Goal: Task Accomplishment & Management: Manage account settings

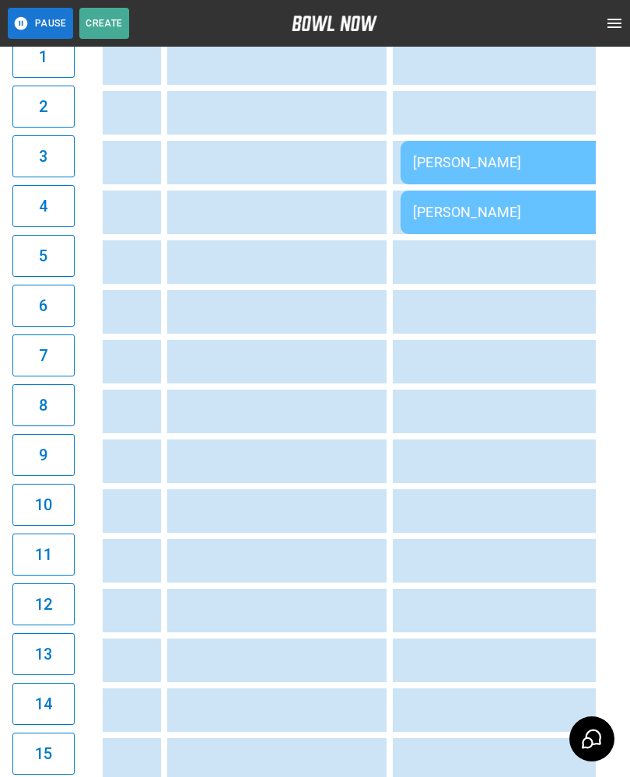
click at [289, 565] on td "sticky table" at bounding box center [312, 561] width 51 height 44
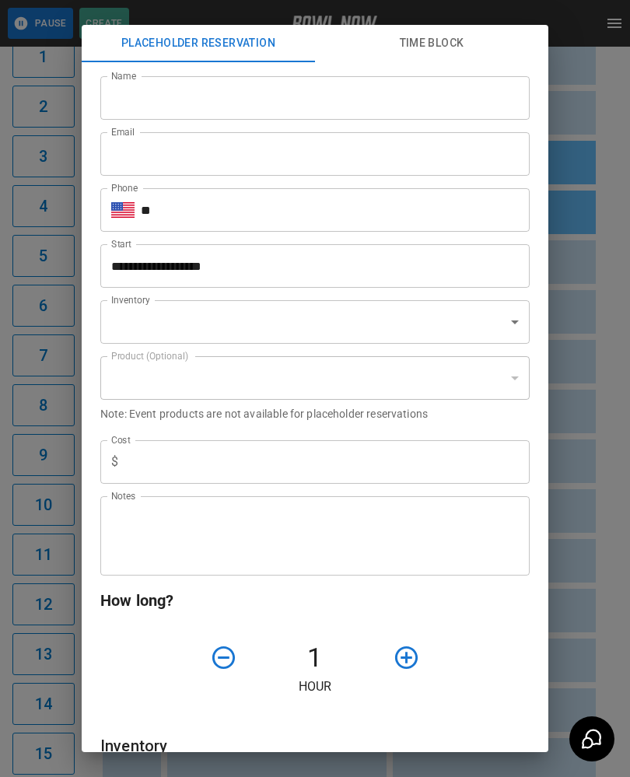
type input "**********"
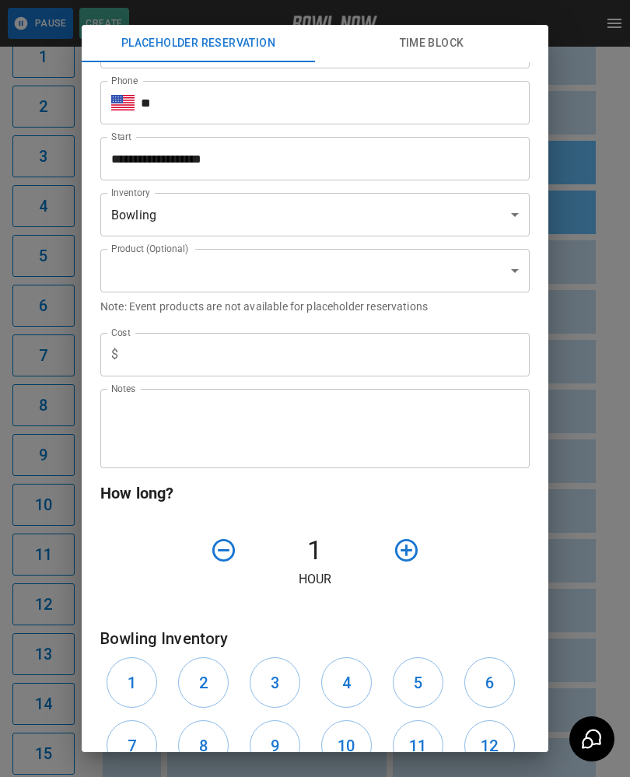
click at [583, 600] on div "**********" at bounding box center [315, 388] width 630 height 777
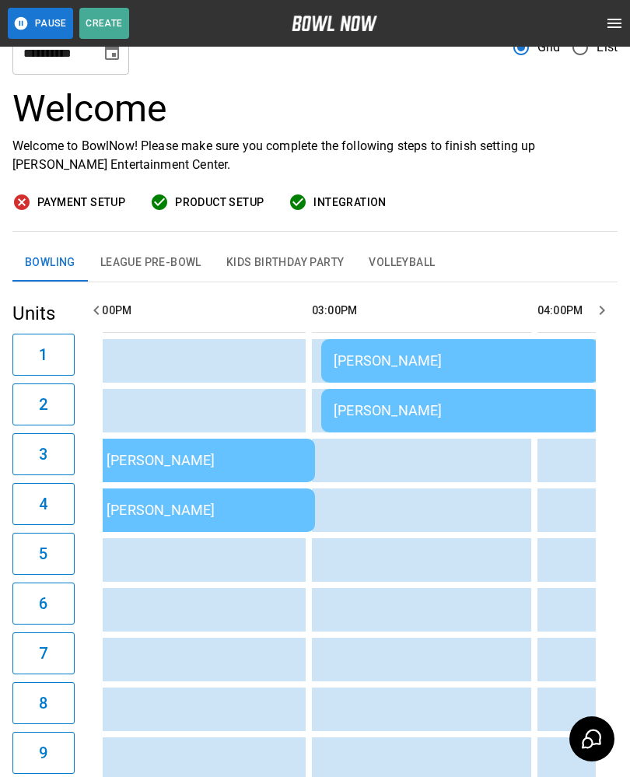
scroll to position [0, 1150]
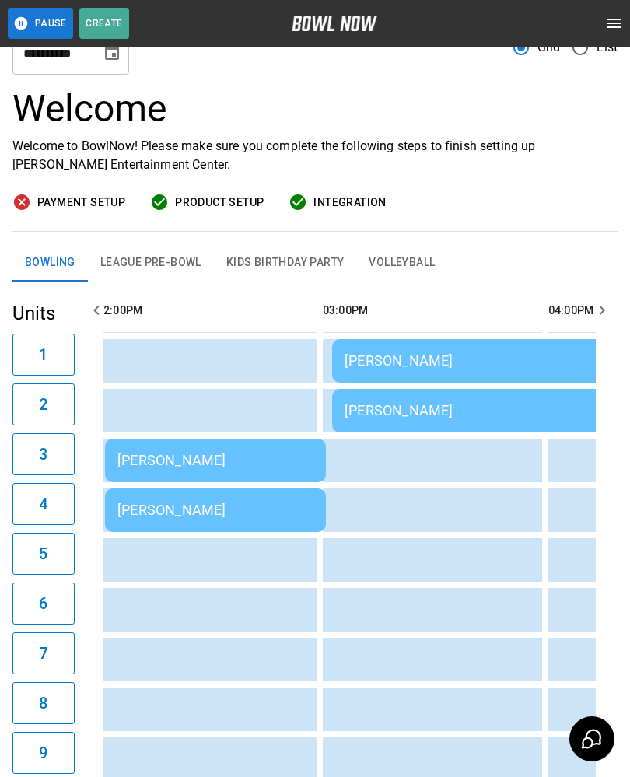
click at [262, 504] on div "[PERSON_NAME]" at bounding box center [215, 510] width 196 height 16
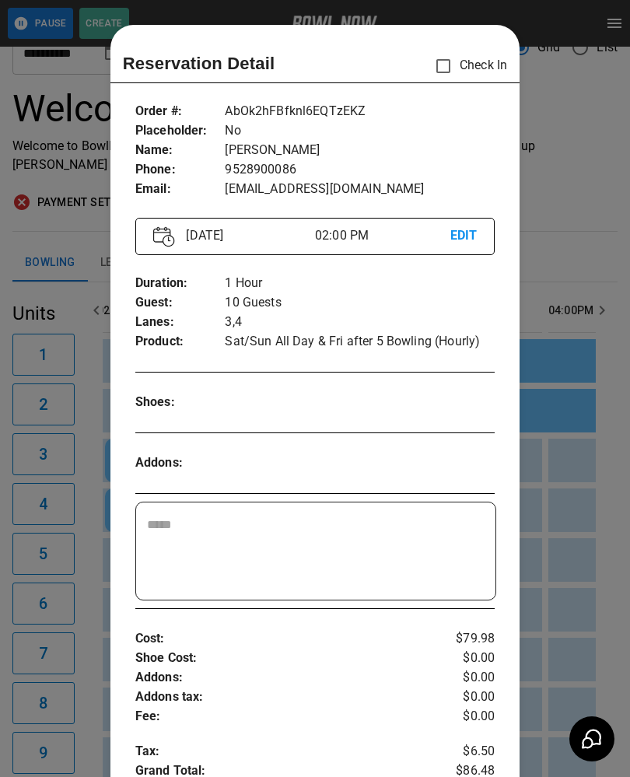
click at [582, 421] on div at bounding box center [315, 388] width 630 height 777
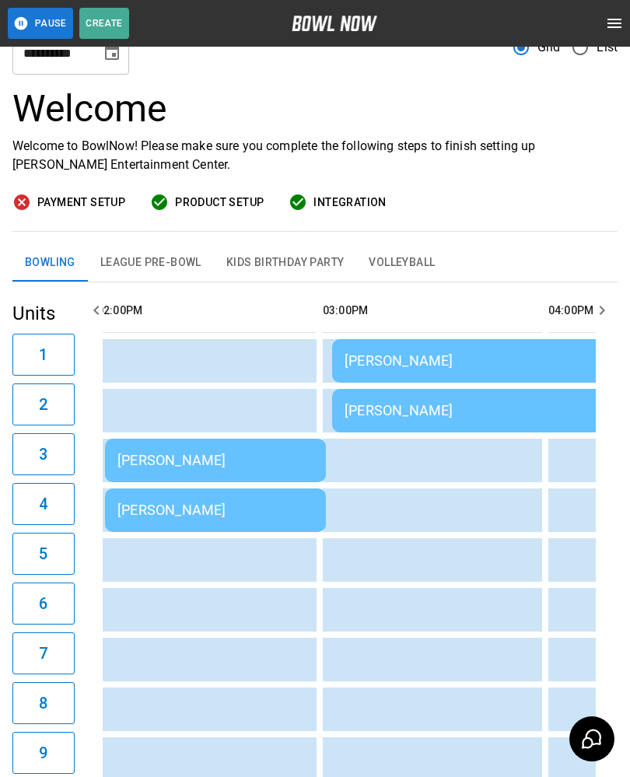
click at [451, 359] on div "[PERSON_NAME]" at bounding box center [471, 360] width 253 height 16
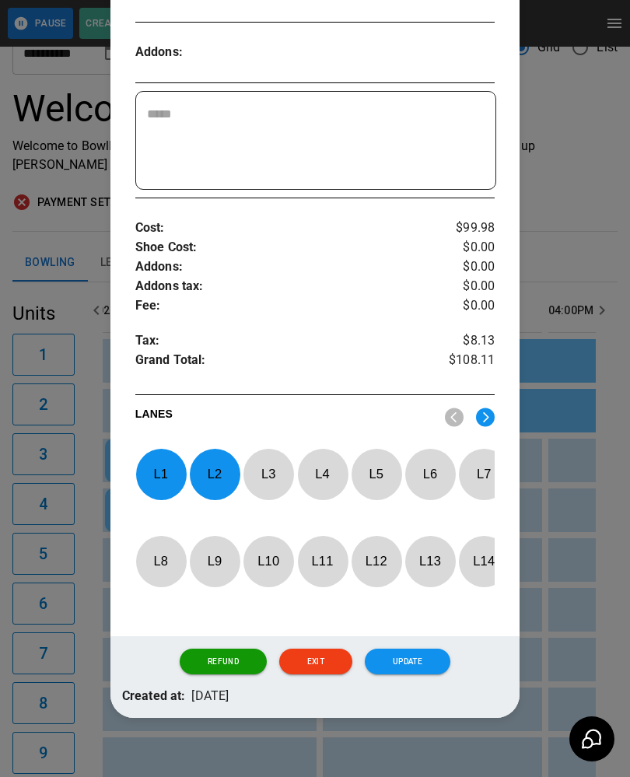
click at [160, 476] on p "L 1" at bounding box center [160, 474] width 51 height 37
click at [209, 482] on p "L 2" at bounding box center [214, 474] width 51 height 37
click at [485, 469] on p "L 7" at bounding box center [483, 474] width 51 height 37
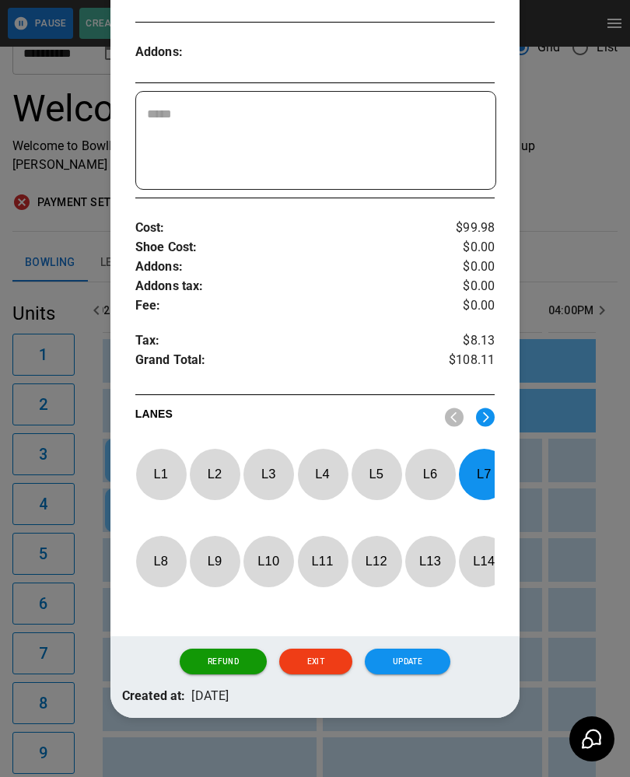
click at [151, 558] on p "L 8" at bounding box center [160, 561] width 51 height 37
click at [403, 667] on button "Update" at bounding box center [408, 662] width 86 height 26
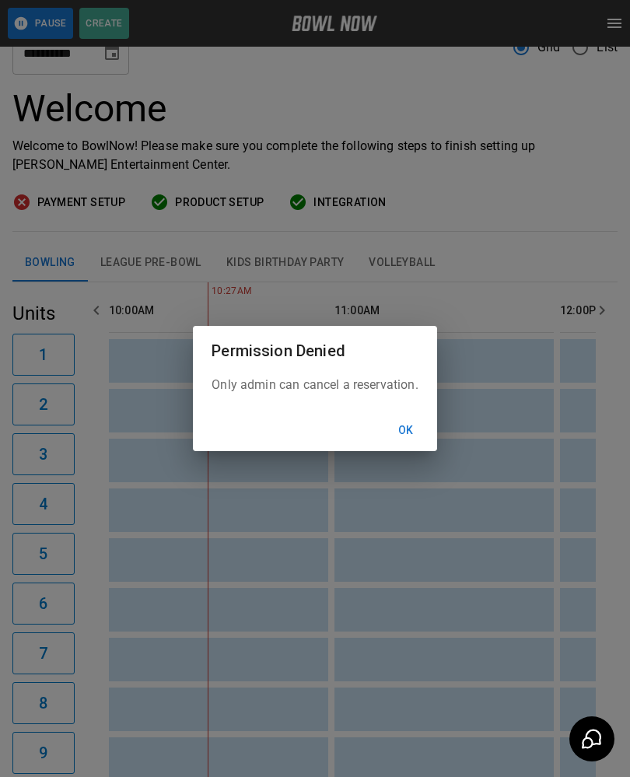
click at [407, 445] on button "Ok" at bounding box center [406, 430] width 50 height 29
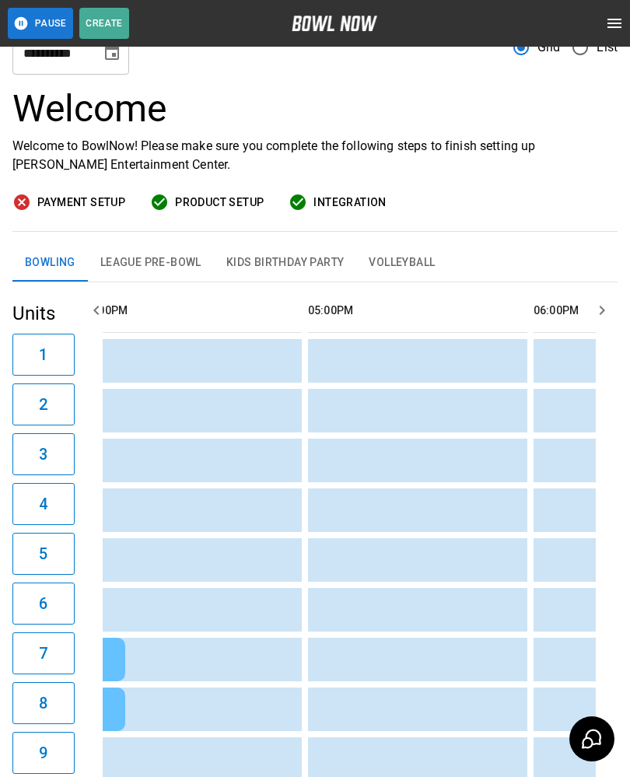
scroll to position [0, 1707]
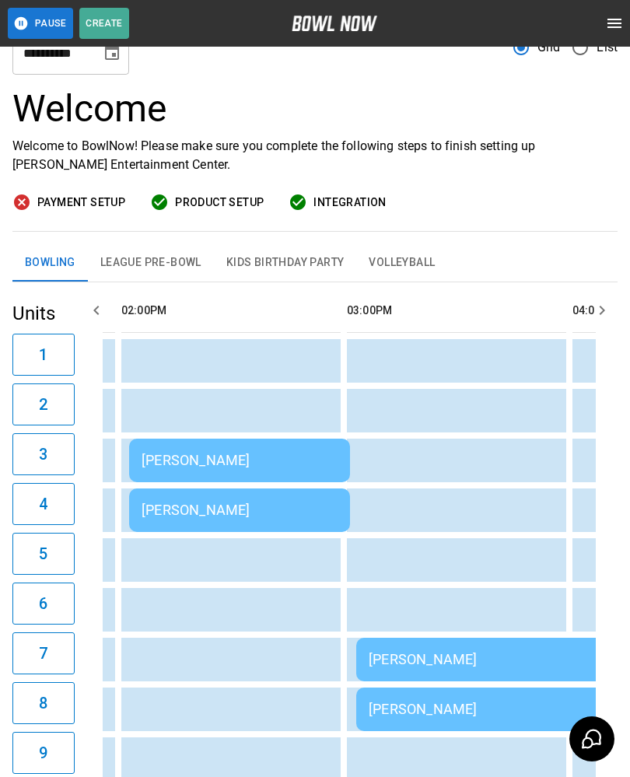
click at [216, 712] on td "sticky table" at bounding box center [211, 710] width 51 height 44
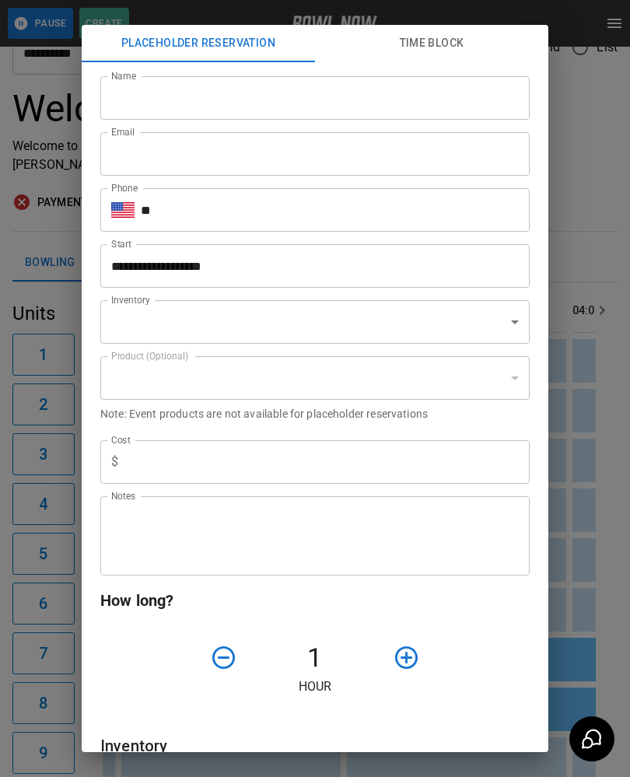
type input "**********"
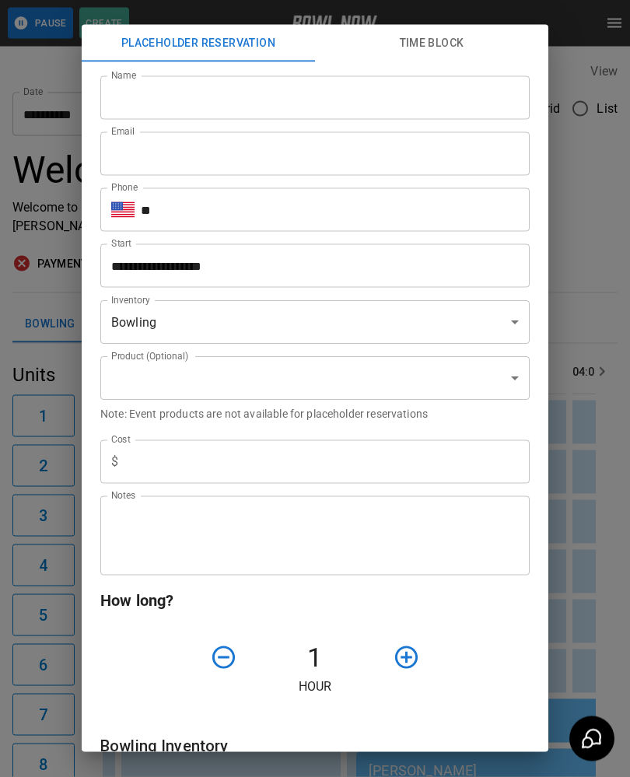
scroll to position [0, 0]
click at [590, 489] on div "**********" at bounding box center [315, 388] width 630 height 777
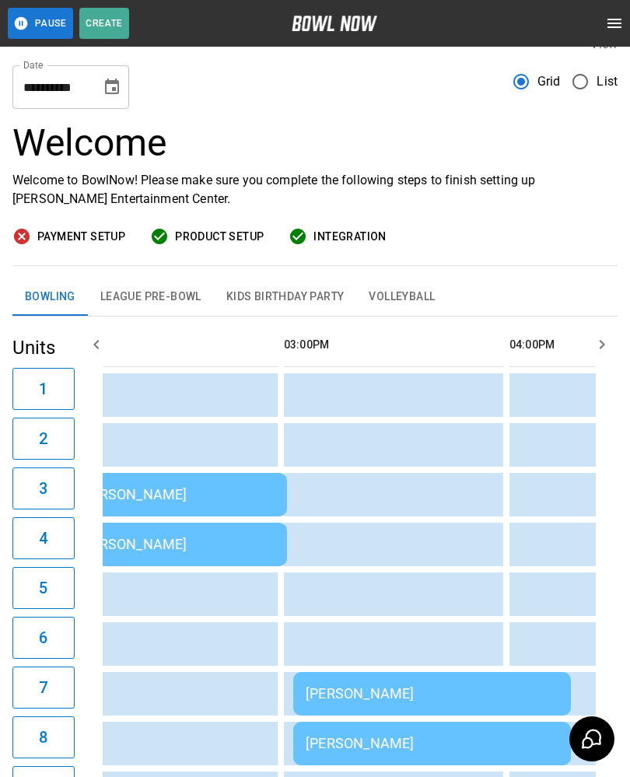
scroll to position [29, 0]
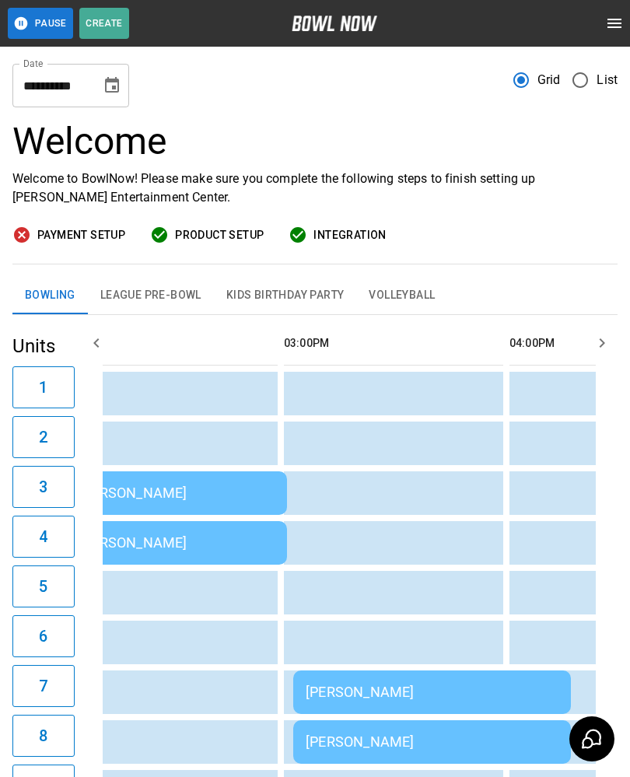
click at [258, 287] on button "Kids Birthday Party" at bounding box center [285, 295] width 143 height 37
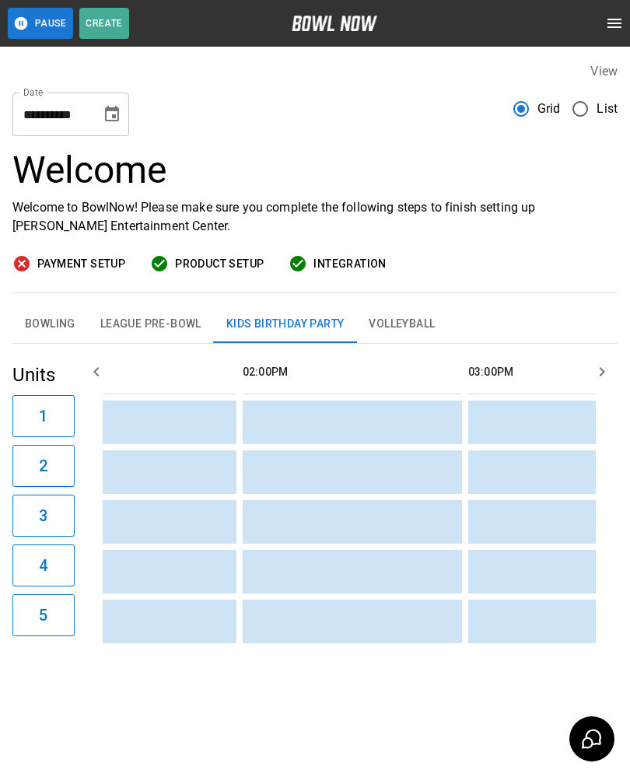
scroll to position [0, 1132]
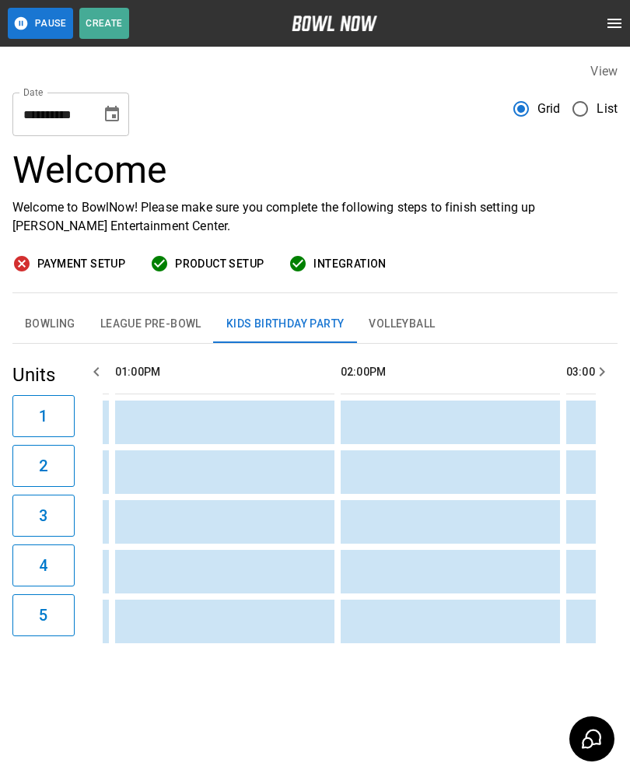
click at [59, 317] on button "Bowling" at bounding box center [49, 324] width 75 height 37
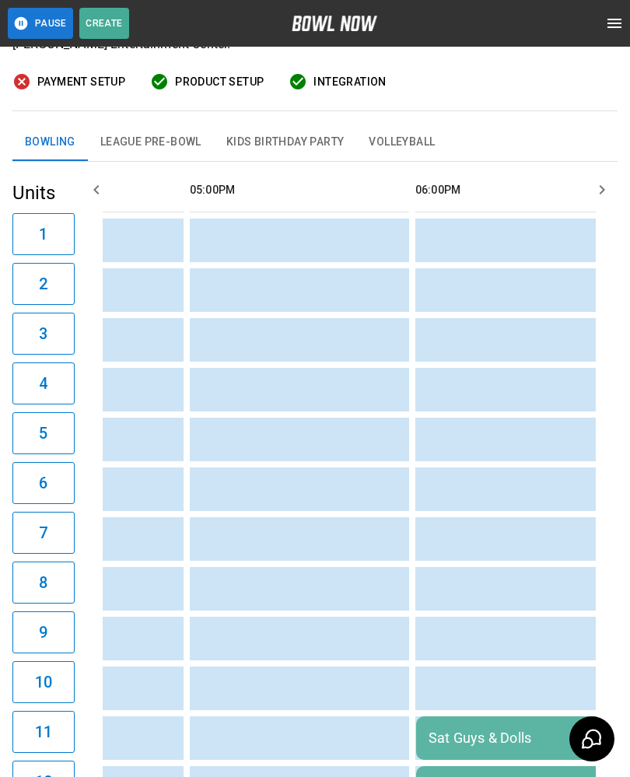
scroll to position [0, 1808]
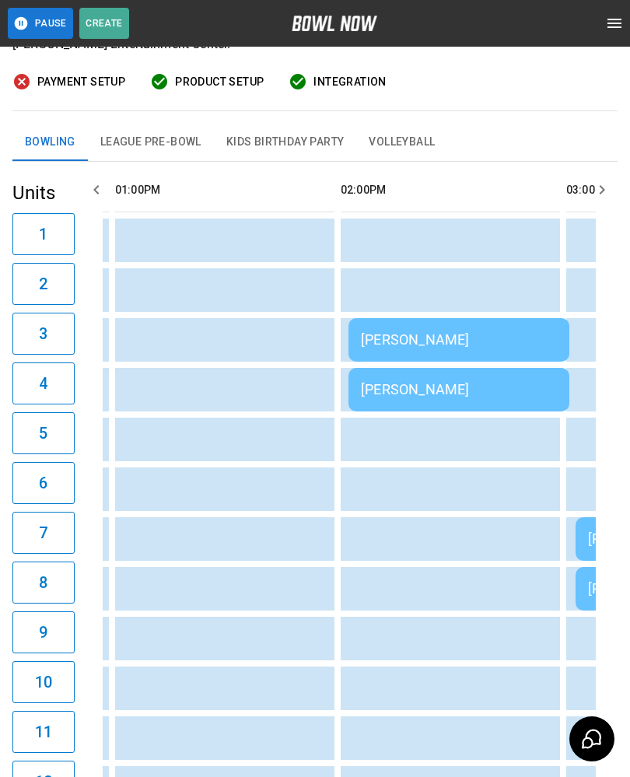
click at [394, 383] on div "[PERSON_NAME]" at bounding box center [459, 389] width 196 height 16
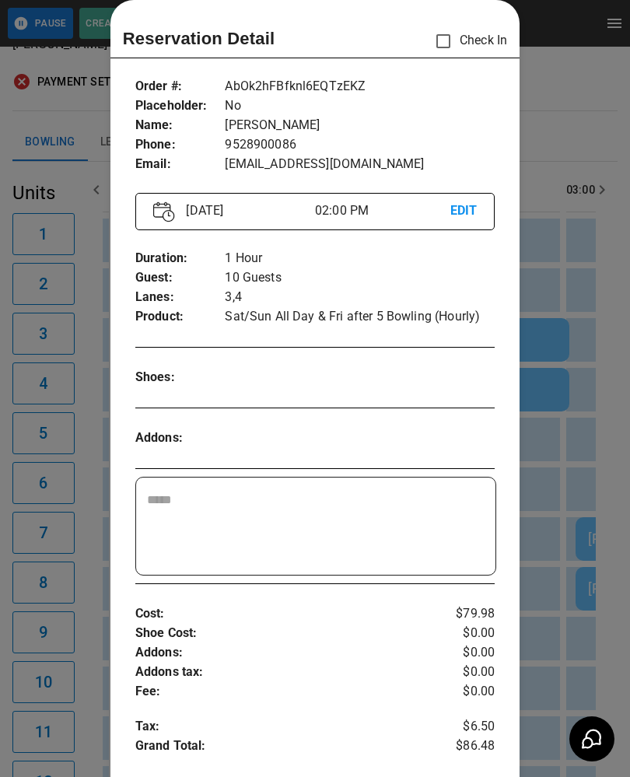
click at [595, 494] on div at bounding box center [315, 388] width 630 height 777
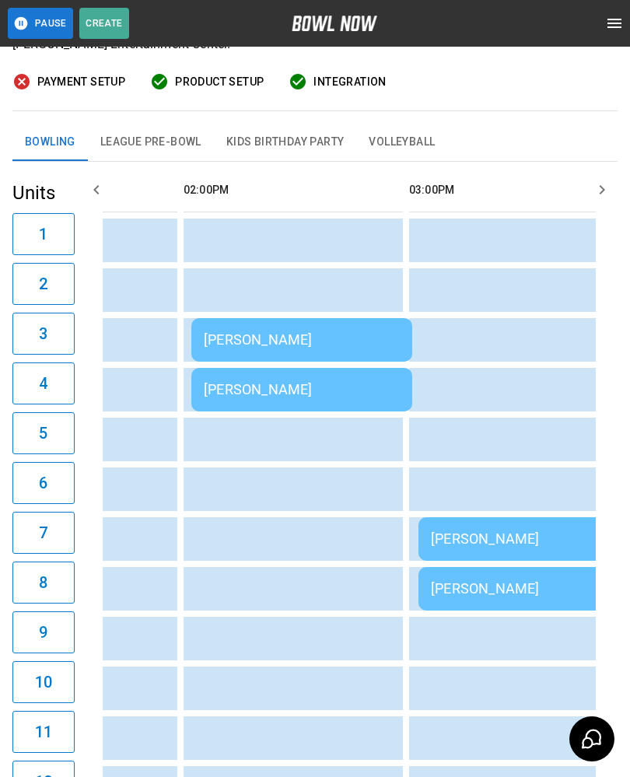
click at [264, 383] on div "[PERSON_NAME]" at bounding box center [302, 389] width 196 height 16
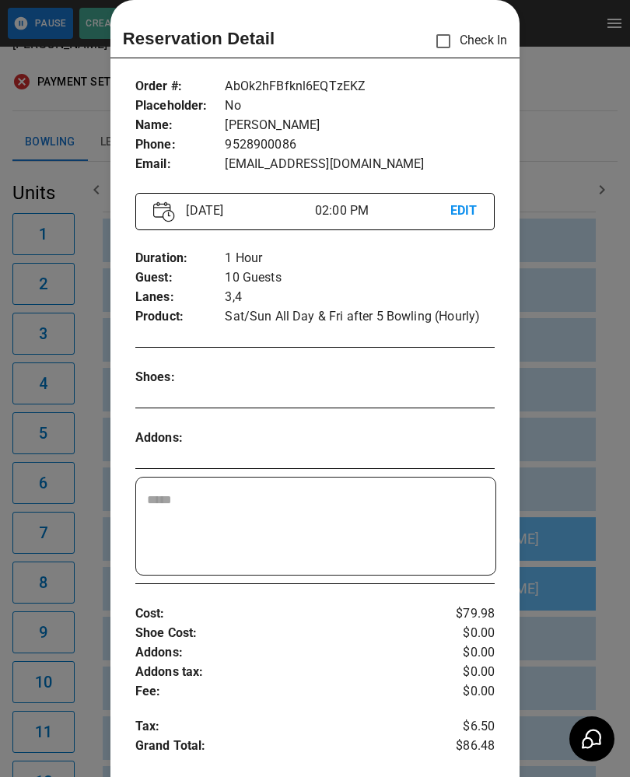
click at [534, 662] on div at bounding box center [315, 388] width 630 height 777
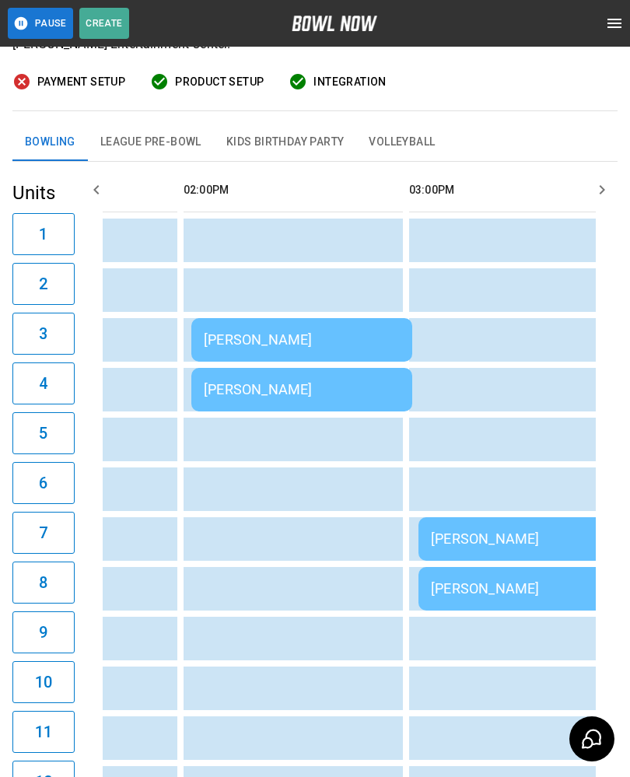
click at [534, 583] on div "[PERSON_NAME]" at bounding box center [557, 588] width 253 height 16
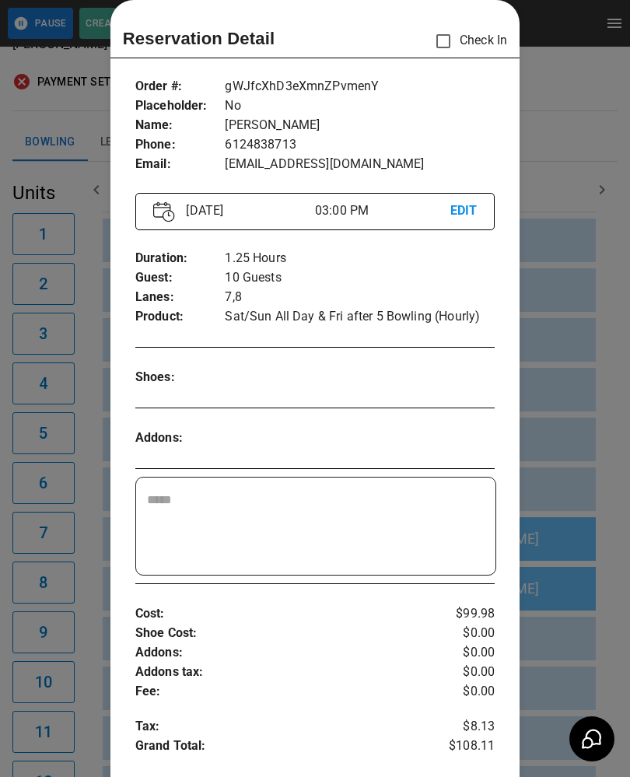
click at [577, 589] on div at bounding box center [315, 388] width 630 height 777
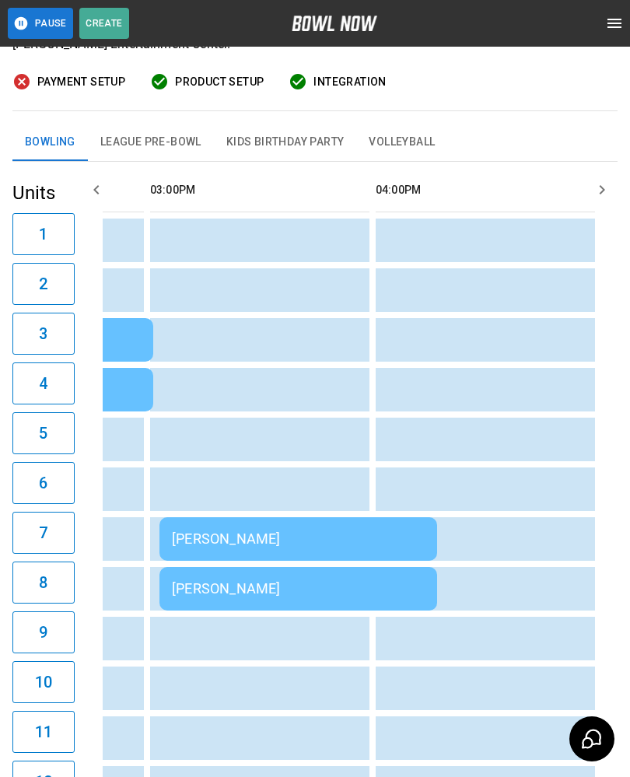
scroll to position [0, 1242]
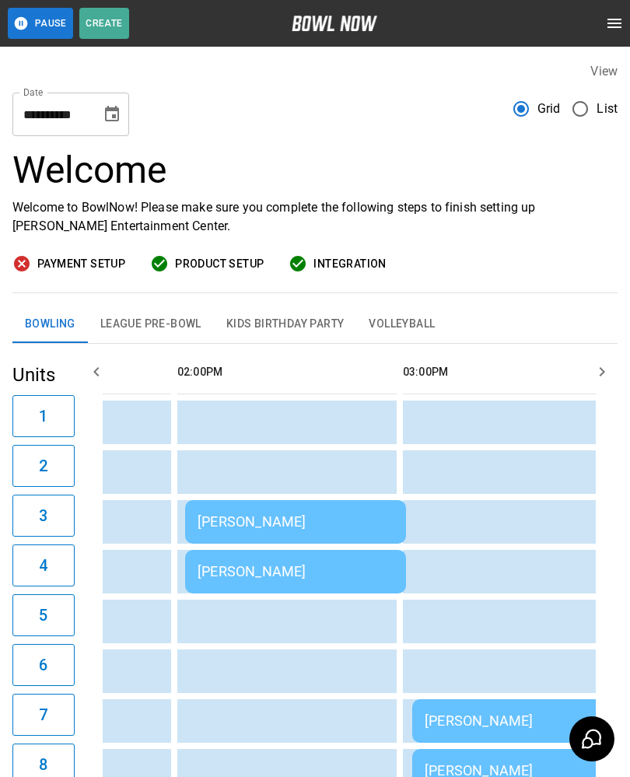
click at [113, 109] on icon "Choose date, selected date is Oct 11, 2025" at bounding box center [112, 114] width 14 height 16
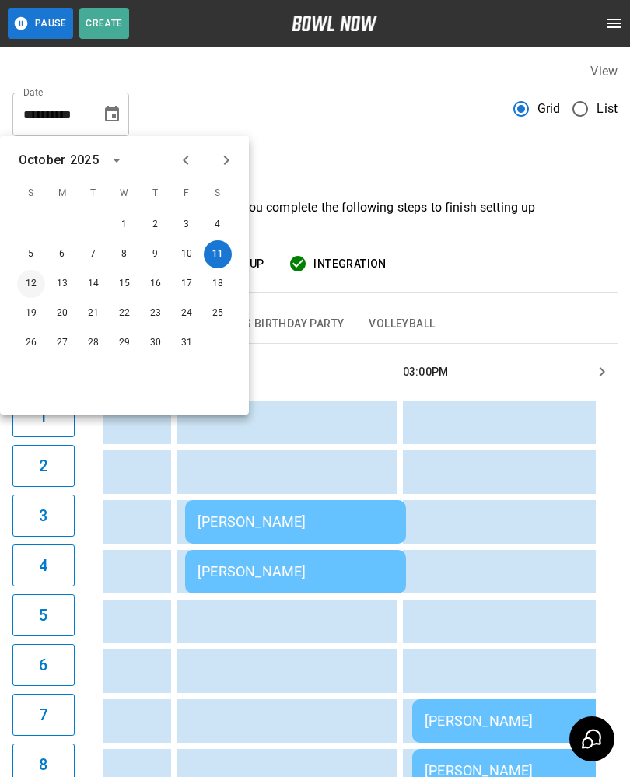
click at [30, 282] on button "12" at bounding box center [31, 284] width 28 height 28
type input "**********"
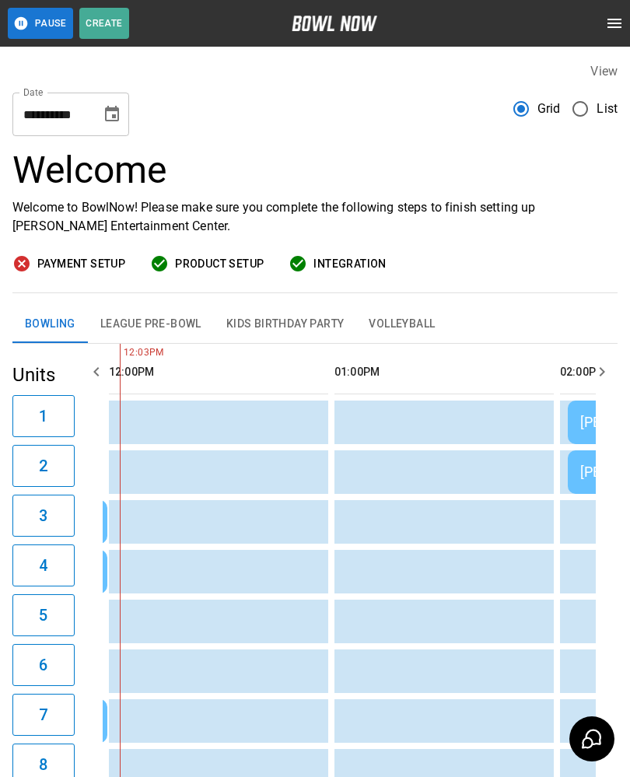
click at [145, 321] on button "League Pre-Bowl" at bounding box center [151, 324] width 126 height 37
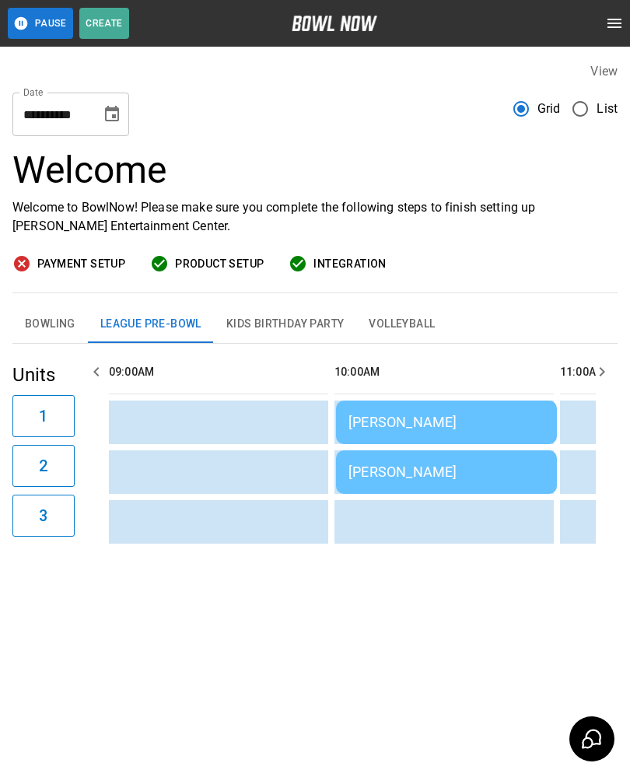
click at [43, 322] on button "Bowling" at bounding box center [49, 324] width 75 height 37
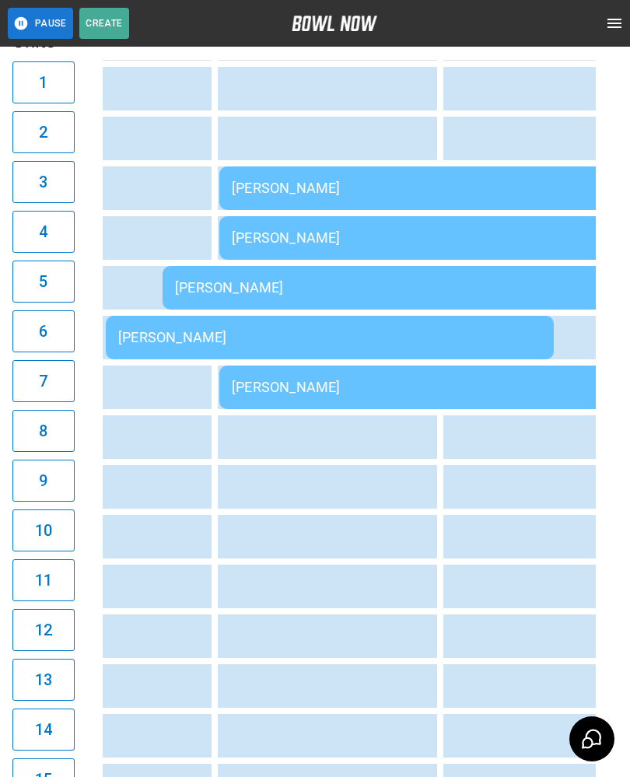
click at [250, 484] on td "sticky table" at bounding box center [244, 487] width 51 height 44
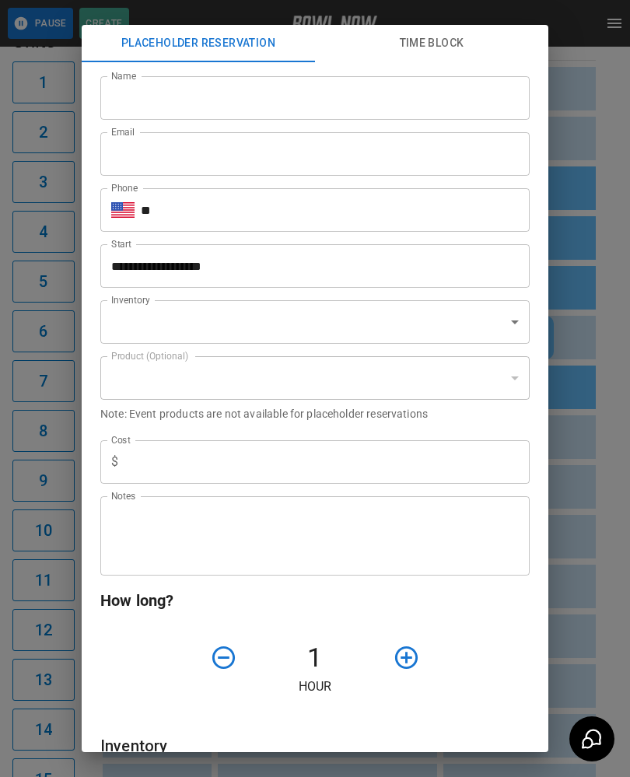
type input "**********"
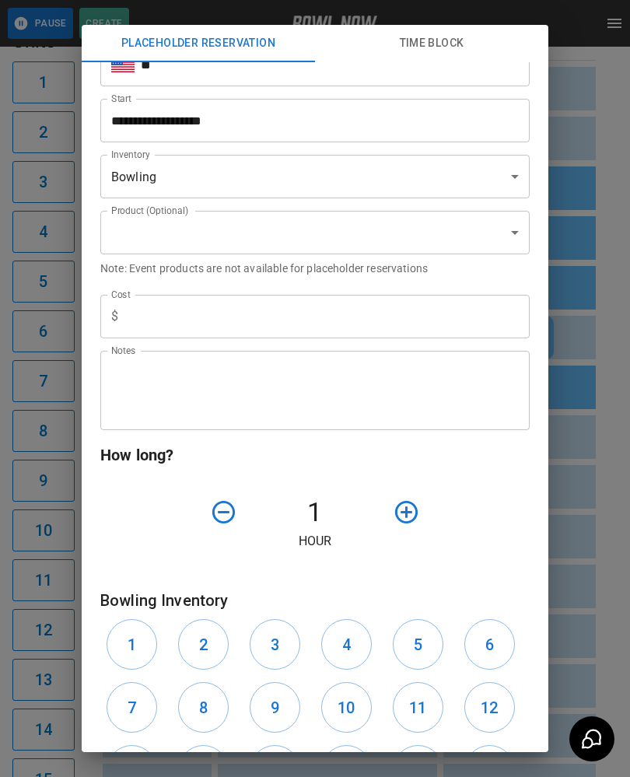
click at [276, 707] on h6 "9" at bounding box center [275, 707] width 9 height 25
click at [345, 708] on h6 "10" at bounding box center [346, 707] width 17 height 25
click at [411, 512] on icon "button" at bounding box center [406, 512] width 27 height 27
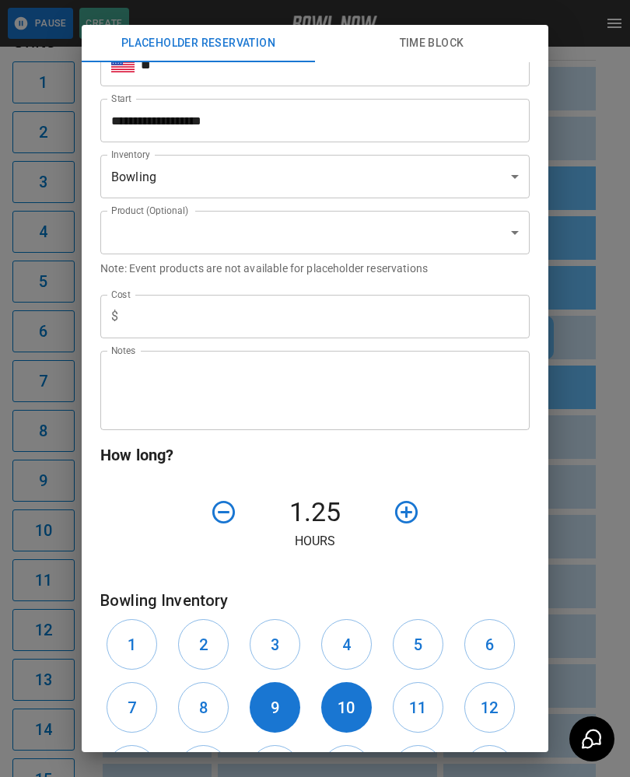
click at [410, 515] on icon "button" at bounding box center [406, 512] width 27 height 27
click at [412, 511] on icon "button" at bounding box center [406, 512] width 27 height 27
click at [411, 507] on icon "button" at bounding box center [406, 512] width 27 height 27
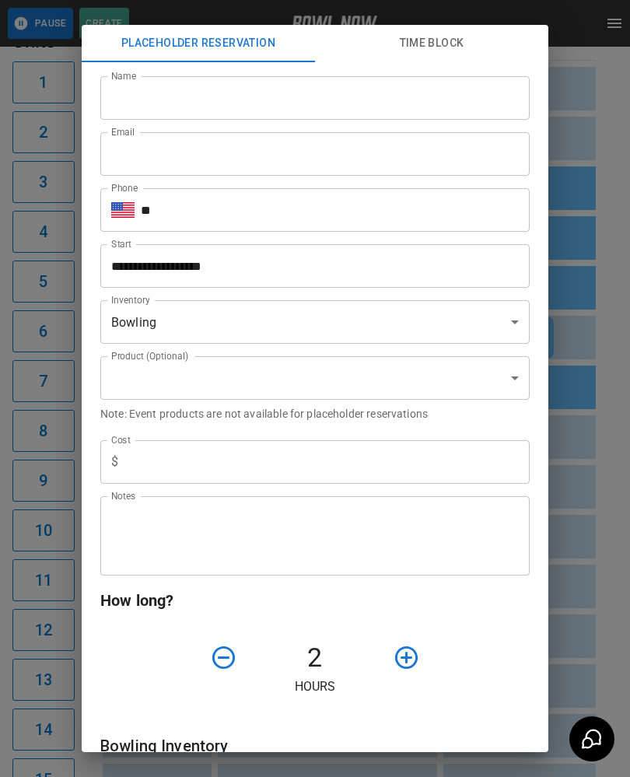
click at [212, 94] on input "Name" at bounding box center [314, 98] width 429 height 44
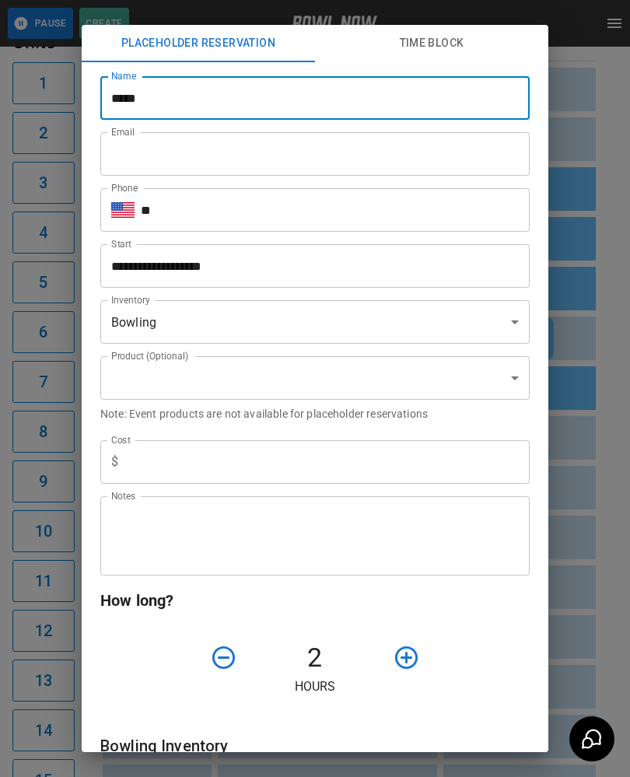
type input "*****"
click at [148, 149] on input "Email" at bounding box center [314, 154] width 429 height 44
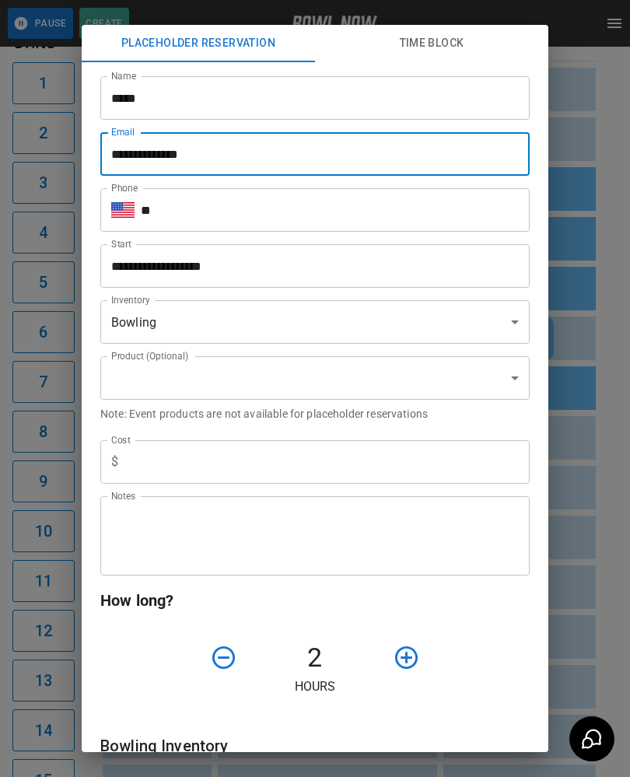
type input "**********"
click at [194, 208] on input "**" at bounding box center [335, 210] width 389 height 44
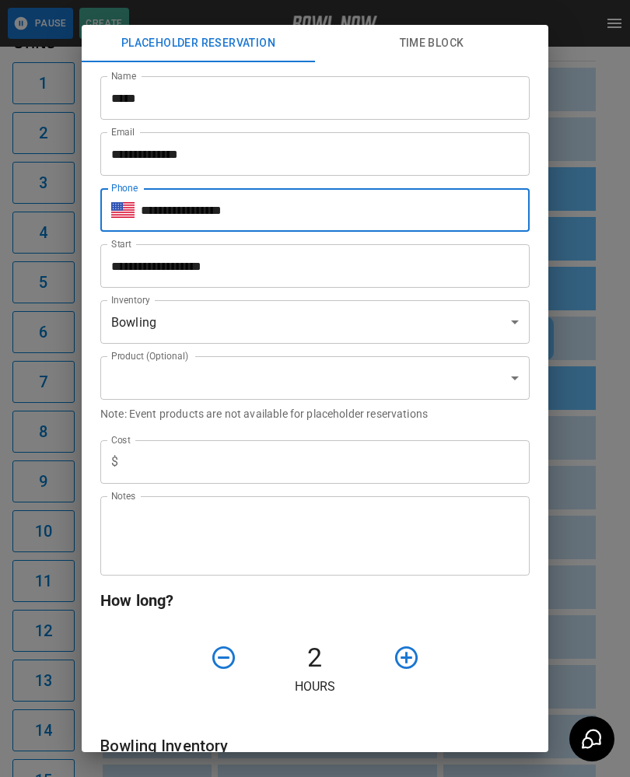
type input "**********"
click at [236, 463] on input "text" at bounding box center [326, 462] width 405 height 44
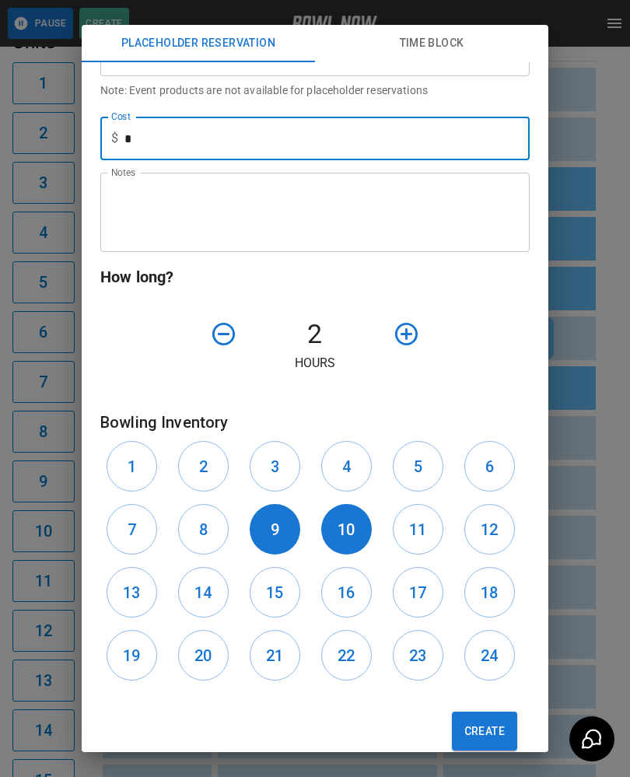
scroll to position [324, 0]
type input "*"
click at [492, 359] on p "Hours" at bounding box center [314, 363] width 429 height 19
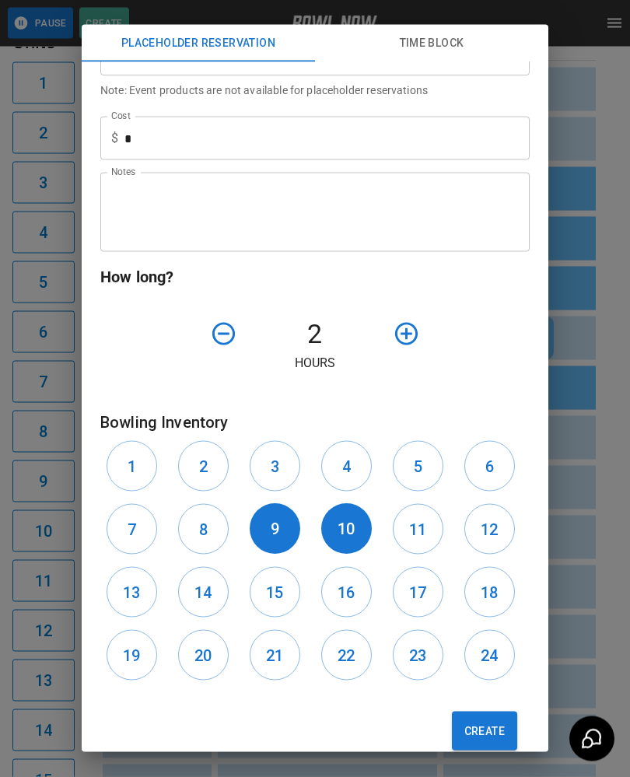
click at [489, 732] on button "Create" at bounding box center [484, 731] width 65 height 39
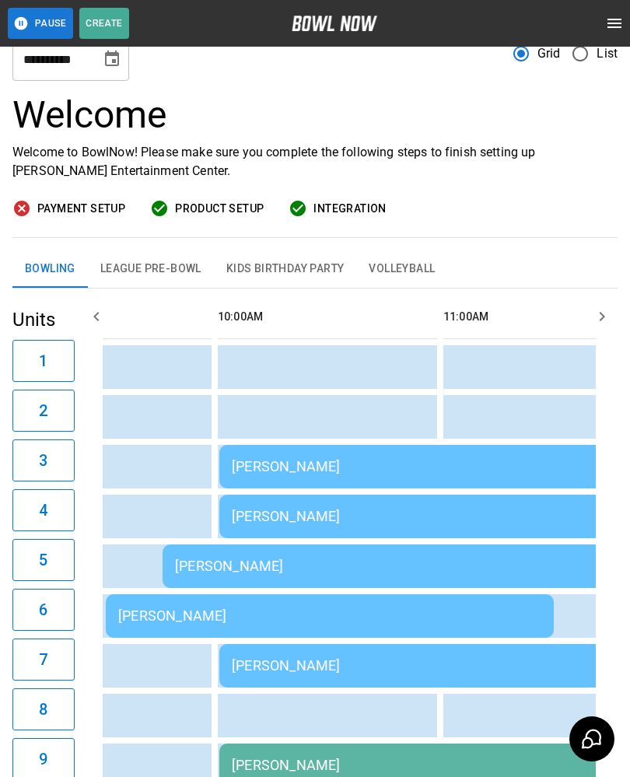
scroll to position [0, 0]
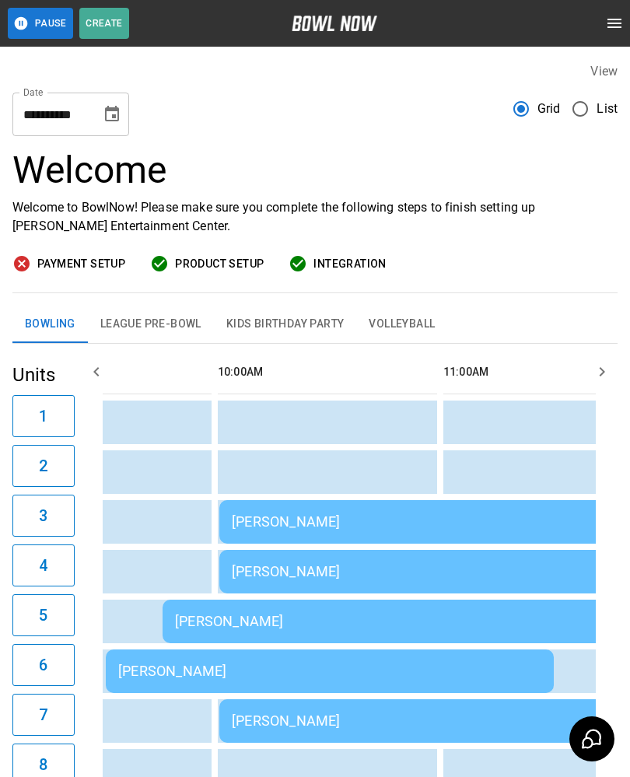
click at [145, 324] on button "League Pre-Bowl" at bounding box center [151, 324] width 126 height 37
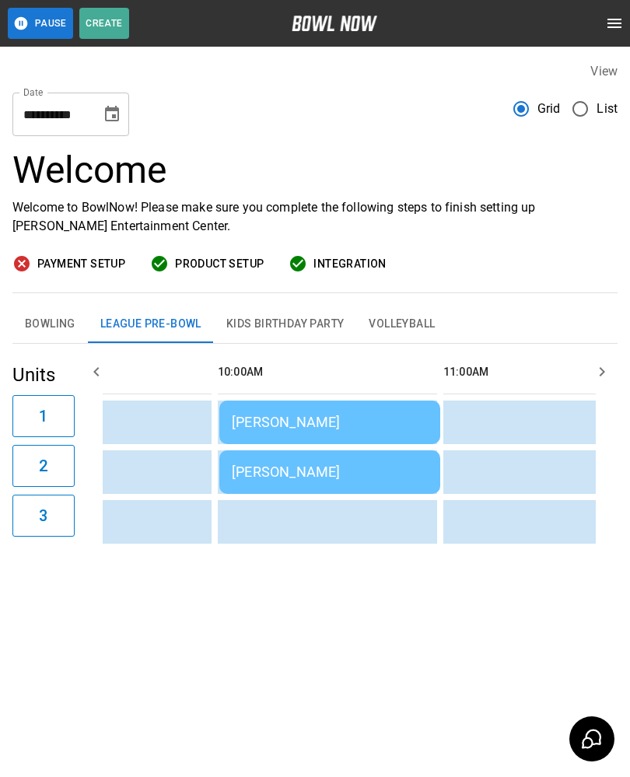
click at [47, 321] on button "Bowling" at bounding box center [49, 324] width 75 height 37
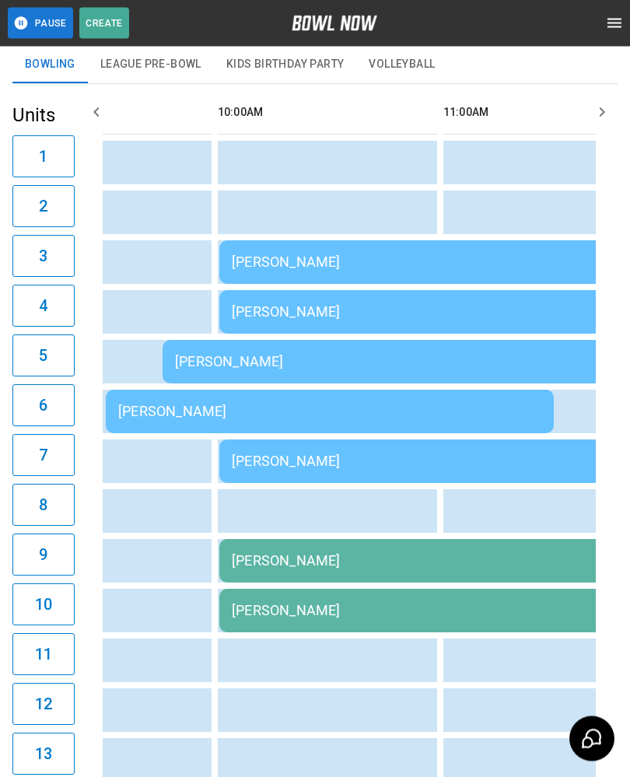
scroll to position [268, 0]
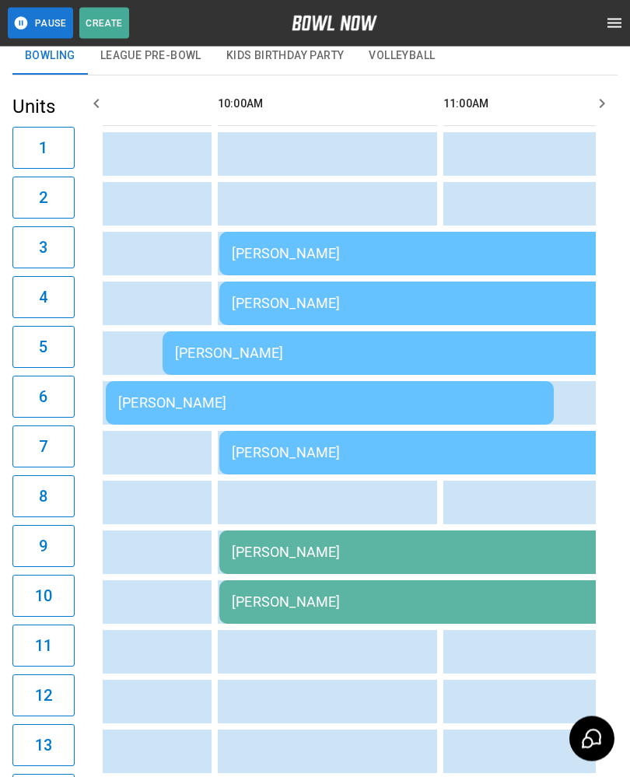
click at [315, 647] on td "sticky table" at bounding box center [301, 653] width 51 height 44
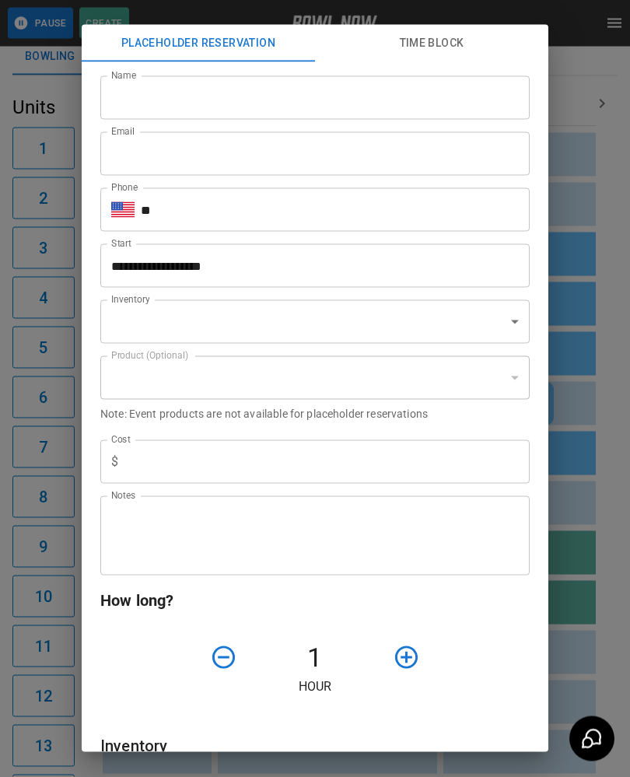
scroll to position [268, 0]
type input "**********"
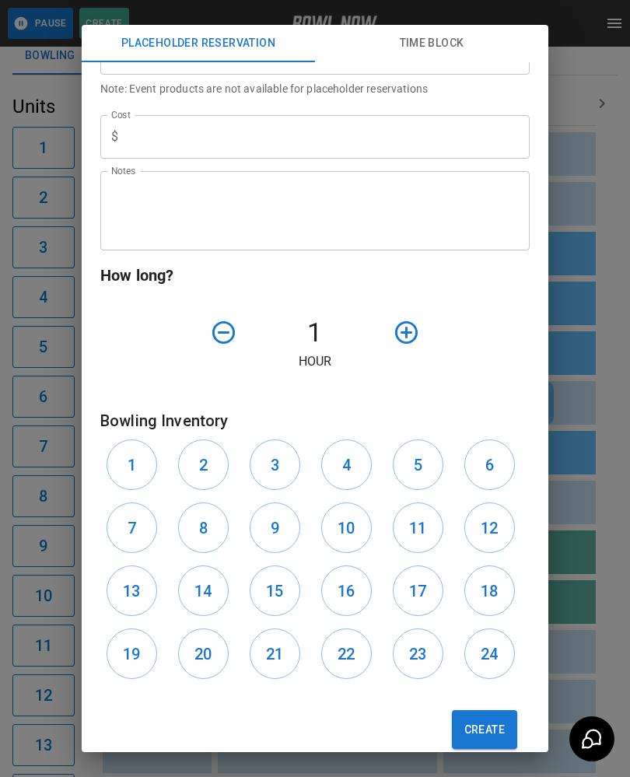
scroll to position [324, 0]
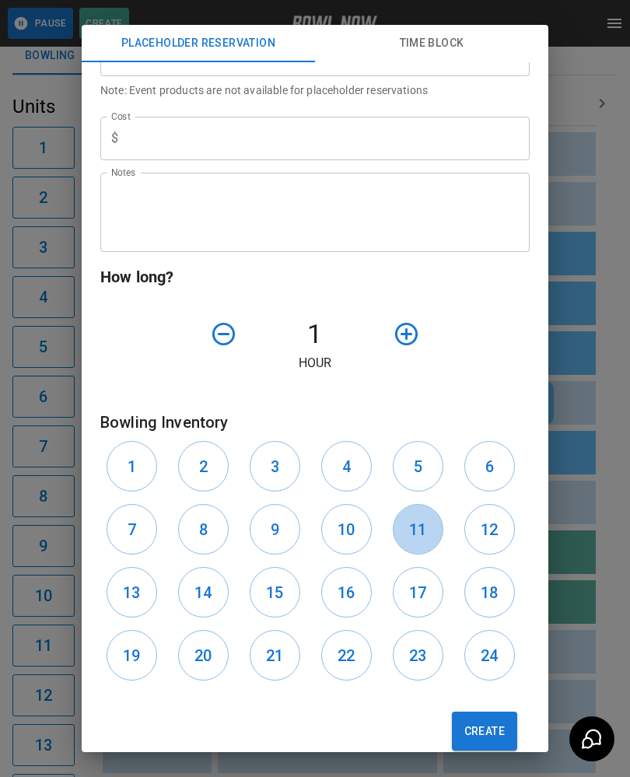
click at [411, 540] on h6 "11" at bounding box center [417, 529] width 17 height 25
click at [488, 537] on h6 "12" at bounding box center [489, 529] width 17 height 25
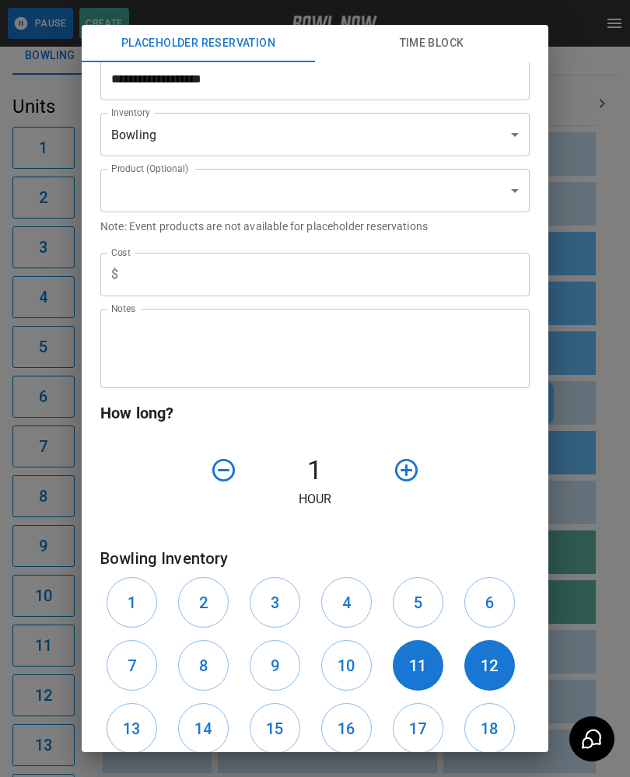
scroll to position [155, 0]
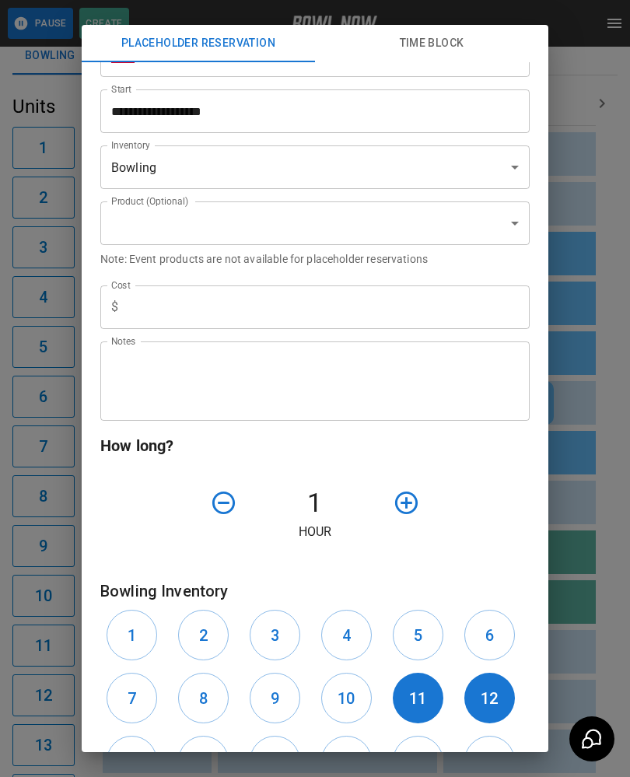
click at [415, 502] on icon "button" at bounding box center [406, 502] width 27 height 27
click at [415, 501] on icon "button" at bounding box center [406, 503] width 23 height 23
click at [415, 500] on icon "button" at bounding box center [406, 503] width 23 height 23
click at [414, 506] on icon "button" at bounding box center [406, 502] width 27 height 27
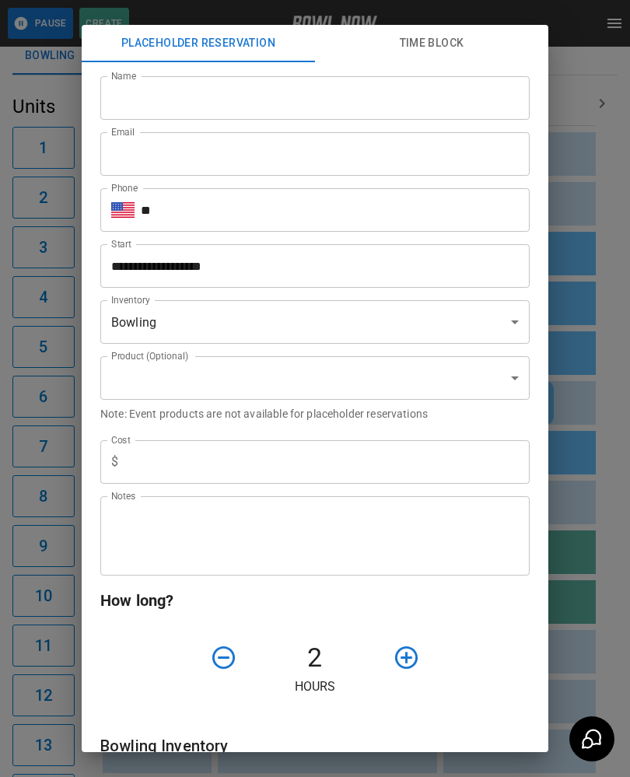
scroll to position [0, 0]
click at [215, 86] on input "Name" at bounding box center [314, 98] width 429 height 44
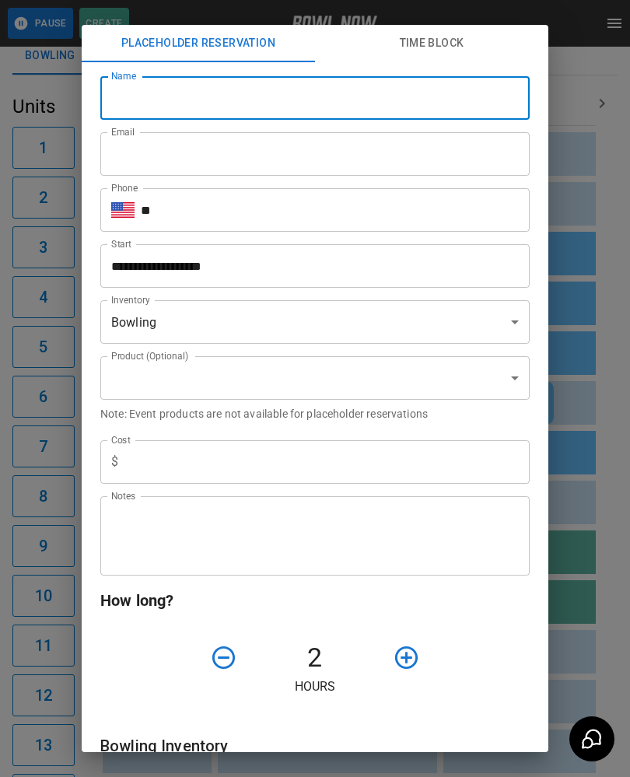
scroll to position [268, 0]
type input "*****"
click at [264, 151] on input "Email" at bounding box center [314, 154] width 429 height 44
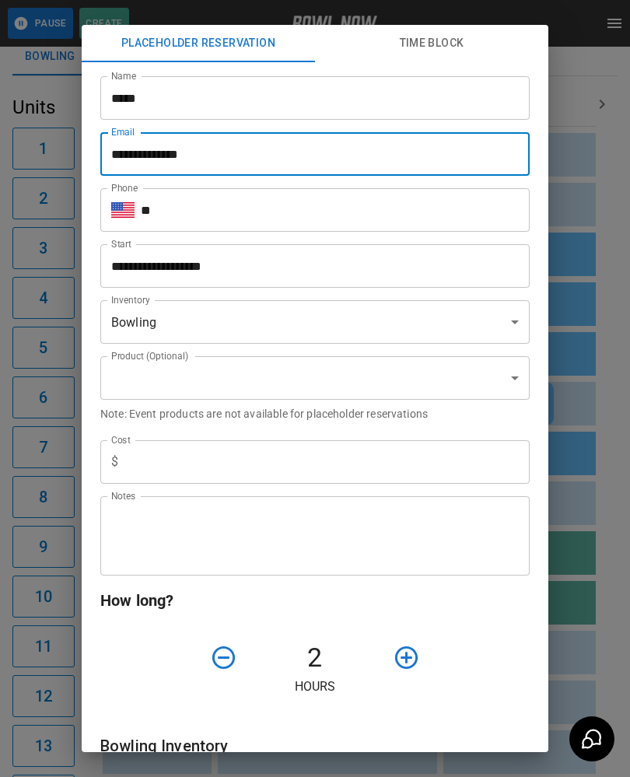
type input "**********"
click at [264, 215] on input "**" at bounding box center [335, 210] width 389 height 44
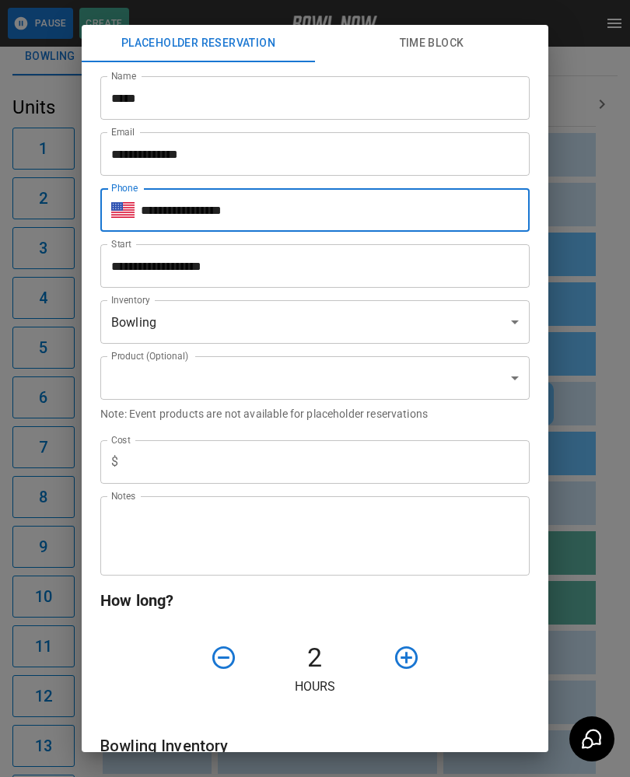
type input "**********"
click at [240, 259] on input "**********" at bounding box center [309, 266] width 418 height 44
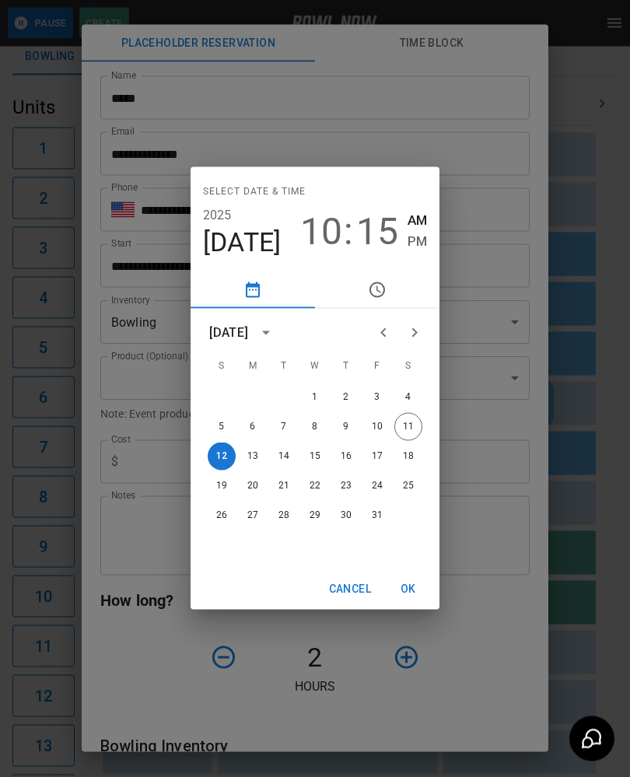
scroll to position [268, 0]
click at [377, 236] on span "15" at bounding box center [377, 232] width 42 height 44
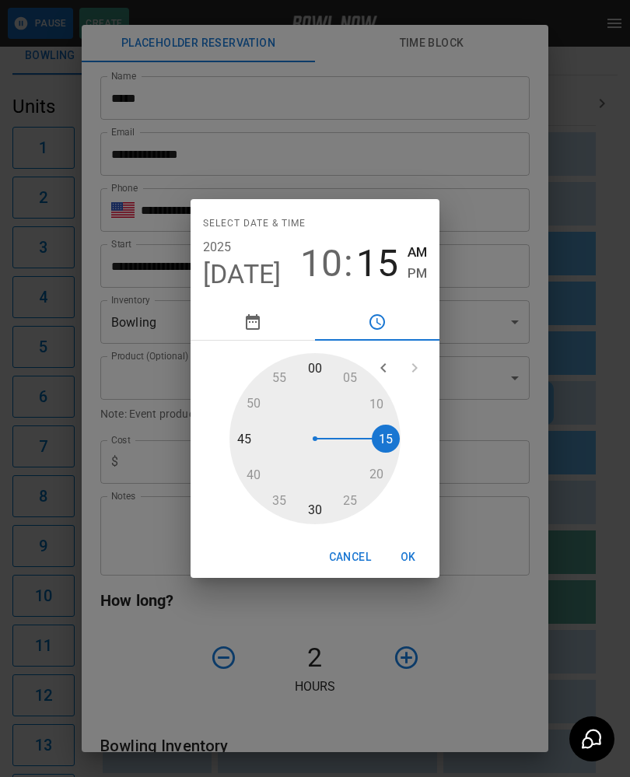
click at [313, 384] on div at bounding box center [314, 438] width 171 height 171
type input "**********"
click at [413, 562] on button "OK" at bounding box center [408, 557] width 50 height 29
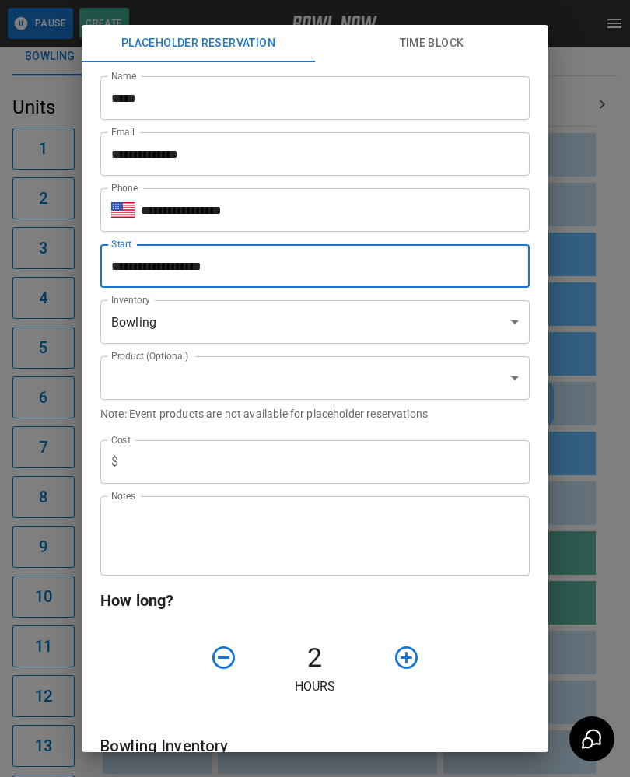
click at [272, 453] on input "text" at bounding box center [326, 462] width 405 height 44
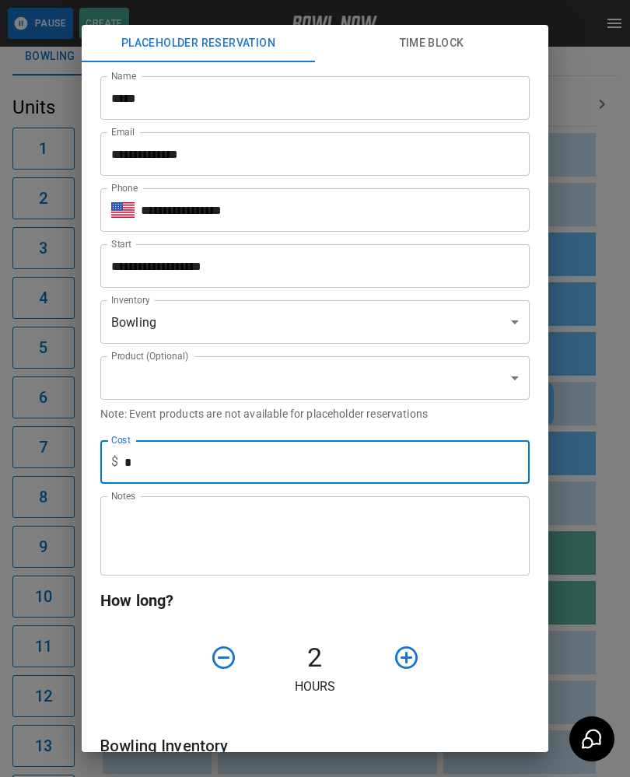
type input "*"
click at [391, 387] on body "**********" at bounding box center [315, 578] width 630 height 1692
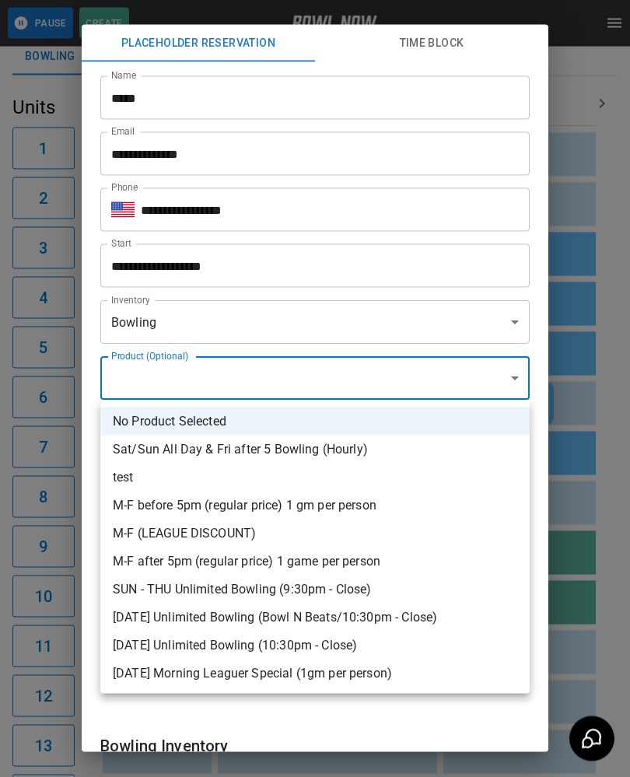
scroll to position [268, 0]
click at [452, 728] on div at bounding box center [315, 388] width 630 height 777
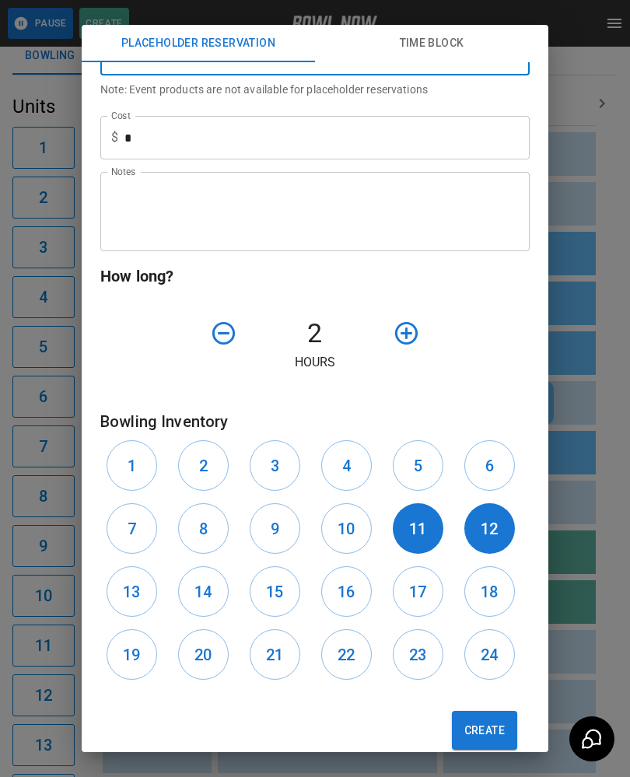
scroll to position [324, 0]
click at [489, 724] on button "Create" at bounding box center [484, 731] width 65 height 39
type input "**********"
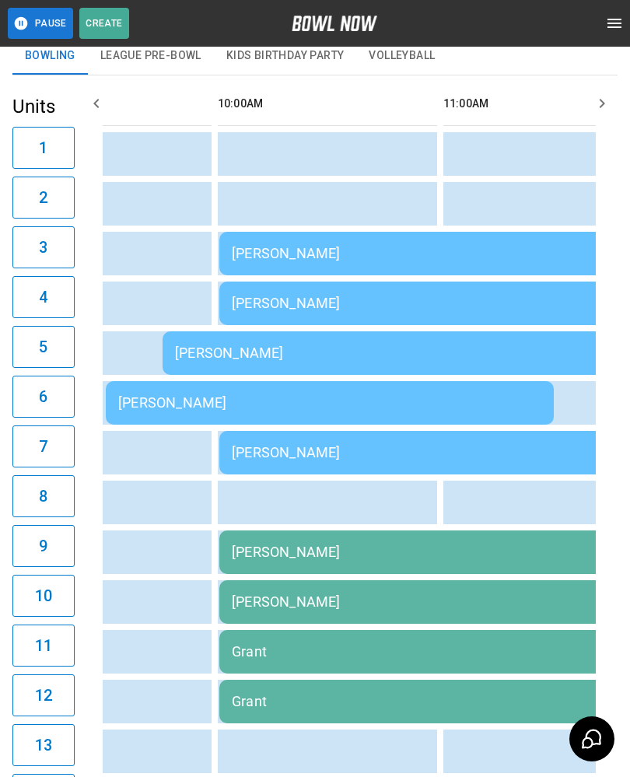
type input "**"
type input "**********"
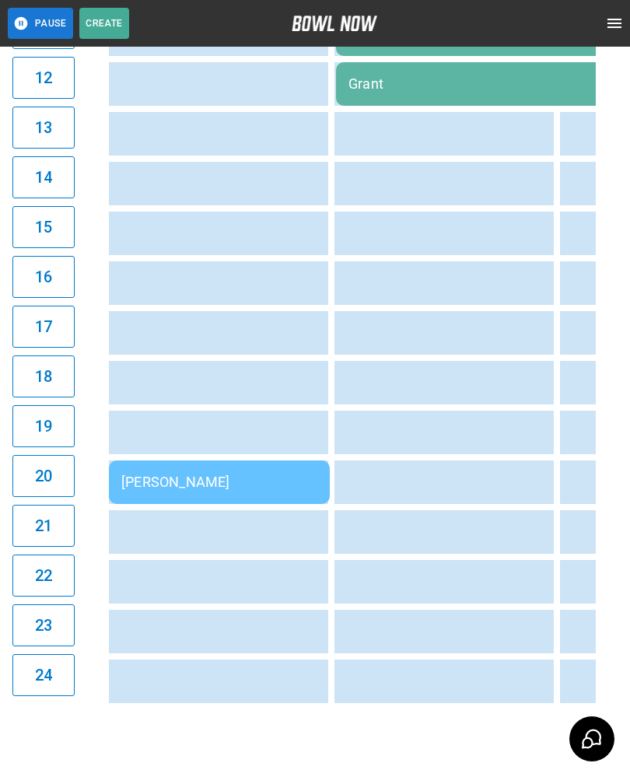
scroll to position [0, 15]
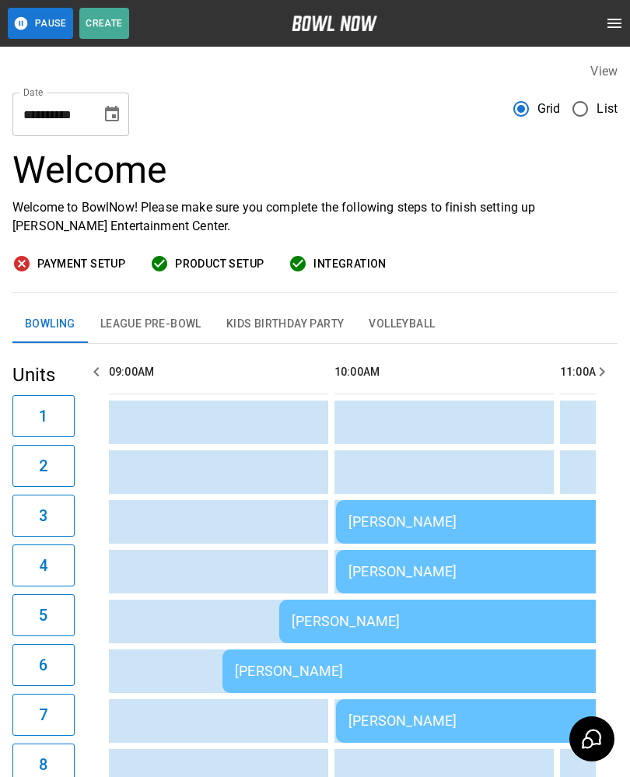
click at [142, 328] on button "League Pre-Bowl" at bounding box center [151, 324] width 126 height 37
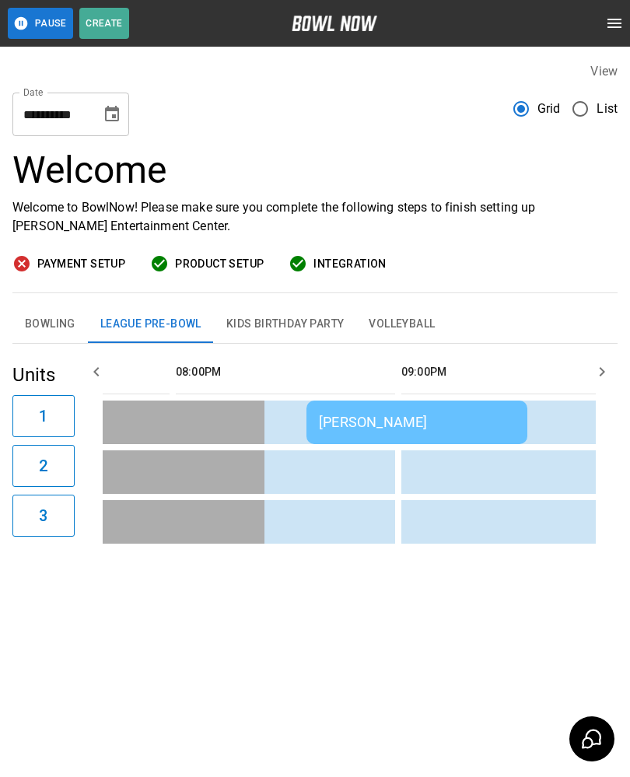
click at [346, 404] on td "Donald Hoes" at bounding box center [416, 423] width 221 height 44
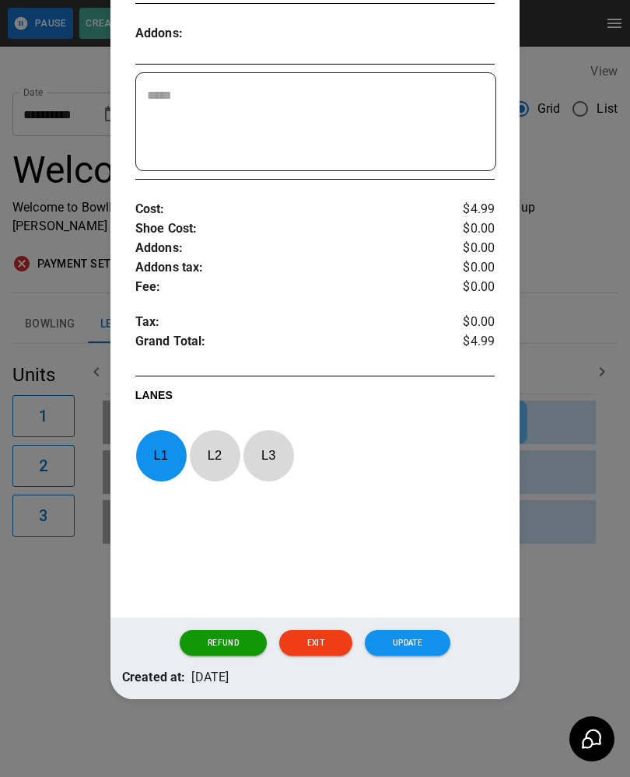
click at [575, 563] on div at bounding box center [315, 388] width 630 height 777
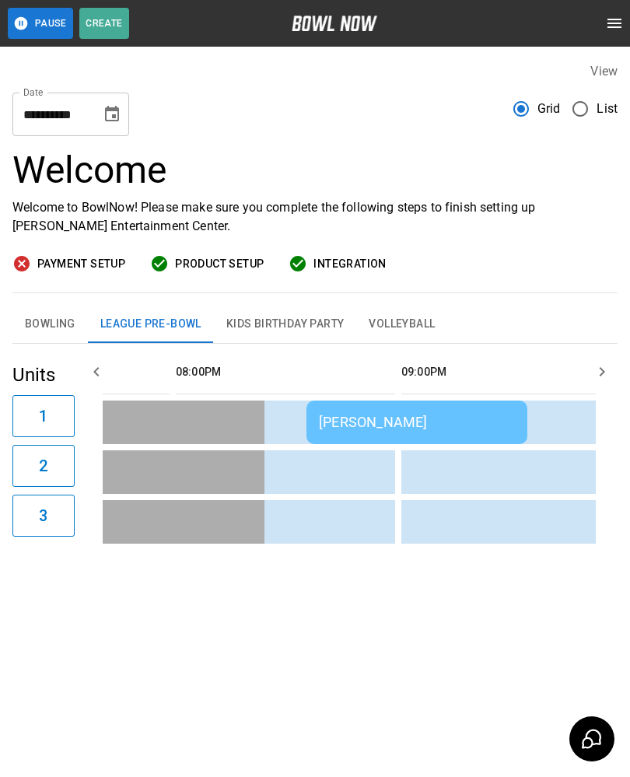
click at [343, 409] on td "Donald Hoes" at bounding box center [416, 423] width 221 height 44
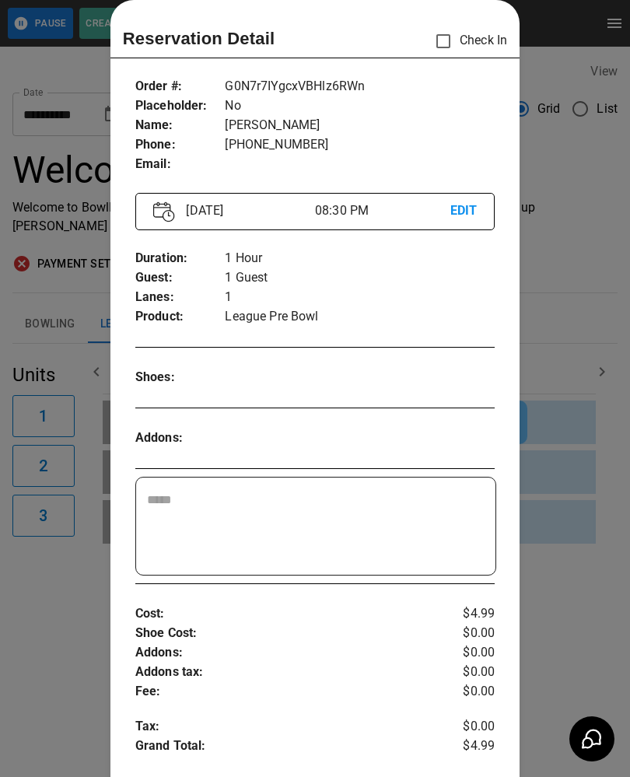
click at [555, 529] on div at bounding box center [315, 388] width 630 height 777
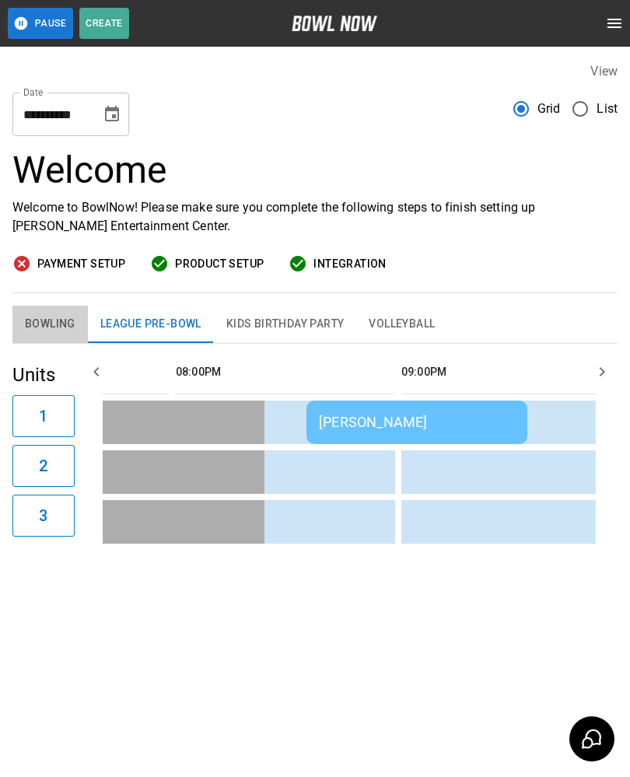
click at [35, 318] on button "Bowling" at bounding box center [49, 324] width 75 height 37
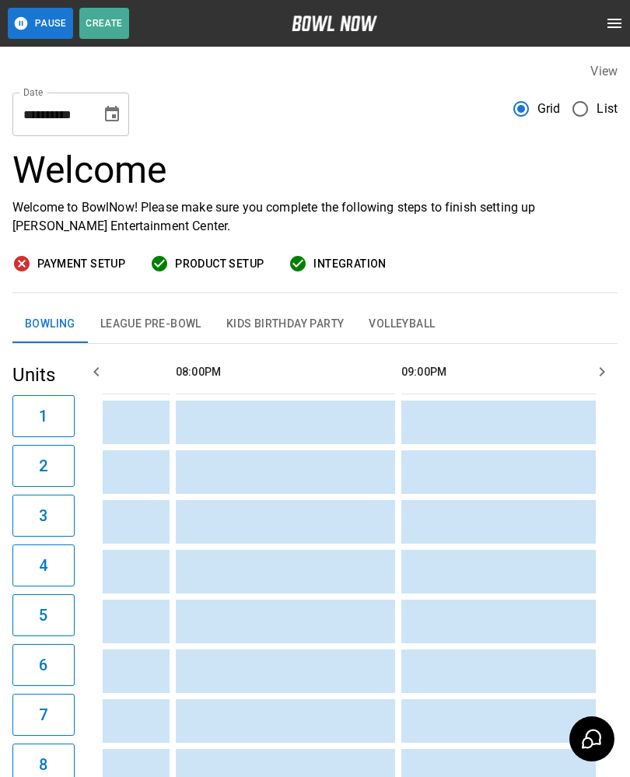
click at [330, 409] on td "sticky table" at bounding box center [331, 423] width 51 height 44
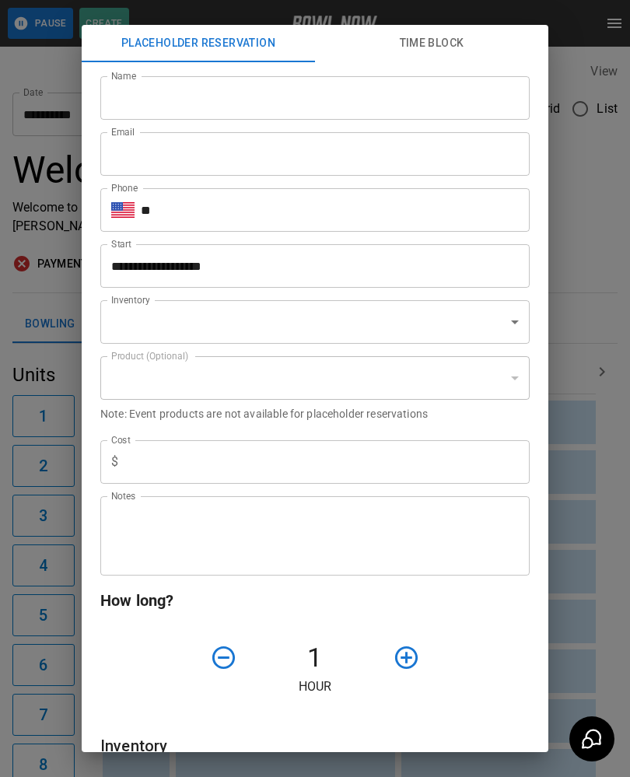
type input "**********"
click at [163, 97] on input "Name" at bounding box center [314, 98] width 429 height 44
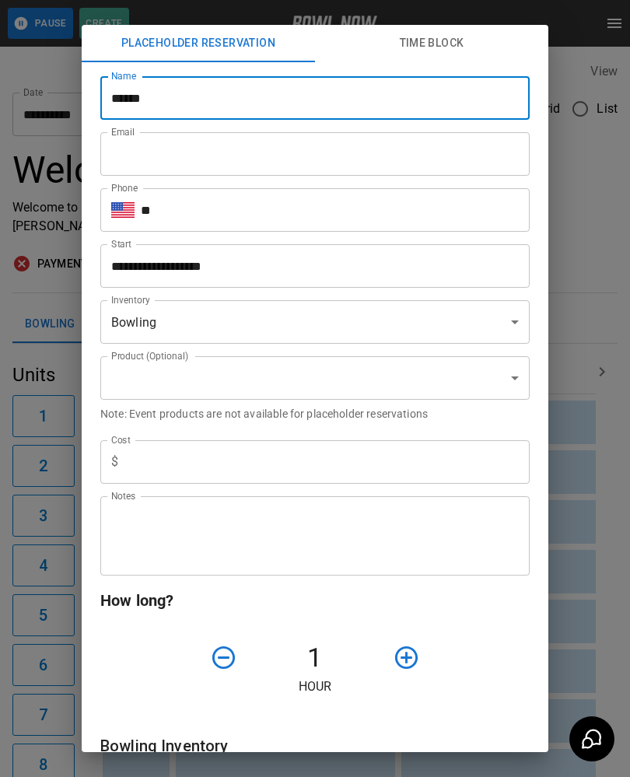
type input "******"
click at [250, 156] on input "Email" at bounding box center [314, 154] width 429 height 44
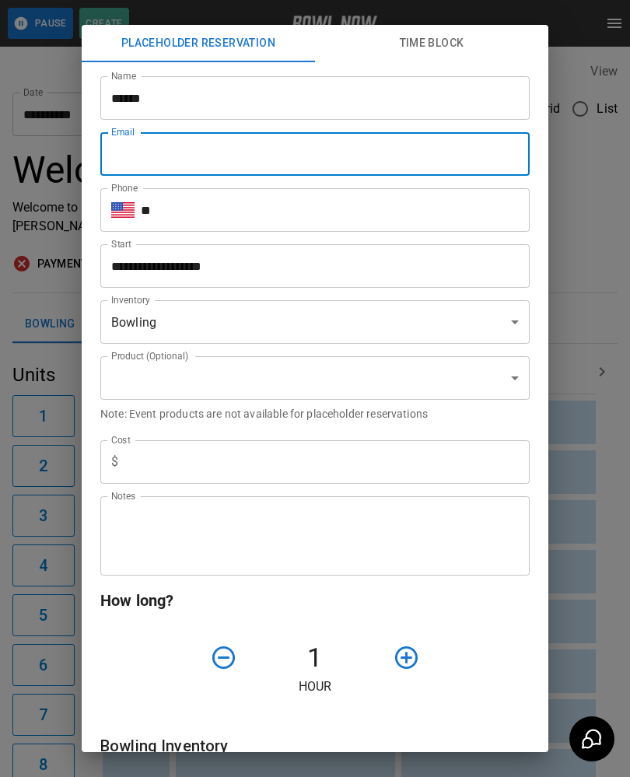
click at [132, 95] on input "******" at bounding box center [314, 98] width 429 height 44
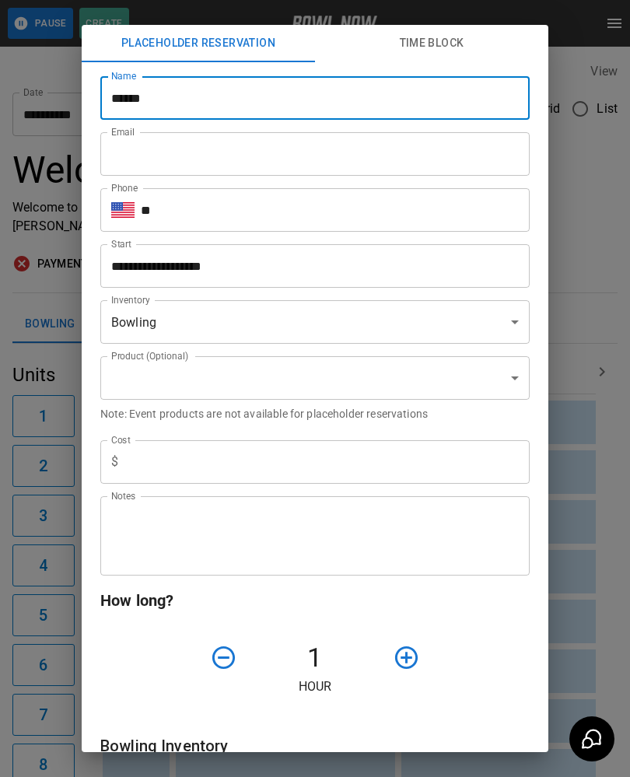
click at [121, 96] on input "******" at bounding box center [314, 98] width 429 height 44
type input "********"
click at [251, 154] on input "Email" at bounding box center [314, 154] width 429 height 44
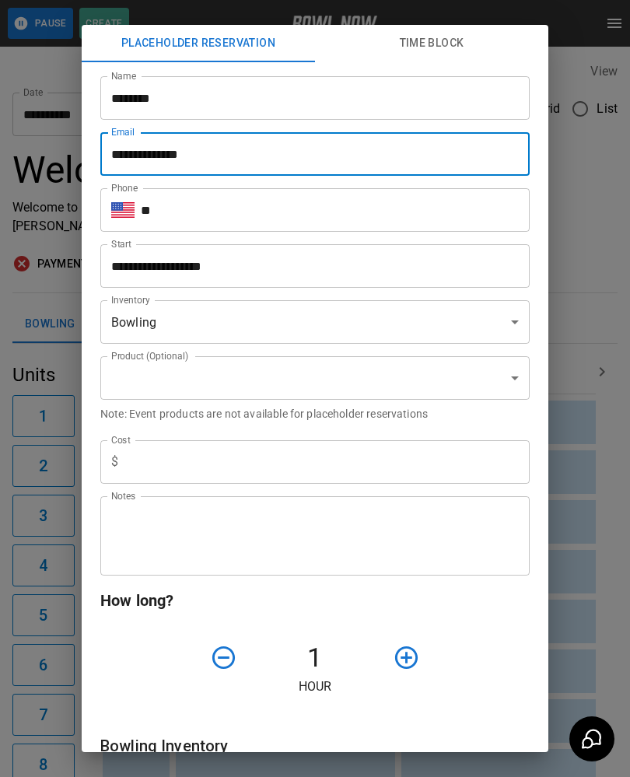
type input "**********"
click at [250, 208] on input "**" at bounding box center [335, 210] width 389 height 44
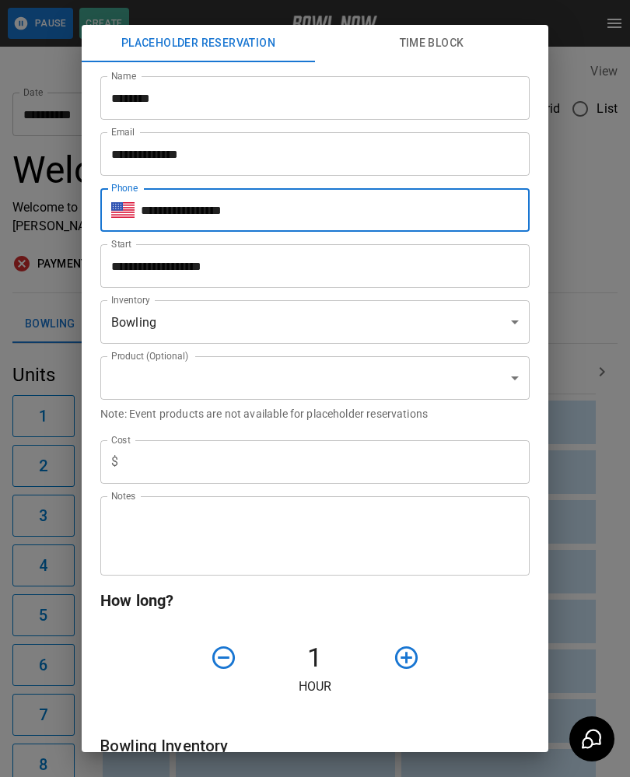
type input "**********"
click at [230, 454] on input "text" at bounding box center [326, 462] width 405 height 44
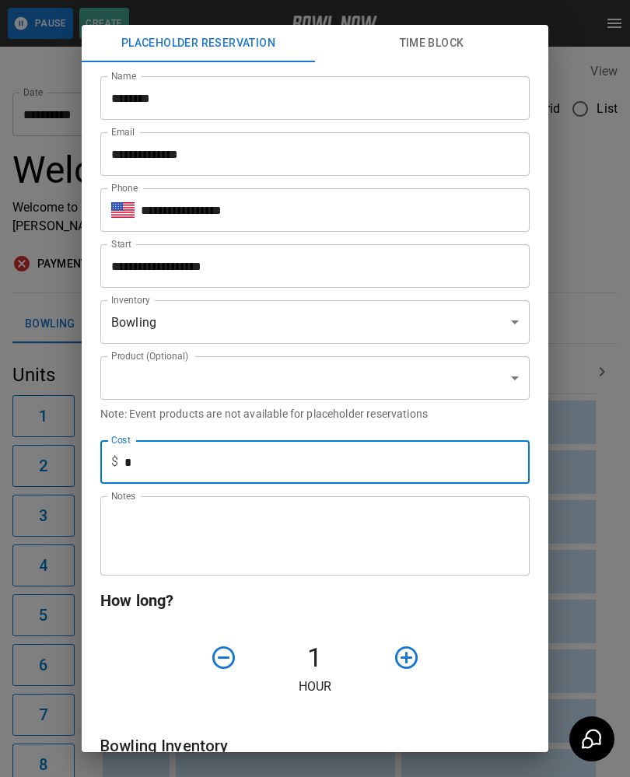
type input "*"
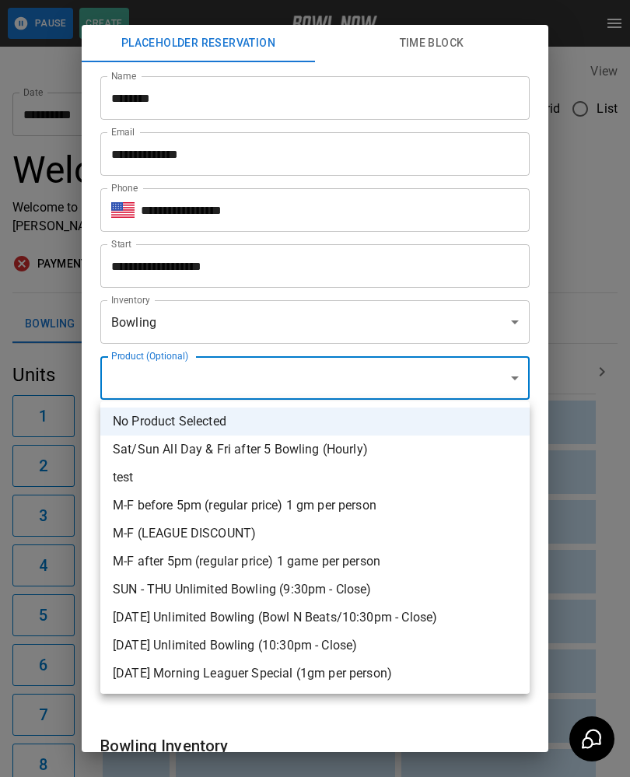
click at [451, 712] on div at bounding box center [315, 388] width 630 height 777
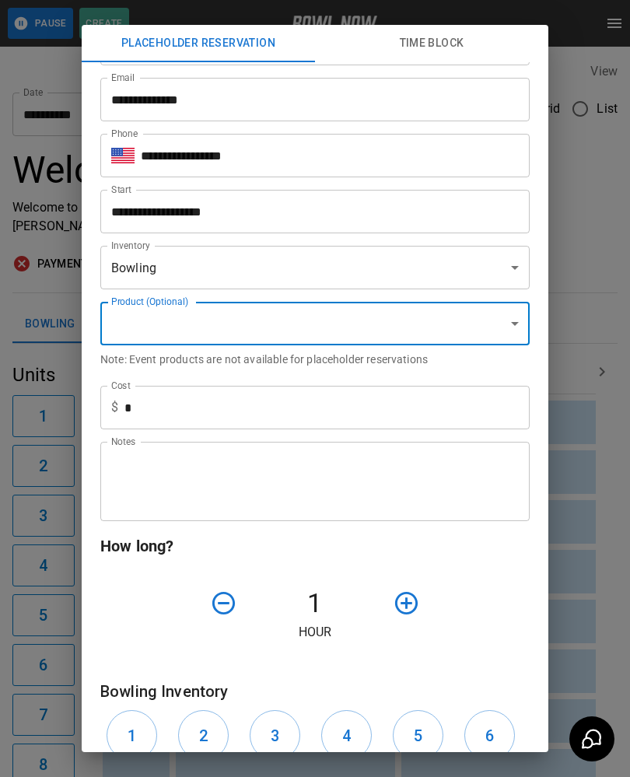
scroll to position [142, 0]
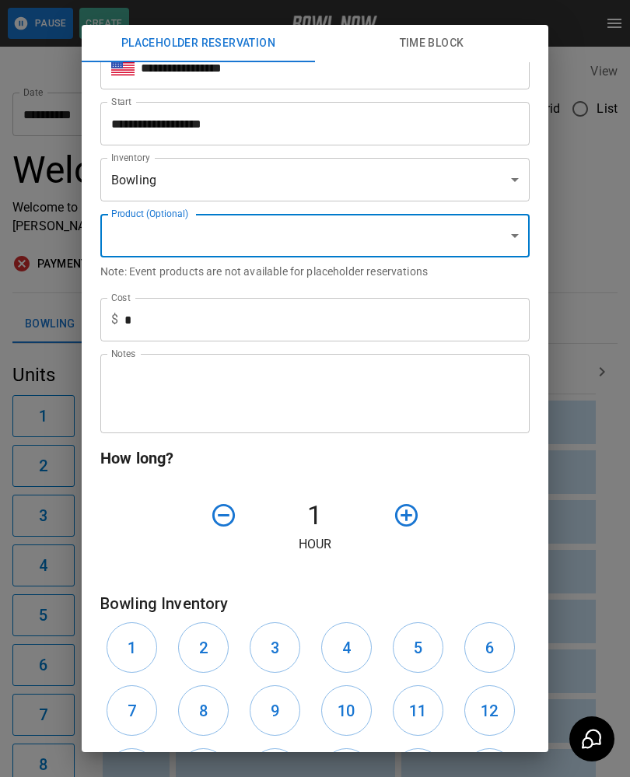
click at [409, 514] on icon "button" at bounding box center [406, 515] width 27 height 27
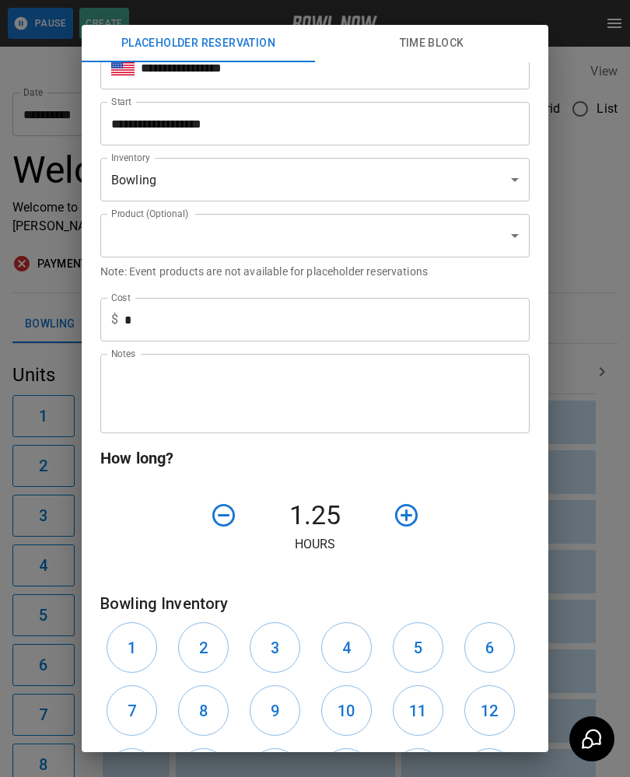
click at [421, 517] on button "button" at bounding box center [407, 515] width 40 height 40
click at [418, 511] on icon "button" at bounding box center [406, 515] width 27 height 27
click at [415, 510] on icon "button" at bounding box center [406, 515] width 23 height 23
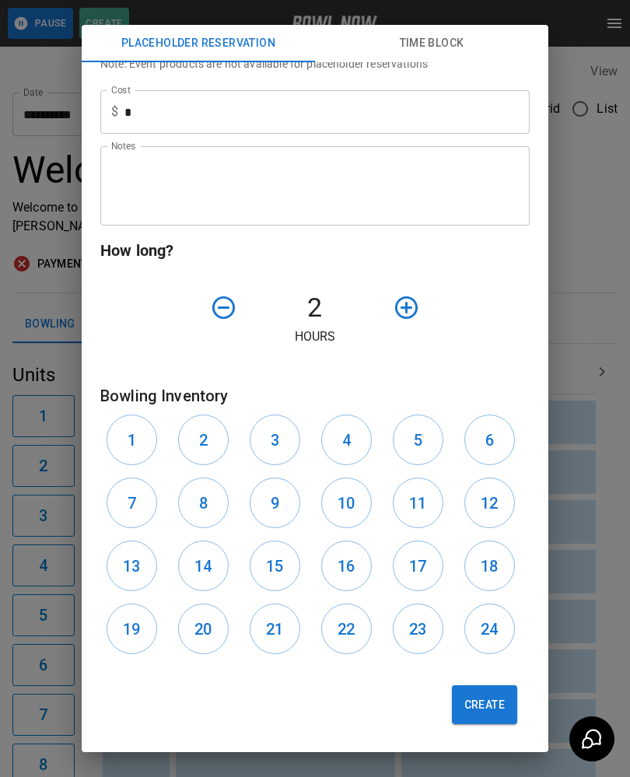
scroll to position [352, 0]
click at [128, 432] on h6 "1" at bounding box center [132, 440] width 9 height 25
click at [199, 438] on h6 "2" at bounding box center [203, 440] width 9 height 25
click at [490, 706] on button "Create" at bounding box center [484, 704] width 65 height 39
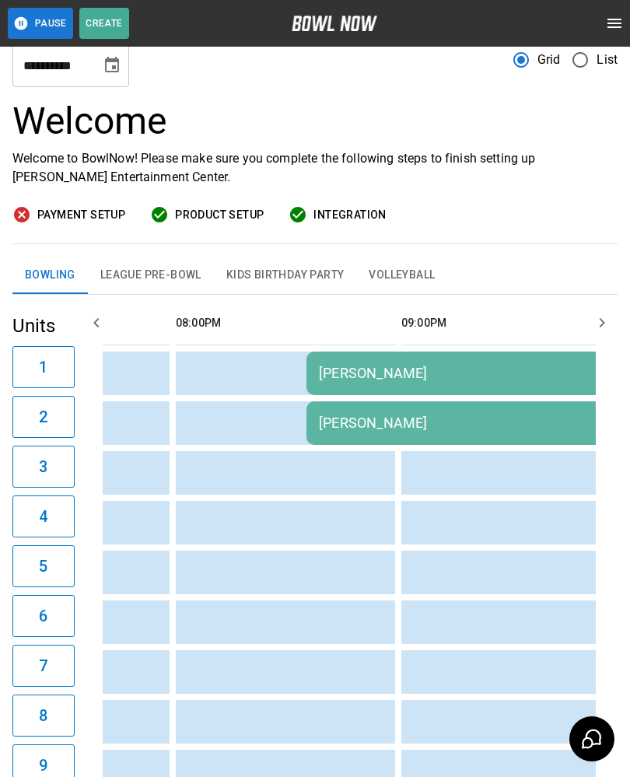
scroll to position [0, 0]
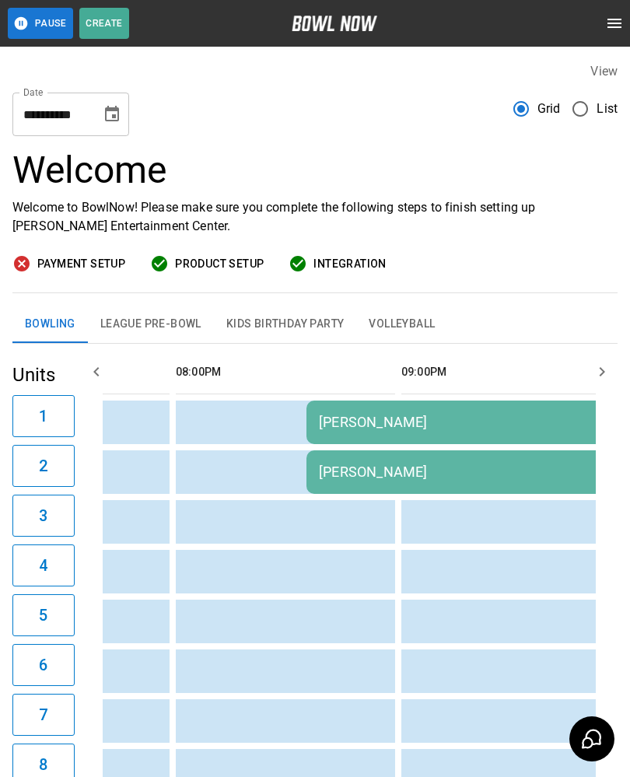
click at [163, 324] on button "League Pre-Bowl" at bounding box center [151, 324] width 126 height 37
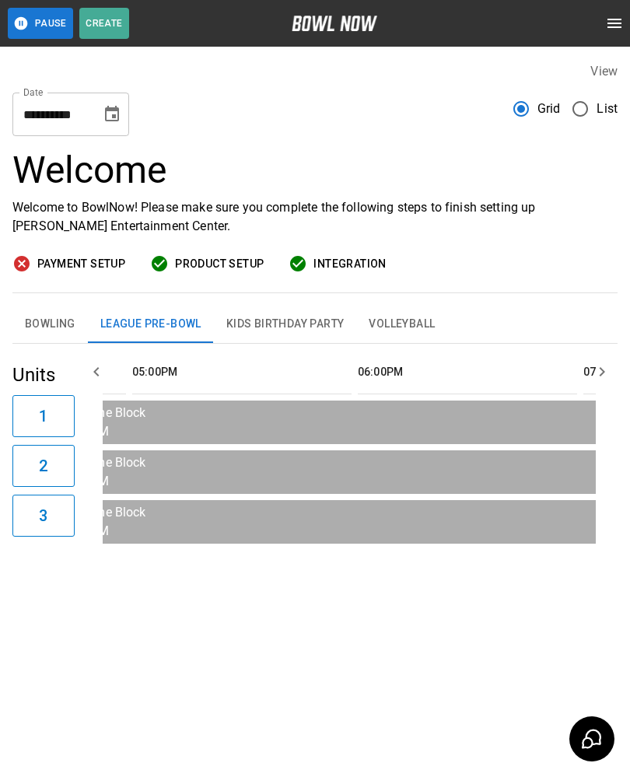
scroll to position [0, 1604]
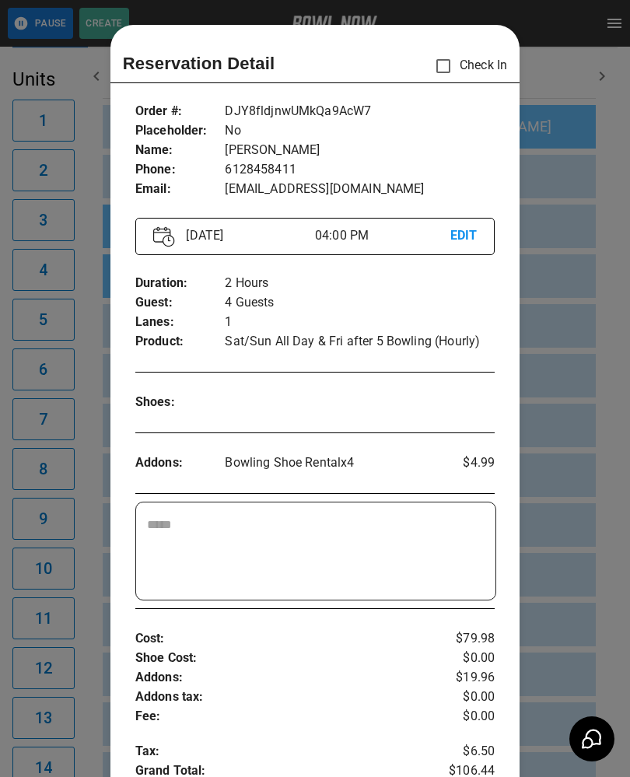
scroll to position [25, 0]
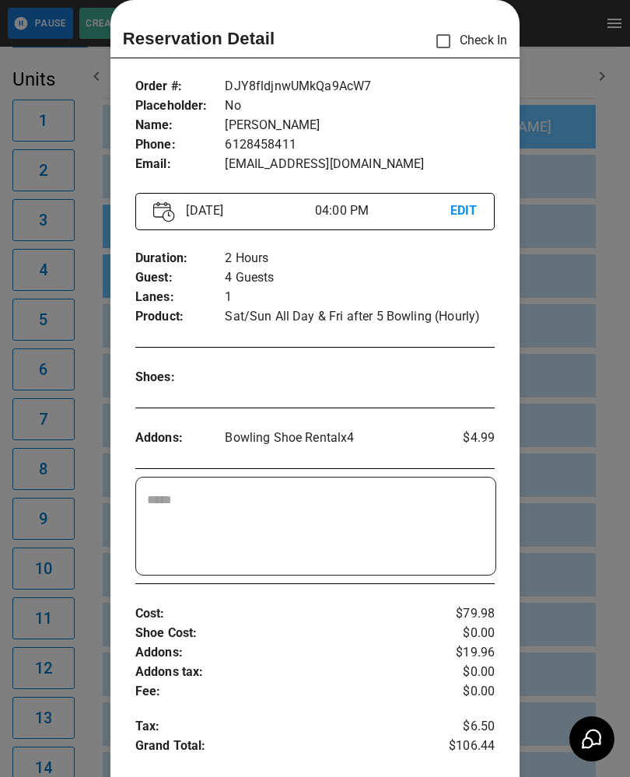
click at [591, 479] on div at bounding box center [315, 388] width 630 height 777
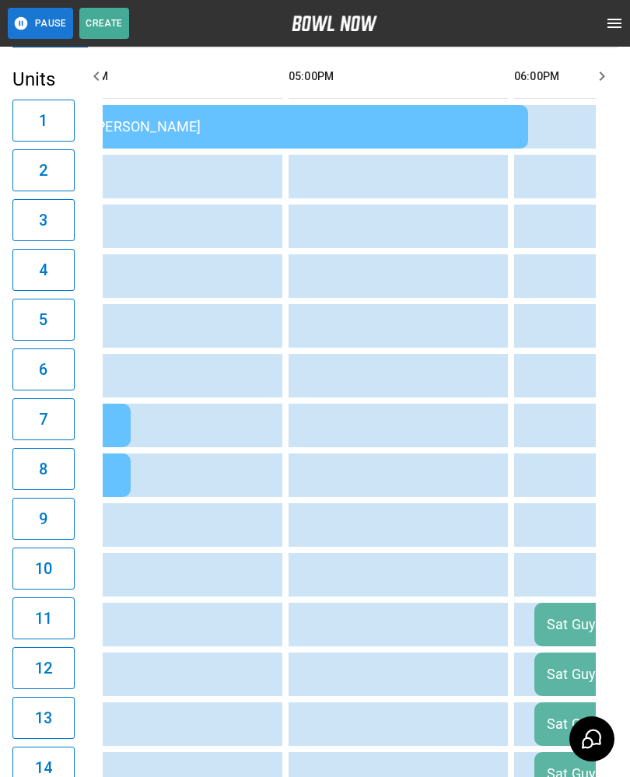
scroll to position [0, 1582]
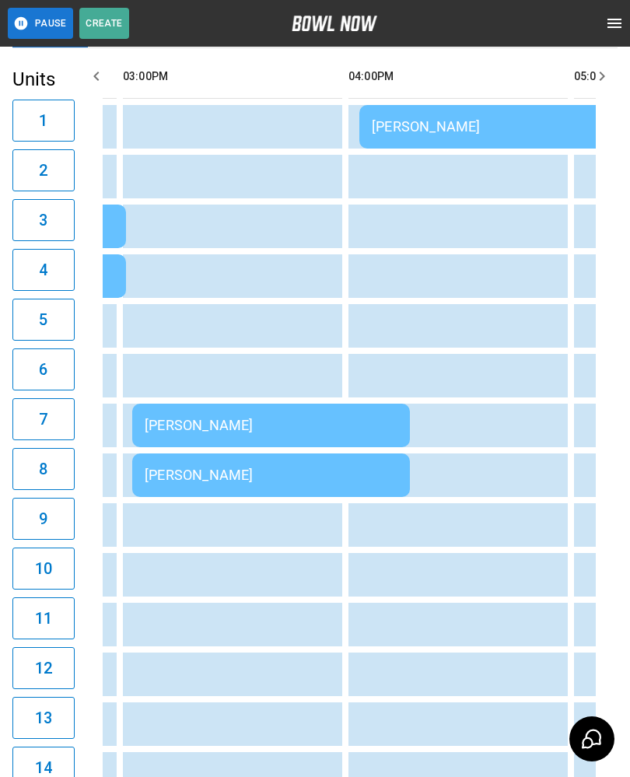
click at [467, 119] on div "Mark Jensen" at bounding box center [583, 126] width 423 height 16
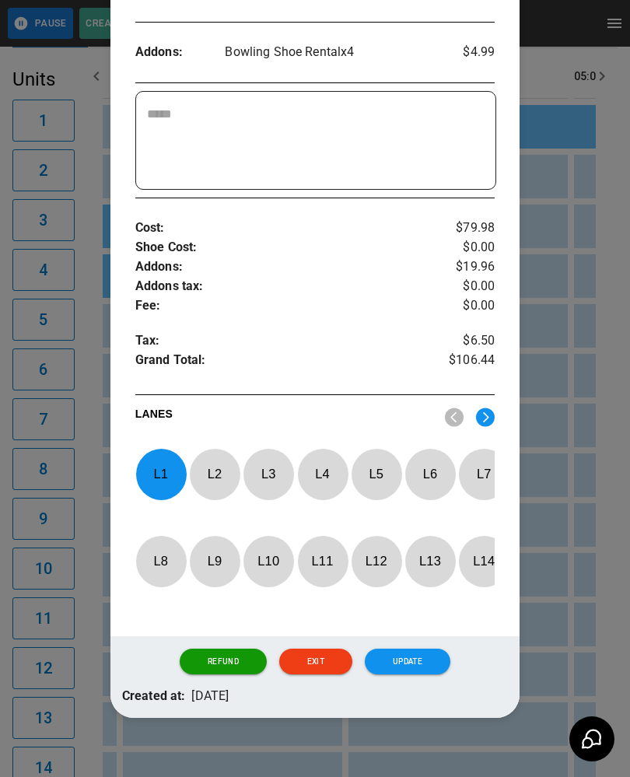
click at [163, 473] on p "L 1" at bounding box center [160, 474] width 51 height 37
click at [372, 471] on p "L 5" at bounding box center [376, 474] width 51 height 37
click at [417, 670] on button "Update" at bounding box center [408, 662] width 86 height 26
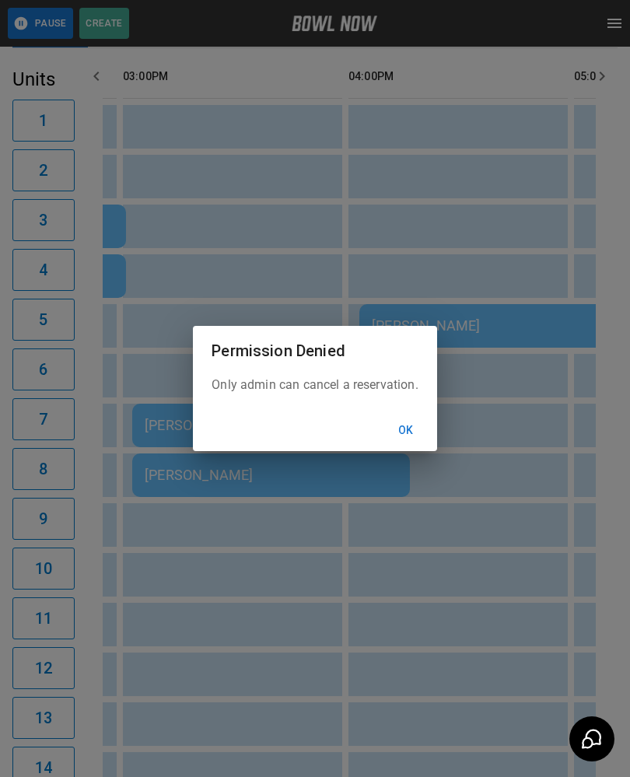
click at [413, 440] on button "Ok" at bounding box center [406, 430] width 50 height 29
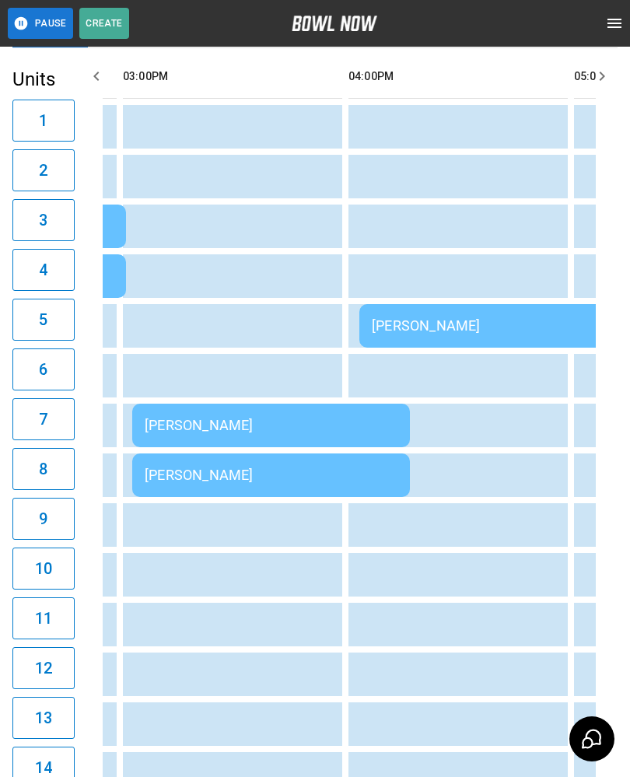
click at [393, 312] on td "[PERSON_NAME]" at bounding box center [583, 326] width 448 height 44
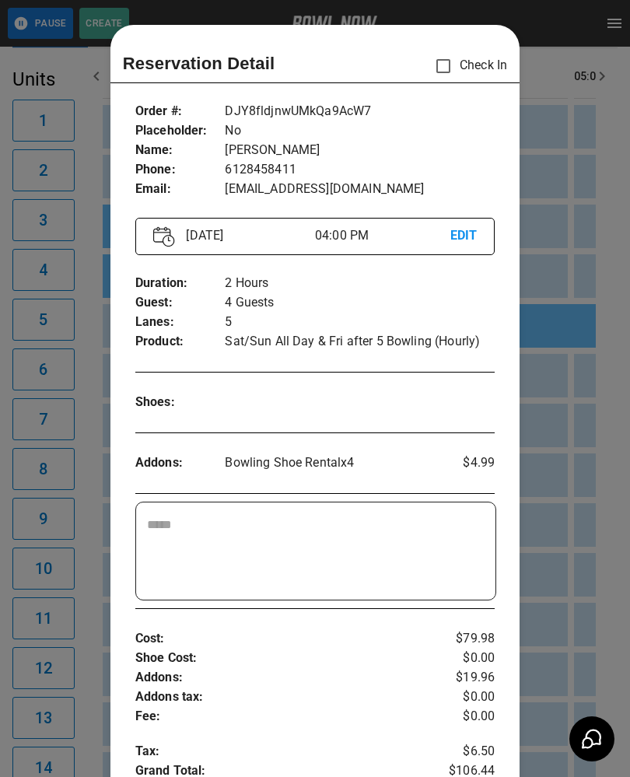
scroll to position [25, 0]
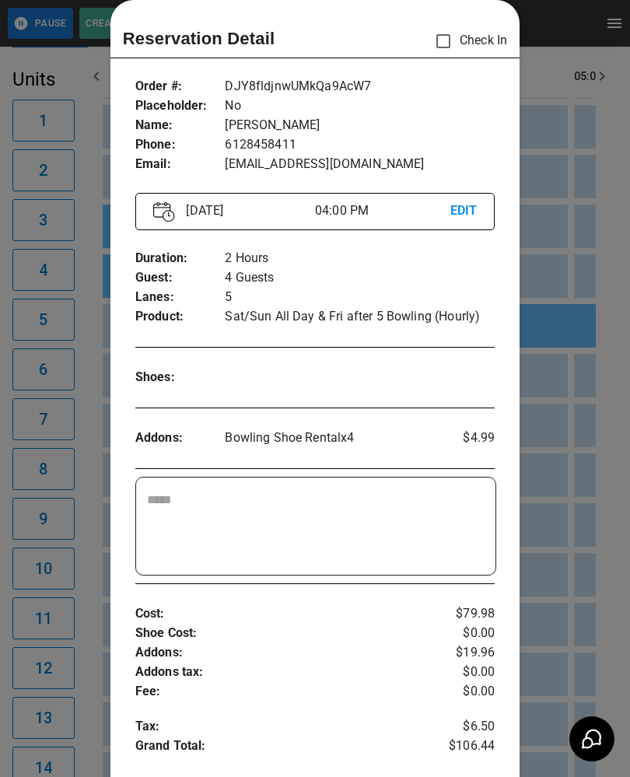
click at [576, 536] on div at bounding box center [315, 388] width 630 height 777
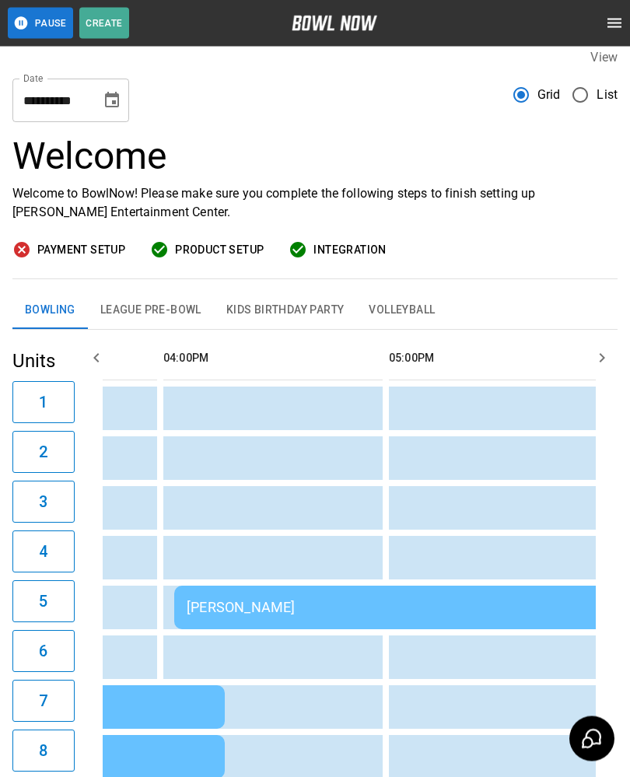
scroll to position [0, 0]
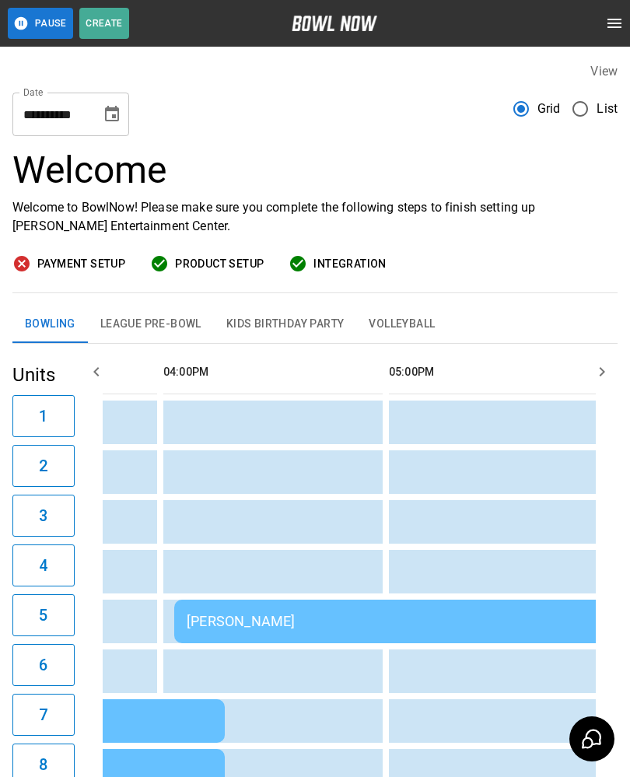
click at [110, 108] on icon "Choose date, selected date is Oct 11, 2025" at bounding box center [112, 114] width 14 height 16
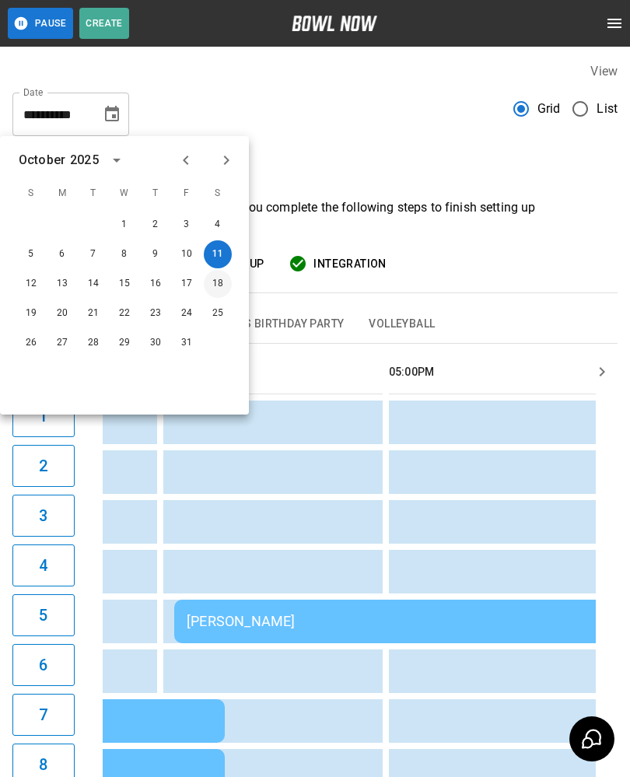
click at [219, 292] on button "18" at bounding box center [218, 284] width 28 height 28
type input "**********"
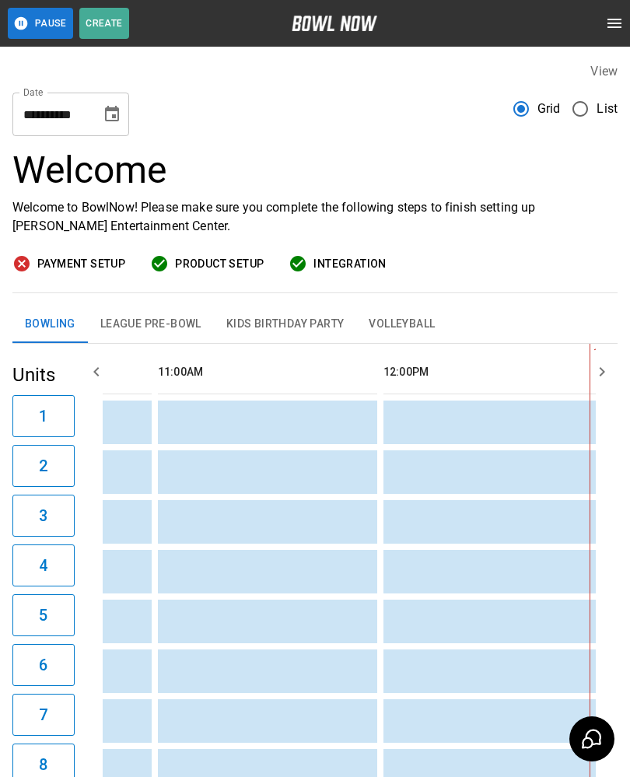
scroll to position [0, 569]
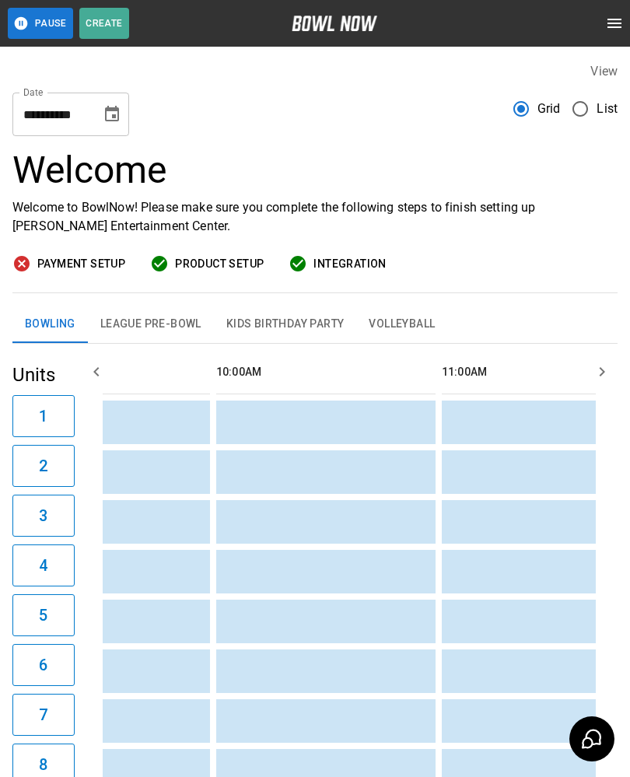
click at [309, 102] on div "**********" at bounding box center [314, 108] width 605 height 56
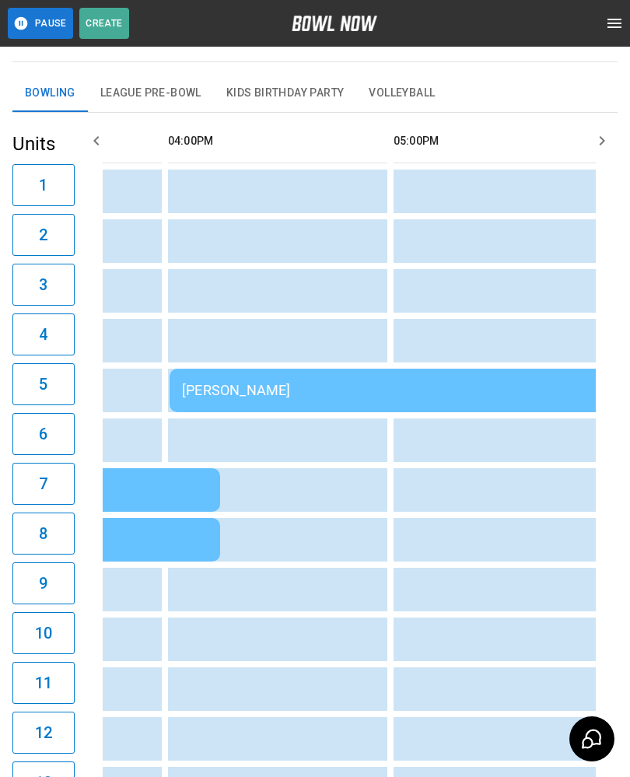
scroll to position [0, 1580]
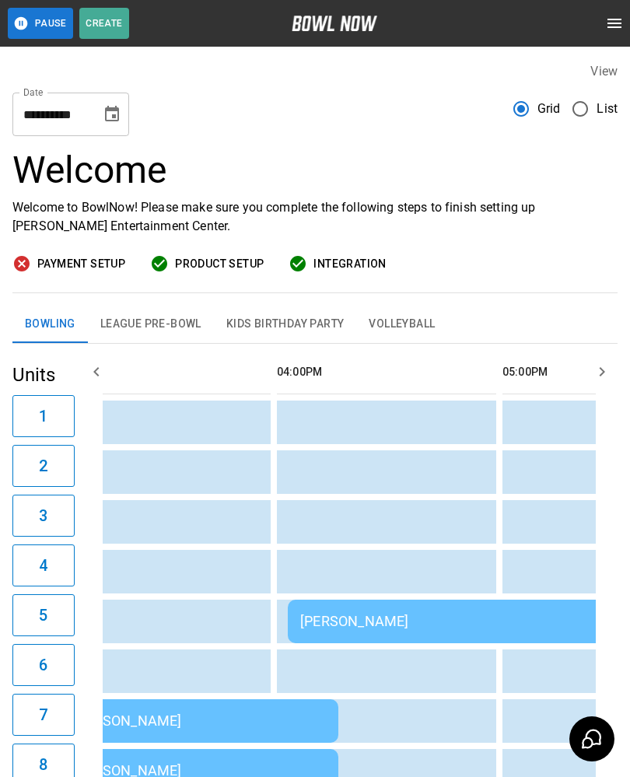
click at [384, 656] on td "sticky table" at bounding box center [370, 671] width 51 height 44
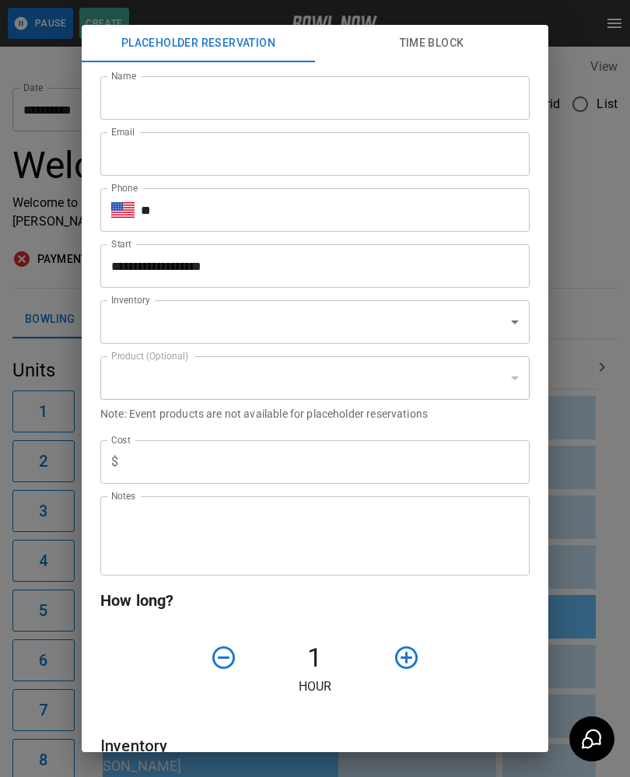
type input "**********"
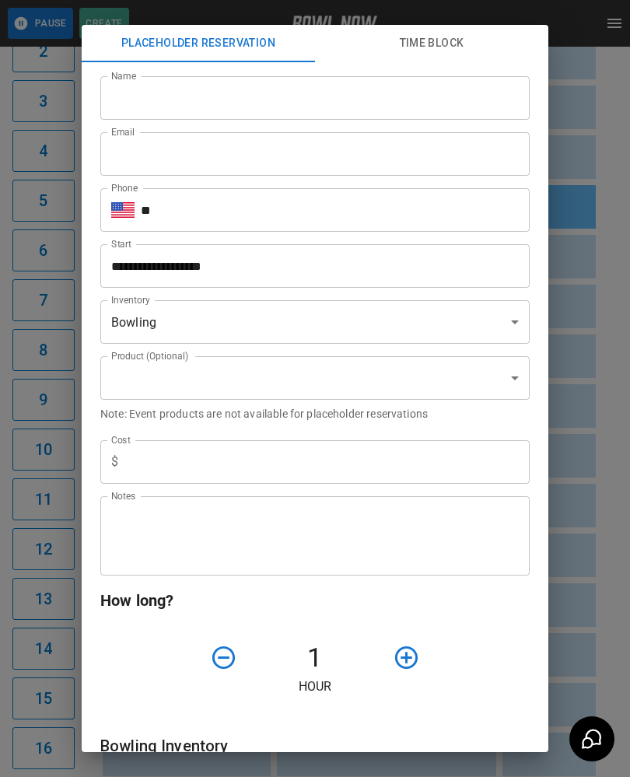
click at [597, 593] on div "**********" at bounding box center [315, 388] width 630 height 777
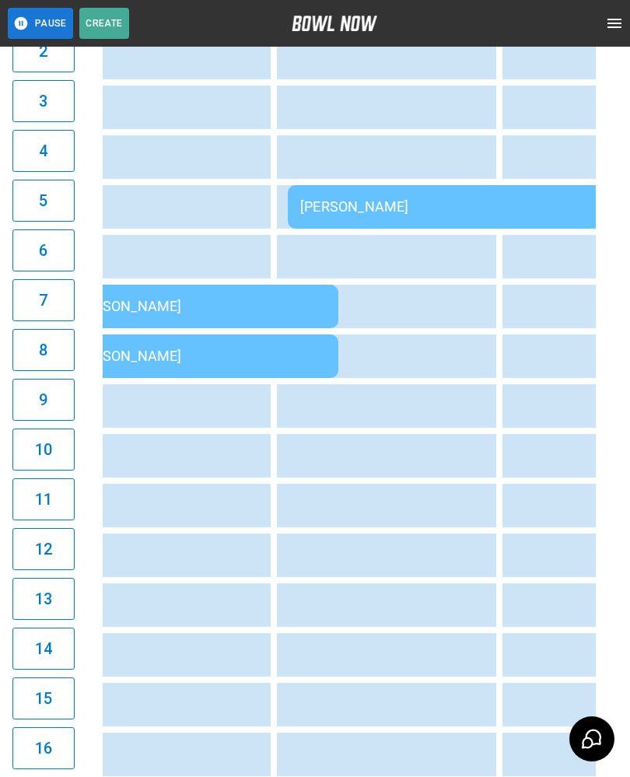
click at [597, 593] on div "**********" at bounding box center [315, 388] width 630 height 777
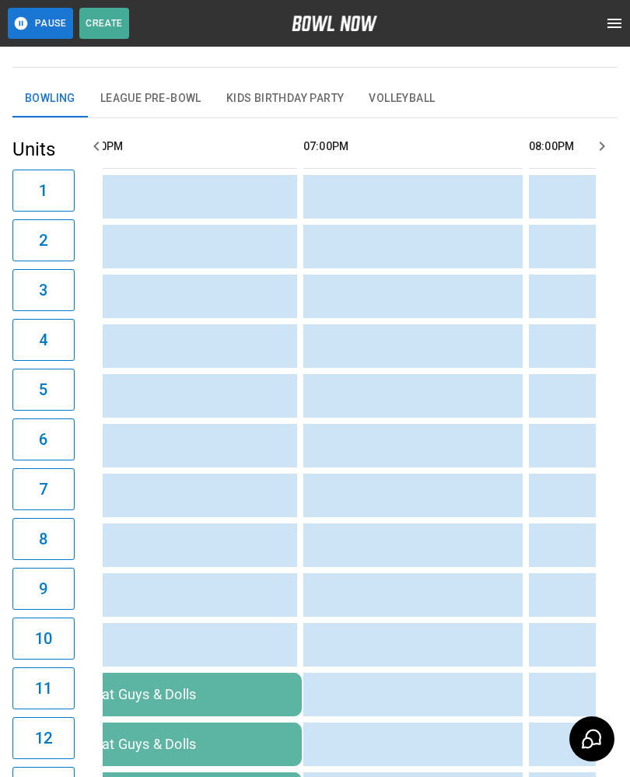
scroll to position [0, 2189]
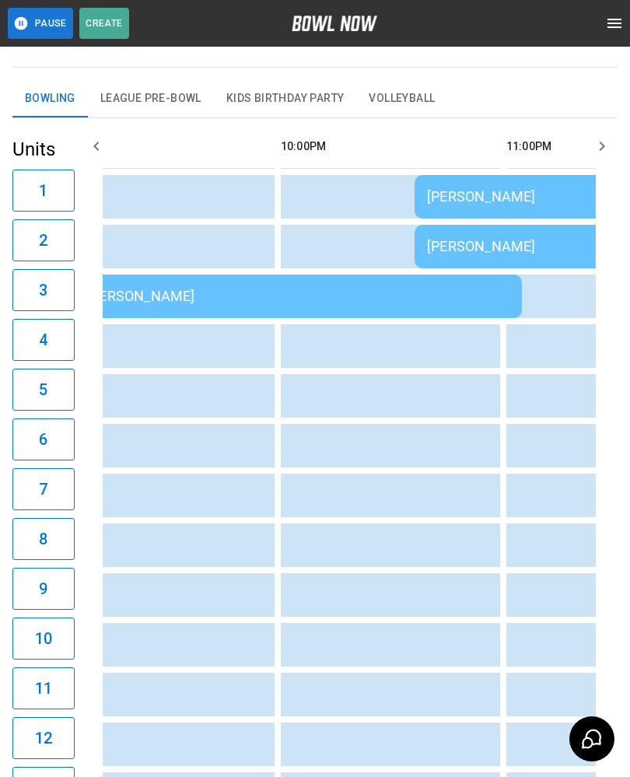
click at [459, 240] on div "[PERSON_NAME]" at bounding box center [638, 246] width 423 height 16
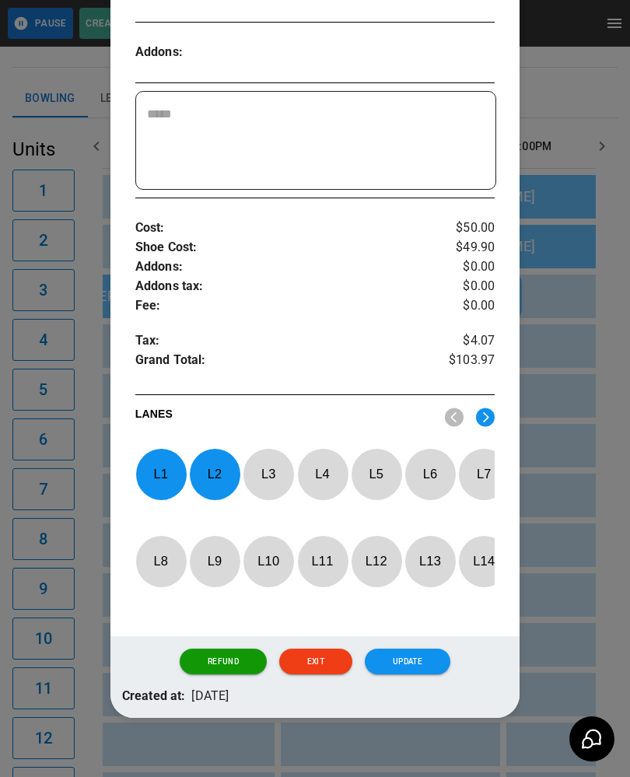
click at [202, 471] on p "L 2" at bounding box center [214, 474] width 51 height 37
click at [161, 472] on p "L 1" at bounding box center [160, 474] width 51 height 37
click at [383, 477] on p "L 5" at bounding box center [376, 474] width 51 height 37
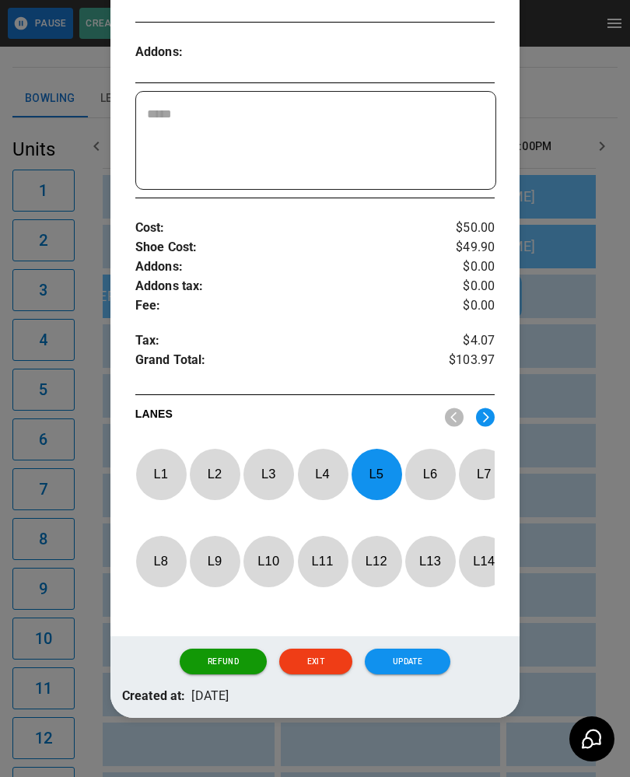
click at [427, 467] on p "L 6" at bounding box center [429, 474] width 51 height 37
click at [404, 670] on button "Update" at bounding box center [408, 662] width 86 height 26
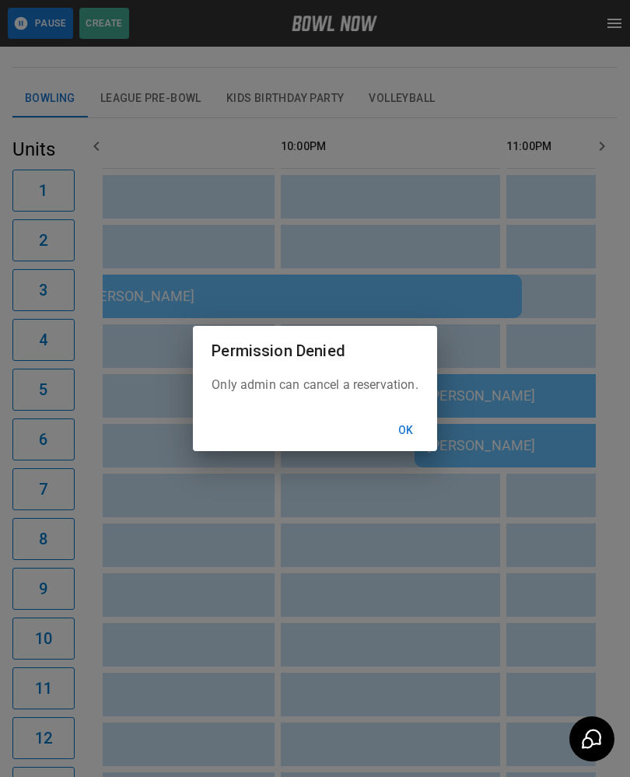
click at [514, 593] on div "Permission Denied Only admin can cancel a reservation. Ok" at bounding box center [315, 388] width 630 height 777
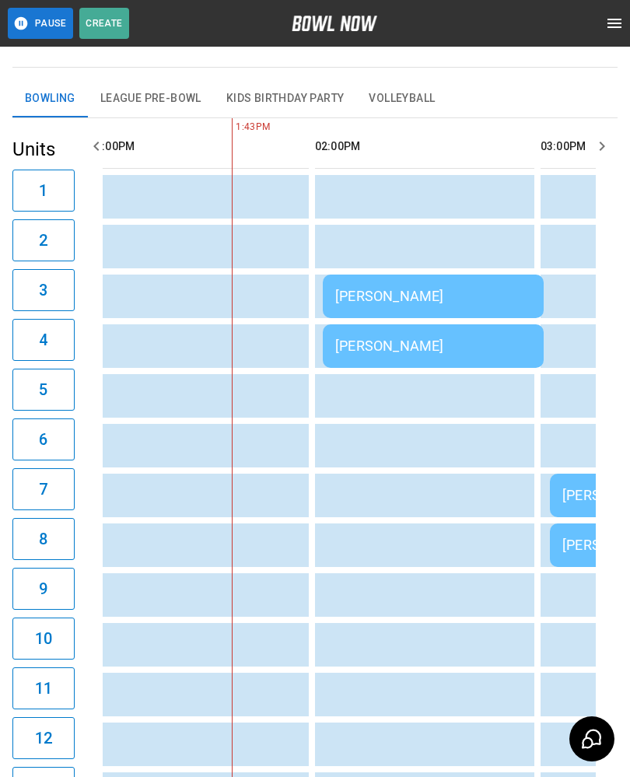
click at [430, 288] on div "[PERSON_NAME]" at bounding box center [433, 296] width 196 height 16
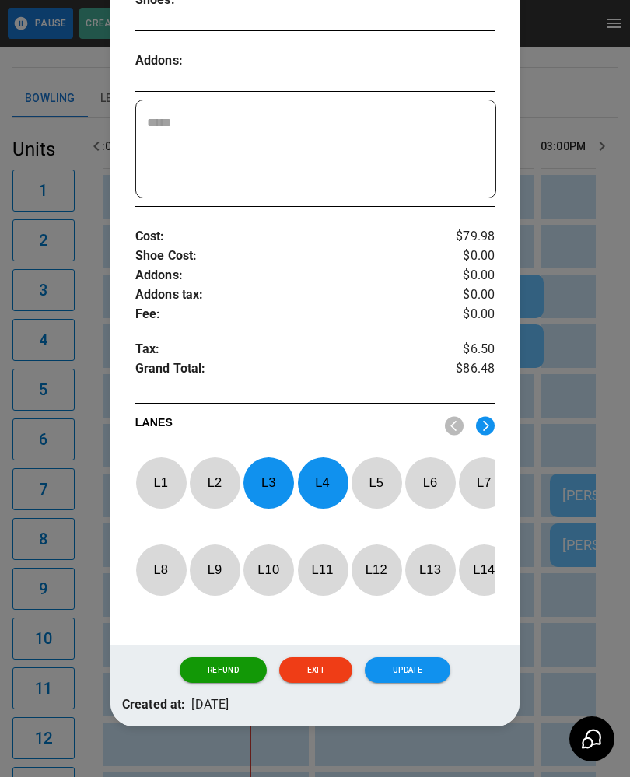
scroll to position [404, 0]
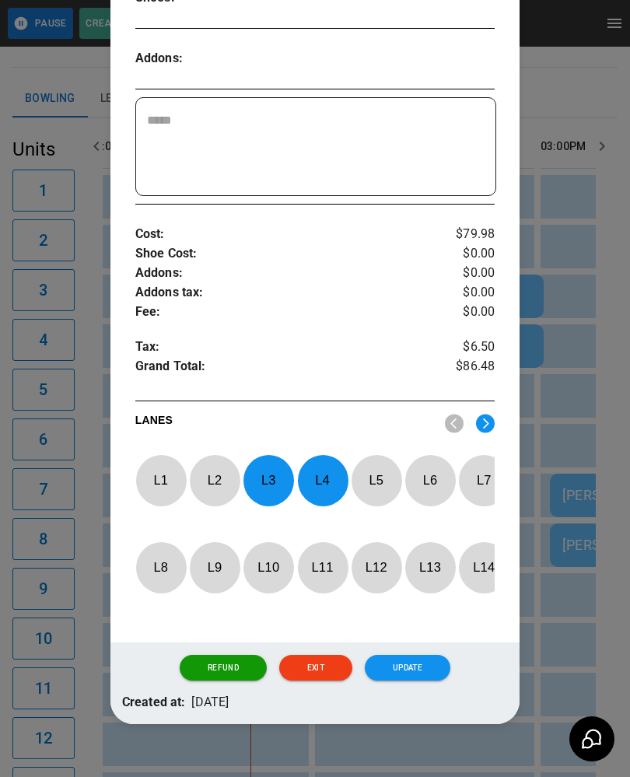
click at [613, 607] on div at bounding box center [315, 388] width 630 height 777
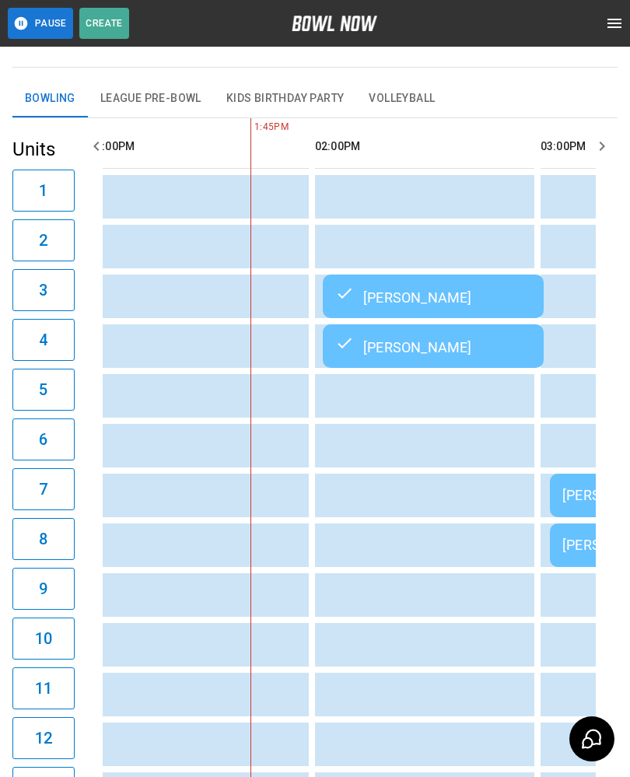
click at [406, 279] on td "[PERSON_NAME]" at bounding box center [433, 297] width 221 height 44
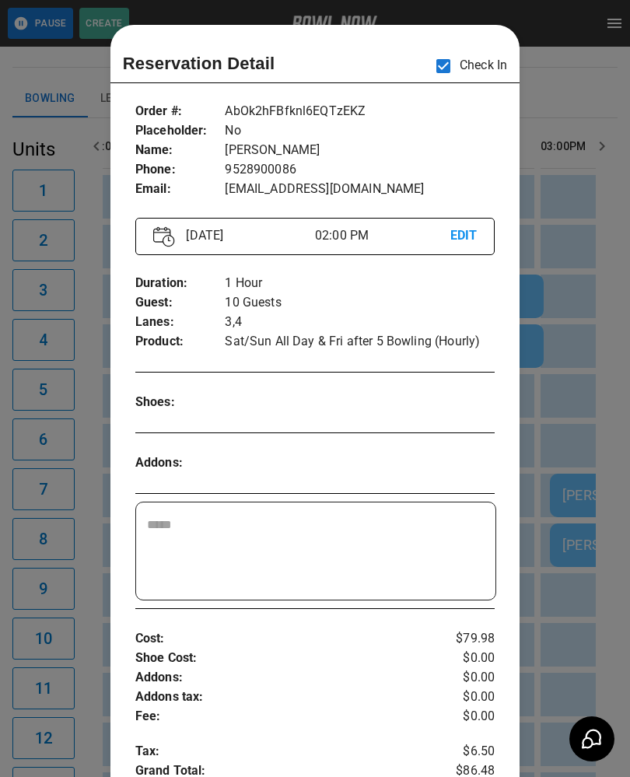
scroll to position [0, 0]
click at [572, 373] on div at bounding box center [315, 388] width 630 height 777
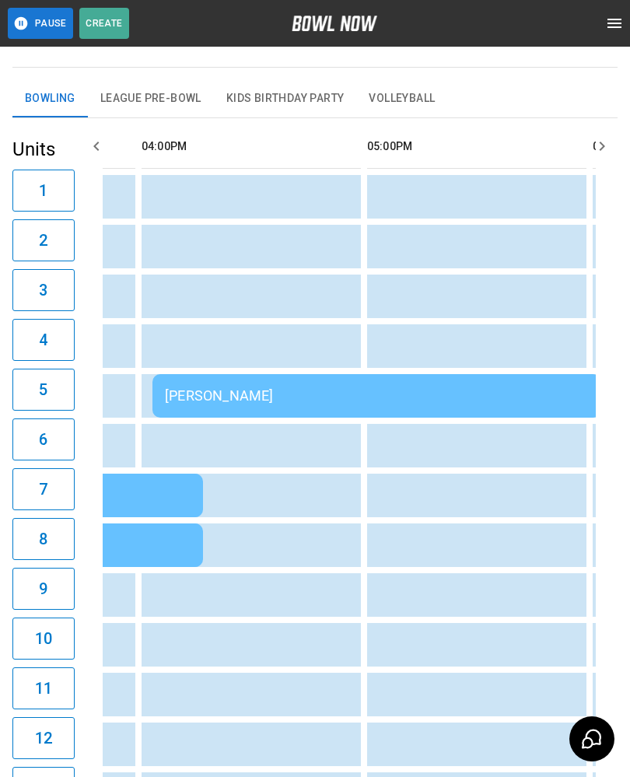
scroll to position [0, 1538]
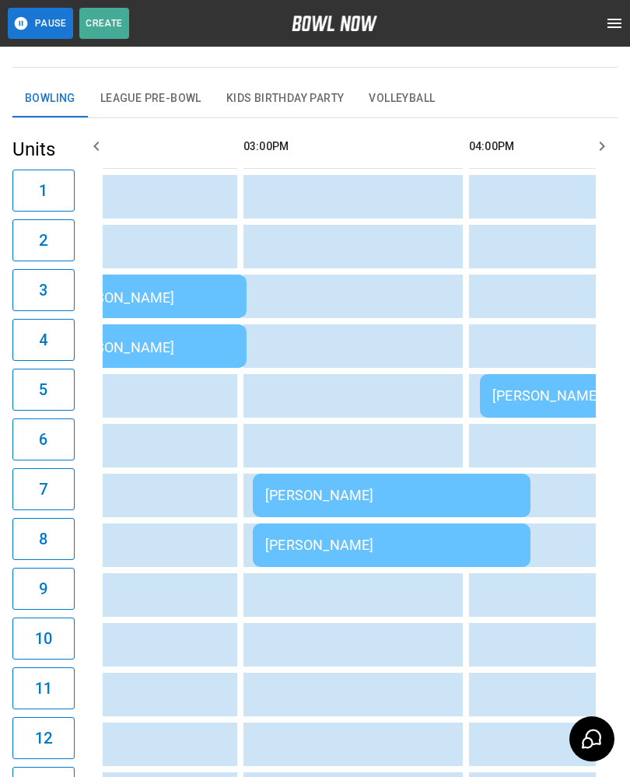
click at [167, 287] on div "[PERSON_NAME]" at bounding box center [136, 296] width 196 height 19
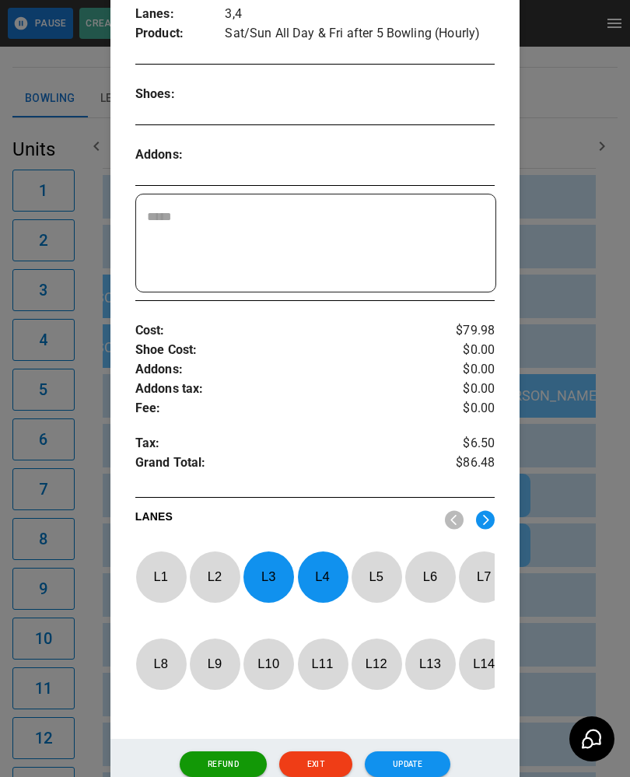
scroll to position [309, 0]
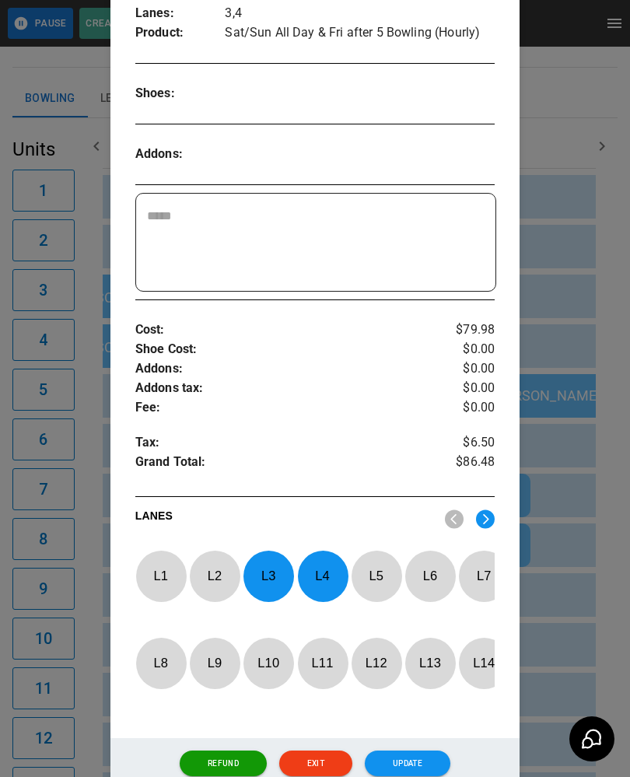
click at [586, 559] on div at bounding box center [315, 388] width 630 height 777
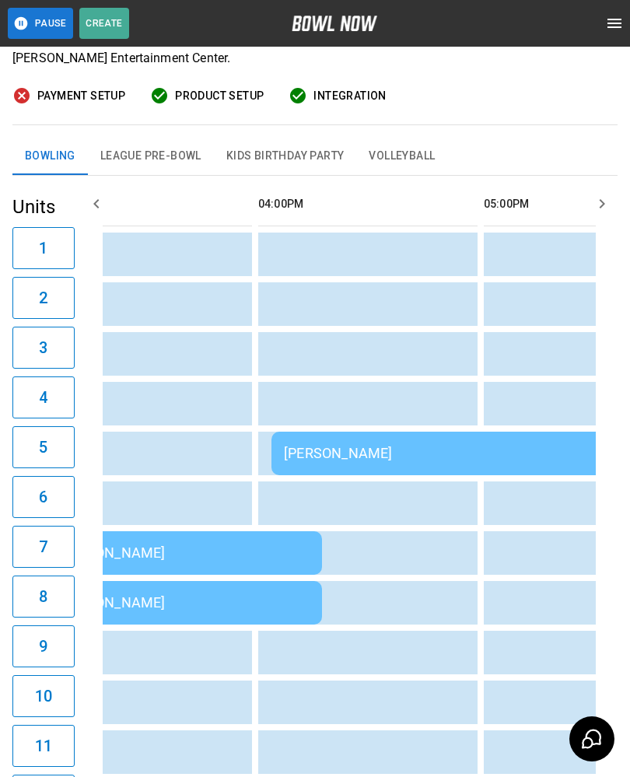
scroll to position [0, 1418]
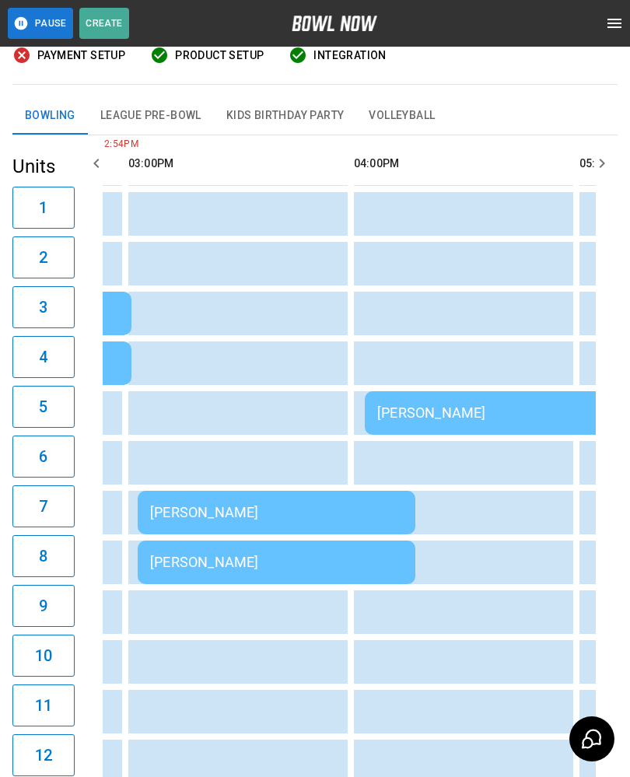
scroll to position [0, 1327]
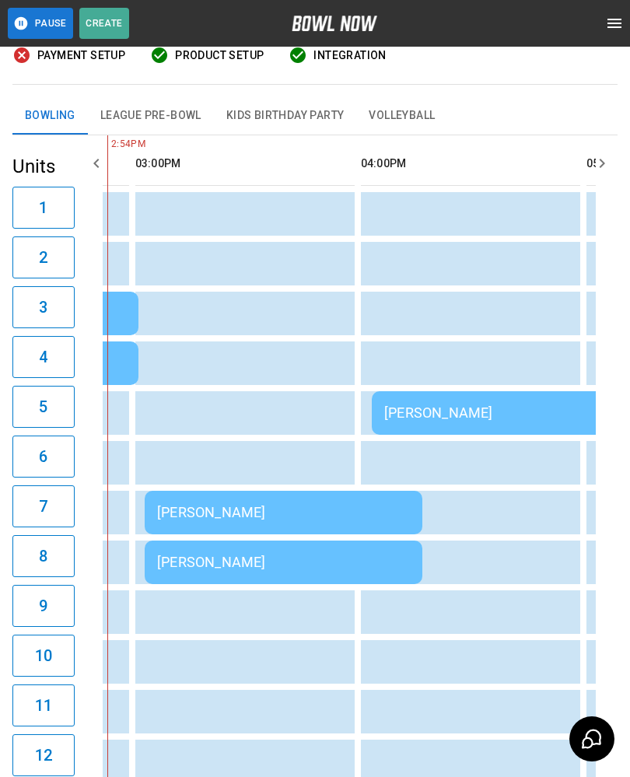
click at [518, 534] on td "sticky table" at bounding box center [510, 513] width 51 height 44
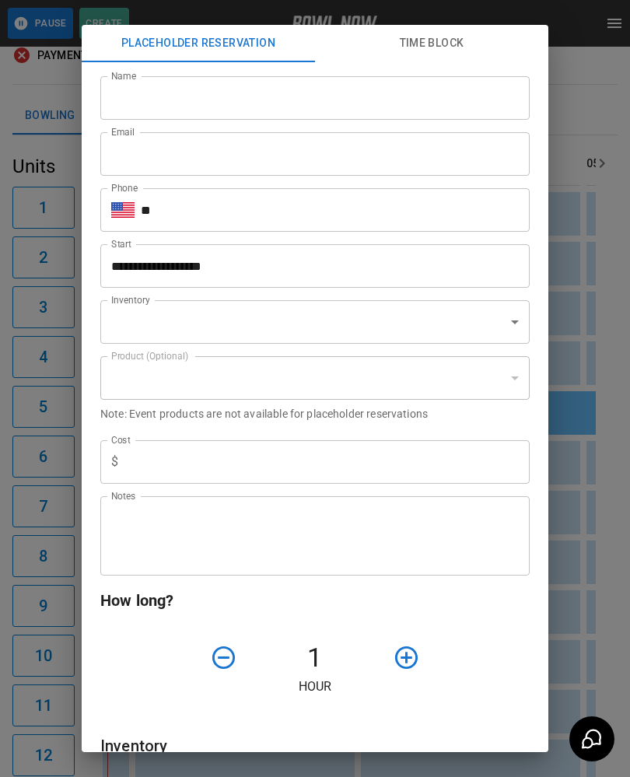
type input "**********"
click at [231, 498] on div "Notes" at bounding box center [314, 535] width 429 height 79
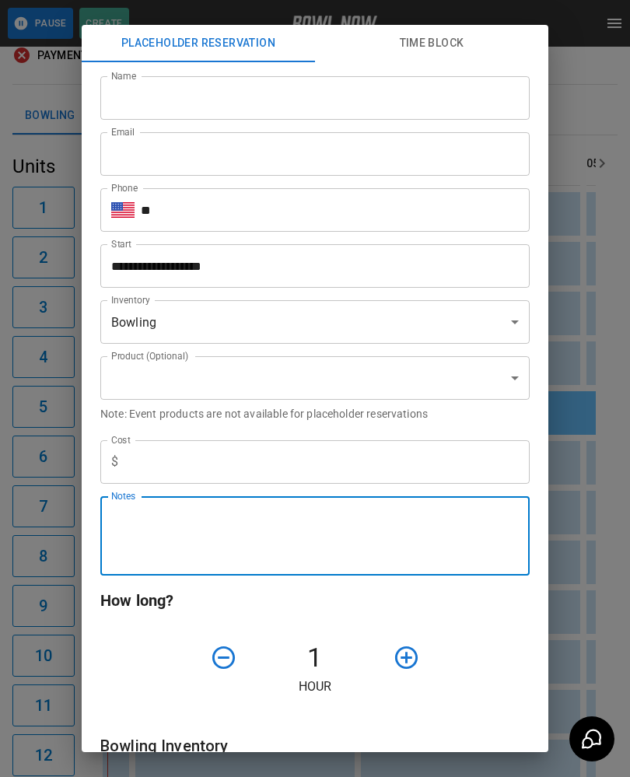
scroll to position [219, 0]
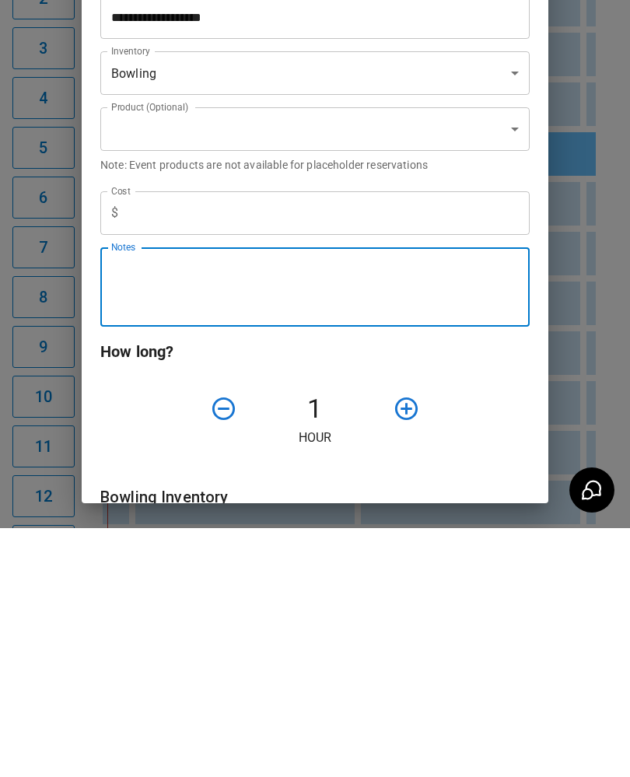
click at [614, 370] on div "**********" at bounding box center [315, 388] width 630 height 777
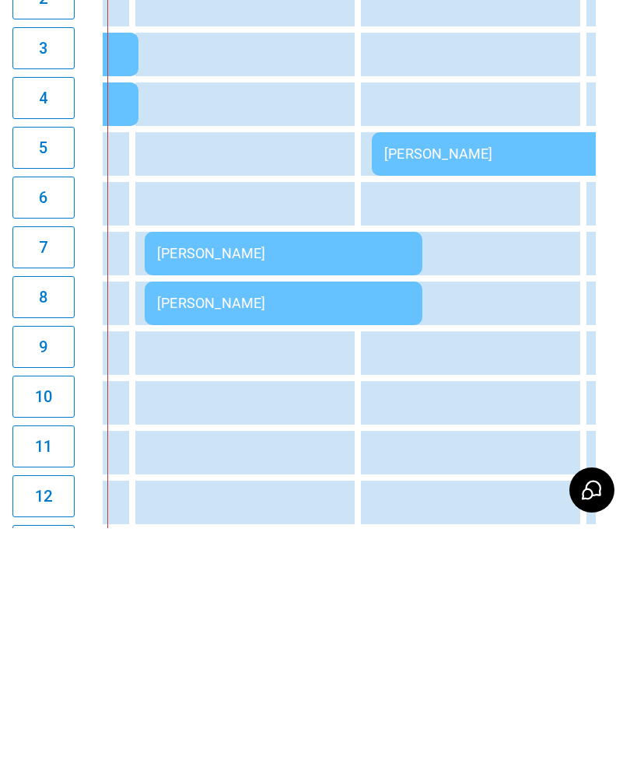
scroll to position [468, 0]
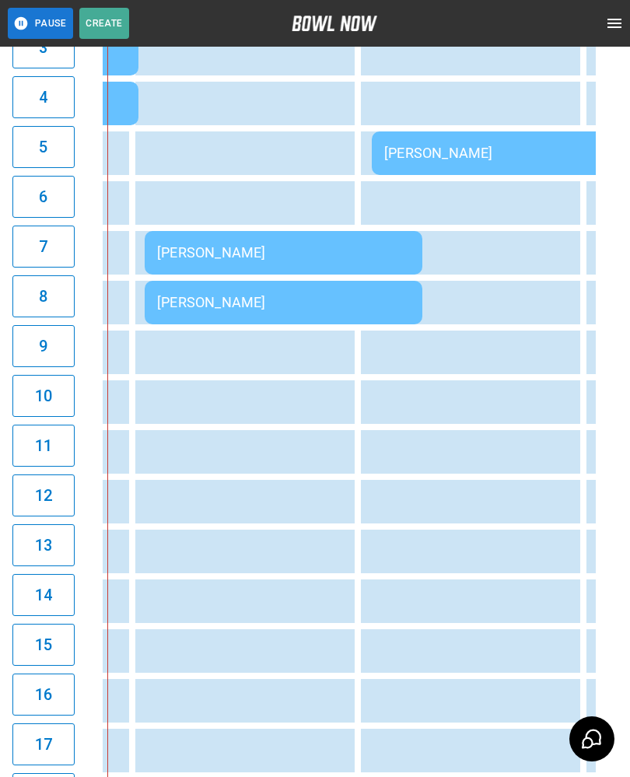
click at [279, 240] on td "[PERSON_NAME]" at bounding box center [284, 253] width 278 height 44
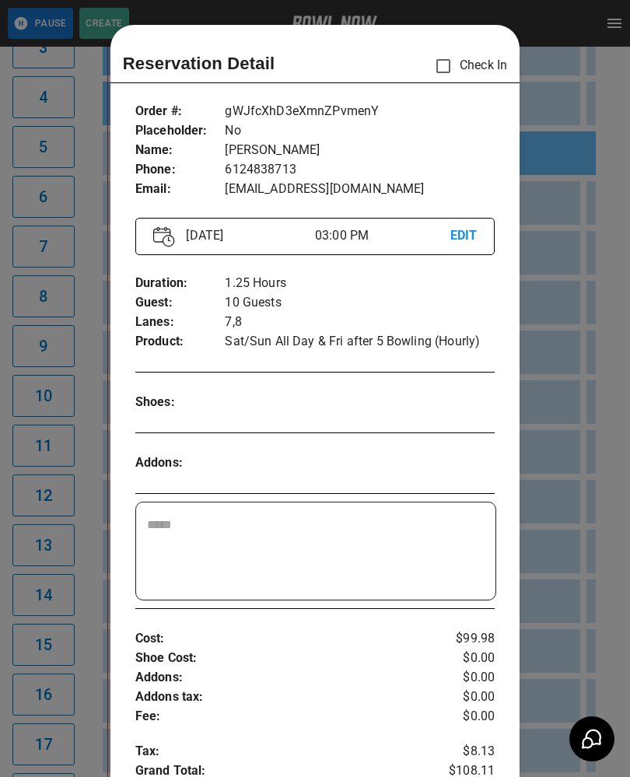
scroll to position [25, 0]
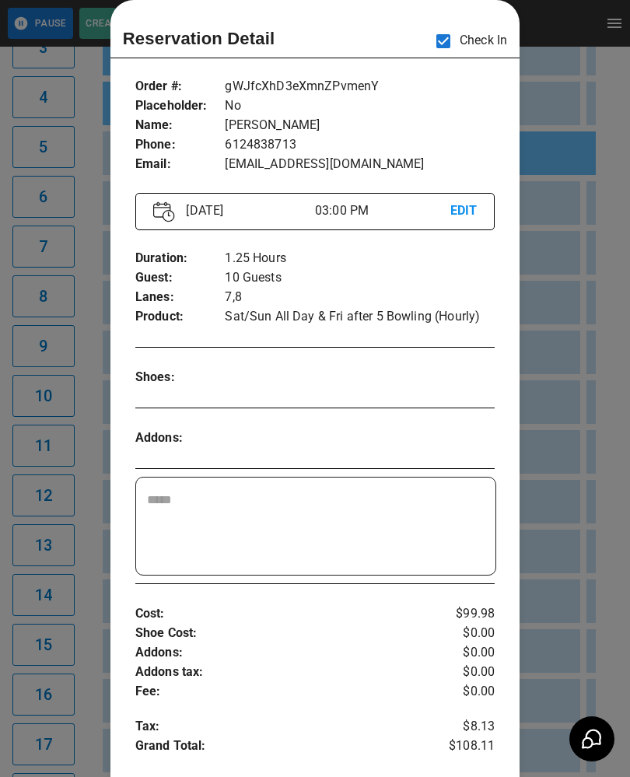
click at [600, 474] on div at bounding box center [315, 388] width 630 height 777
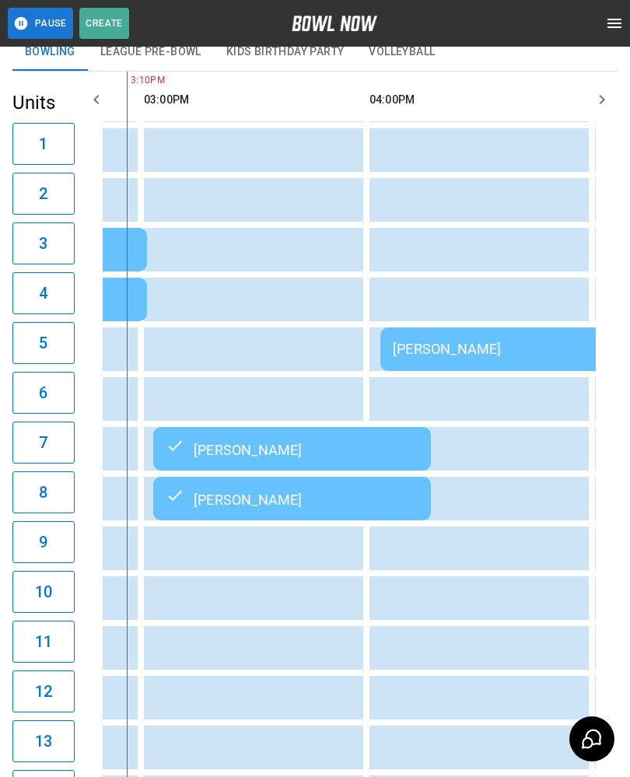
scroll to position [0, 1284]
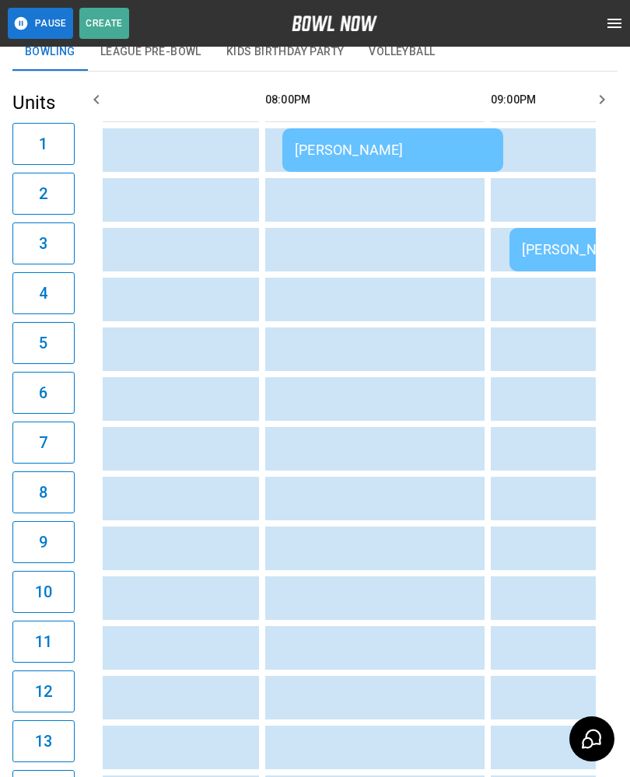
click at [360, 145] on div "[PERSON_NAME]" at bounding box center [393, 150] width 196 height 16
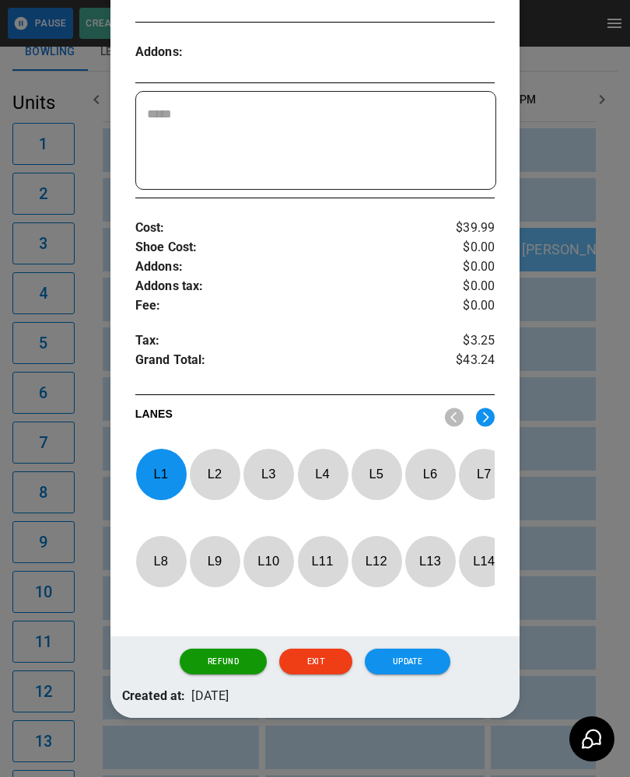
click at [159, 465] on p "L 1" at bounding box center [160, 474] width 51 height 37
click at [214, 472] on p "L 2" at bounding box center [214, 474] width 51 height 37
click at [407, 658] on button "Update" at bounding box center [408, 662] width 86 height 26
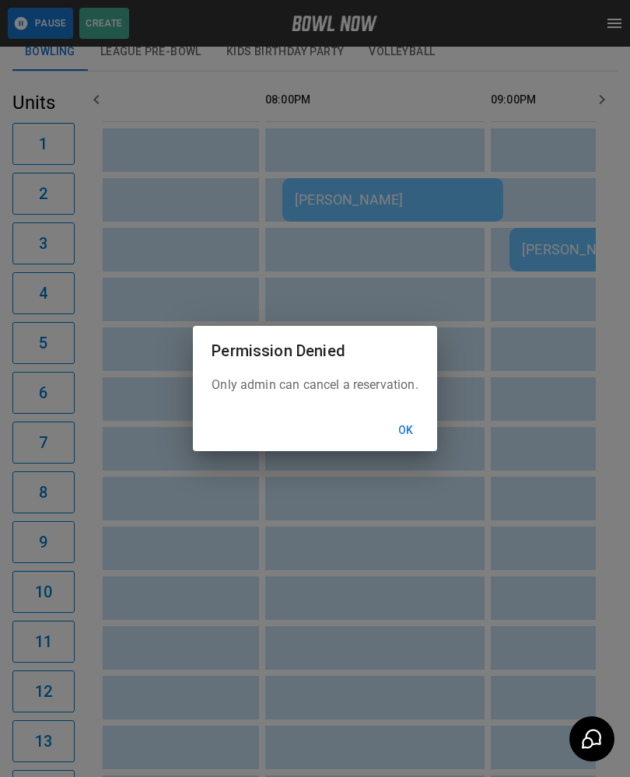
click at [410, 445] on button "Ok" at bounding box center [406, 430] width 50 height 29
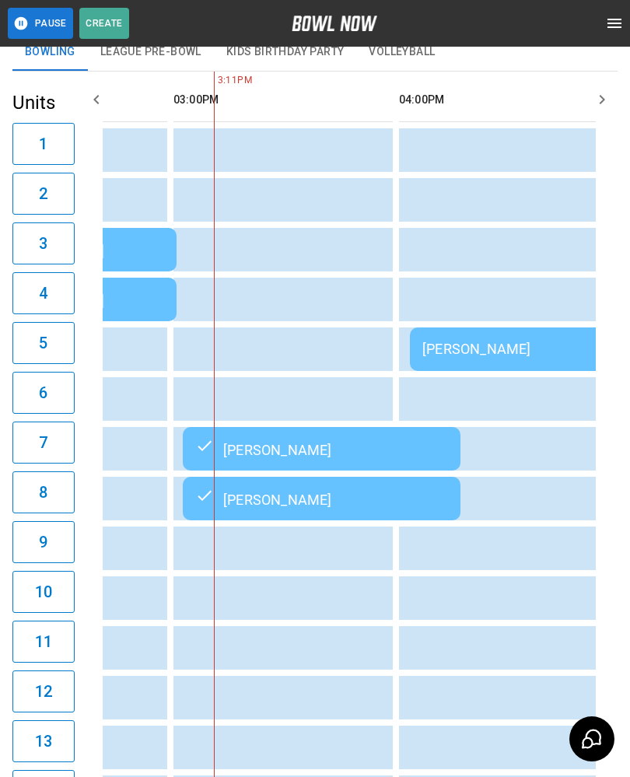
scroll to position [0, 1290]
click at [357, 505] on div "[PERSON_NAME]" at bounding box center [320, 498] width 253 height 19
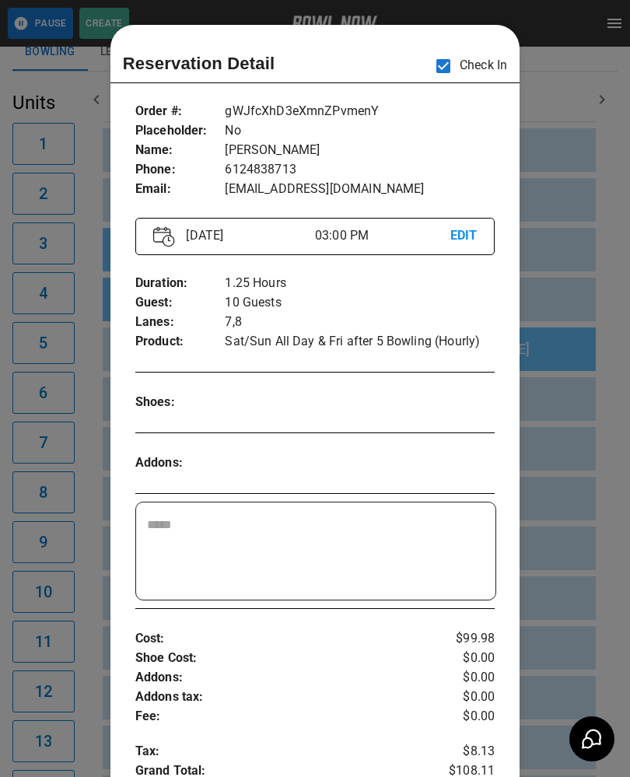
scroll to position [25, 0]
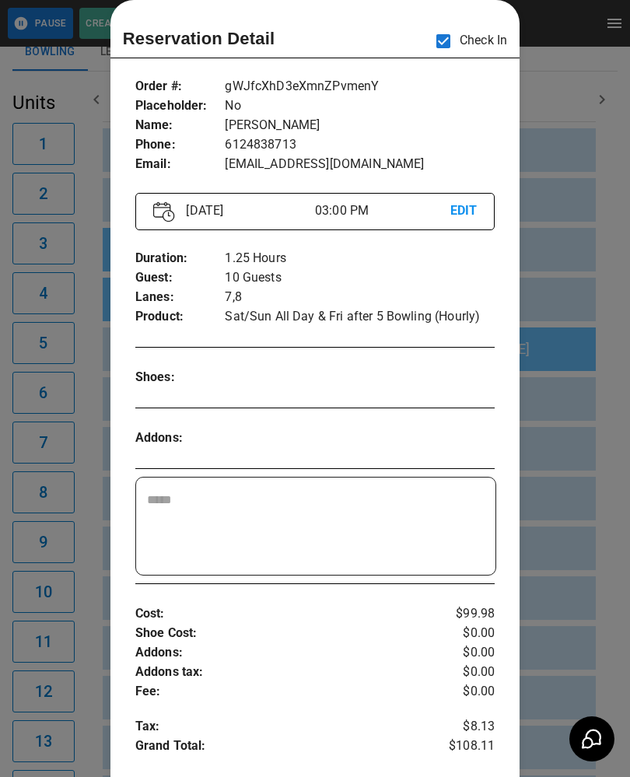
click at [578, 548] on div at bounding box center [315, 388] width 630 height 777
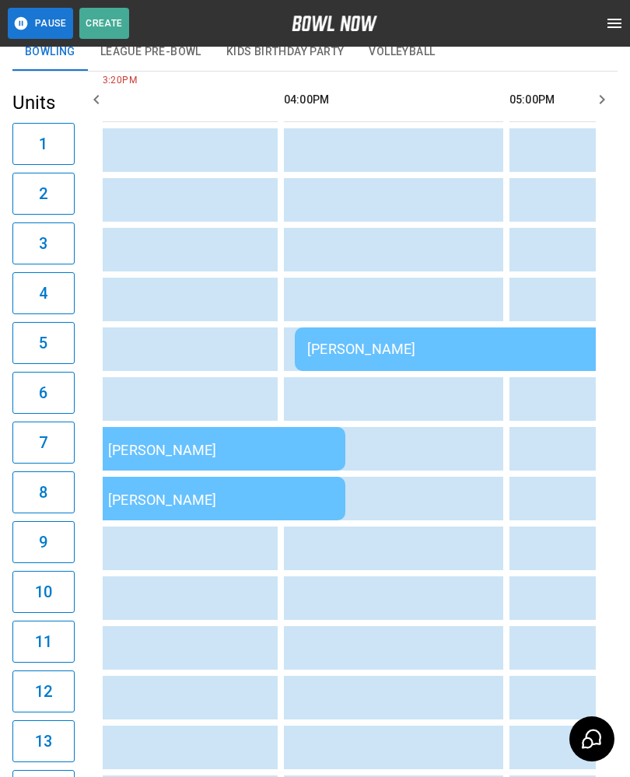
scroll to position [0, 1398]
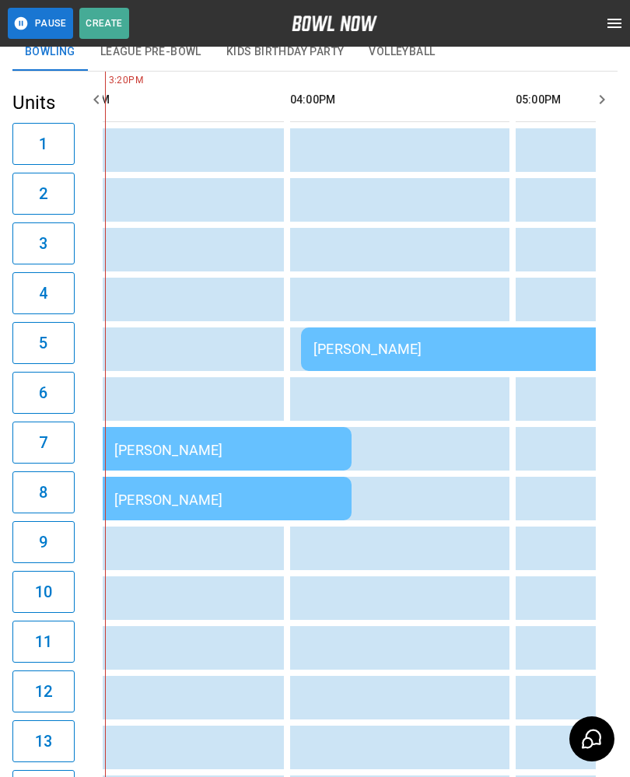
click at [410, 352] on div "[PERSON_NAME]" at bounding box center [524, 349] width 423 height 16
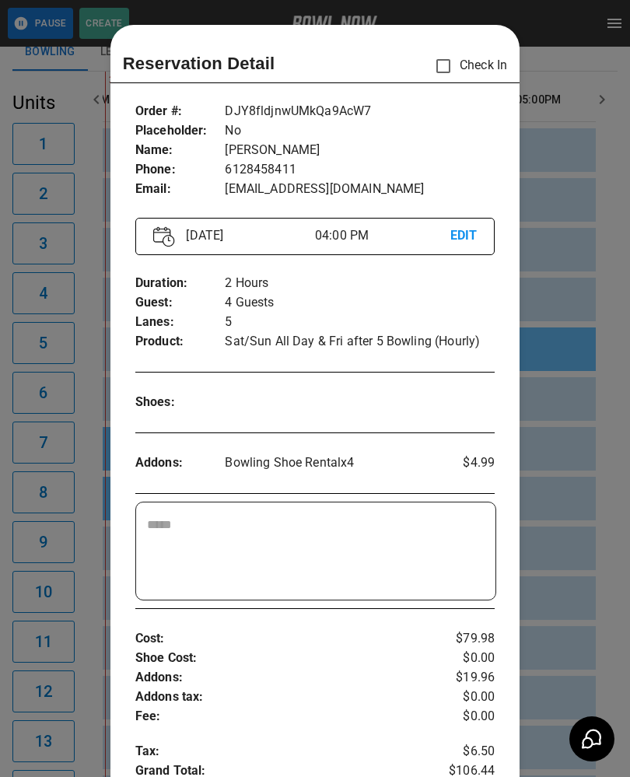
scroll to position [25, 0]
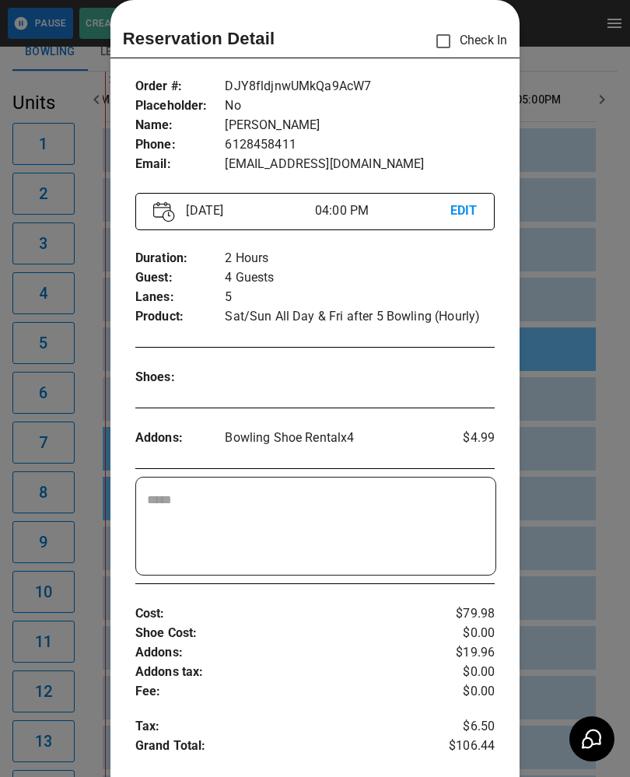
click at [586, 513] on div at bounding box center [315, 388] width 630 height 777
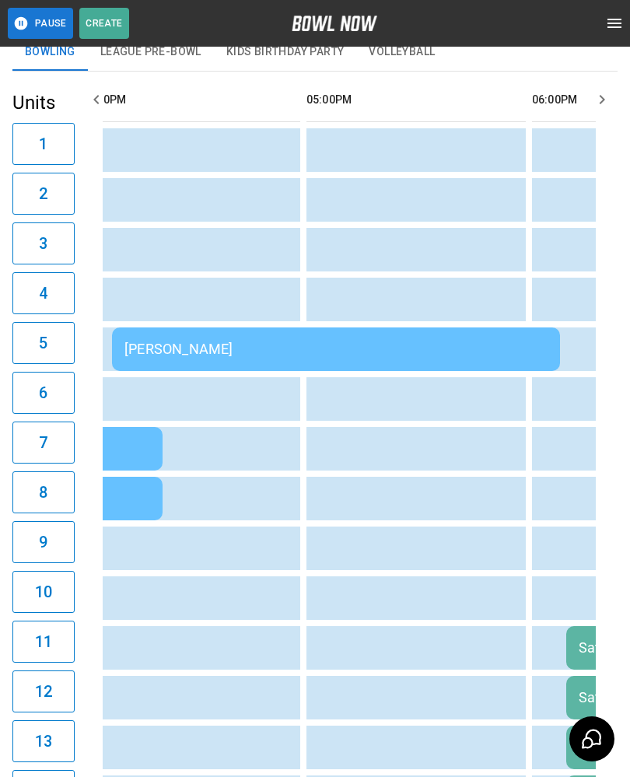
scroll to position [0, 1465]
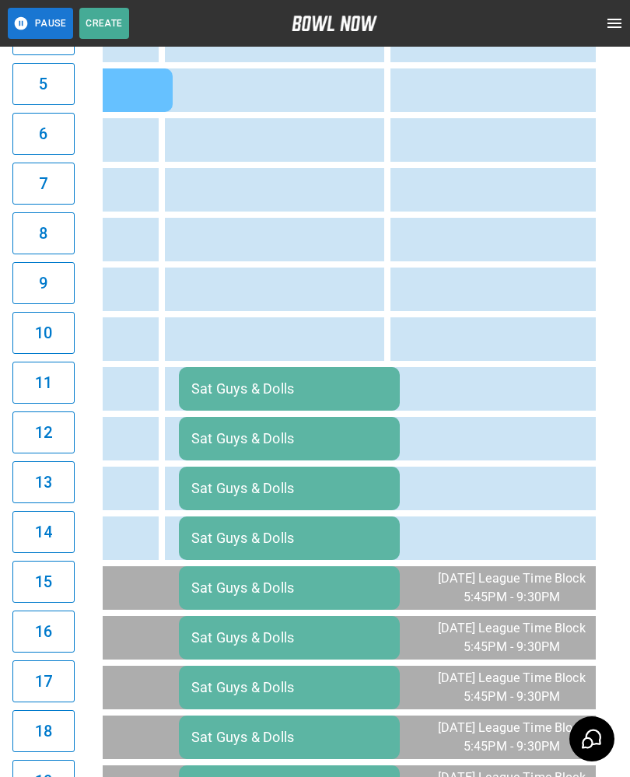
click at [261, 397] on div "Sat Guys & Dolls" at bounding box center [289, 388] width 196 height 16
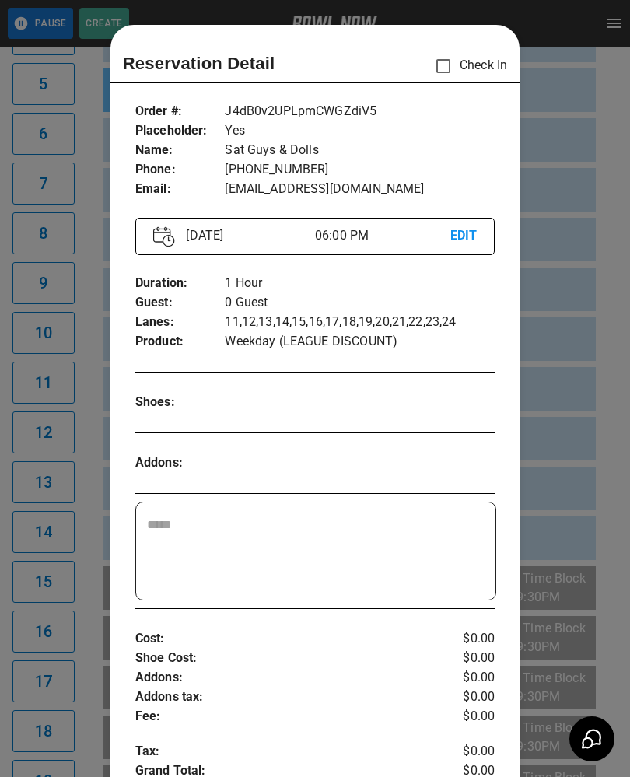
click at [87, 516] on div at bounding box center [315, 388] width 630 height 777
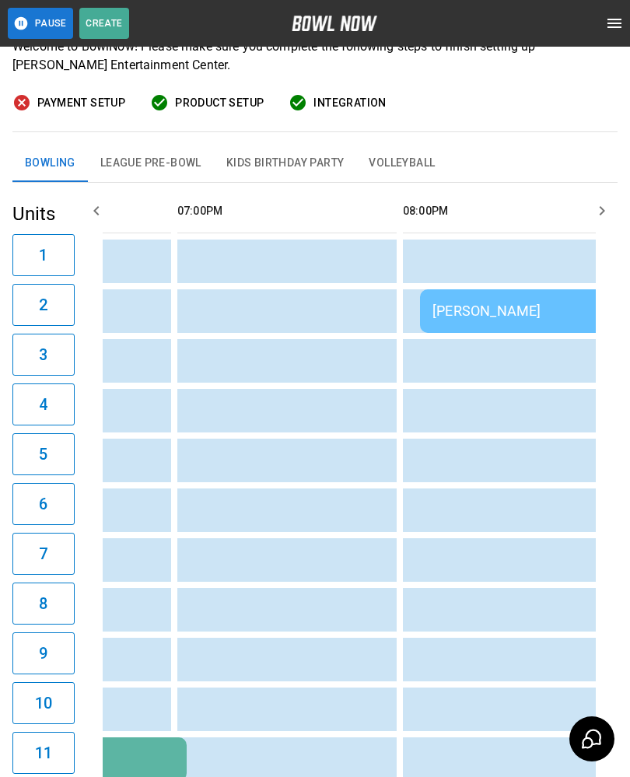
scroll to position [0, 2188]
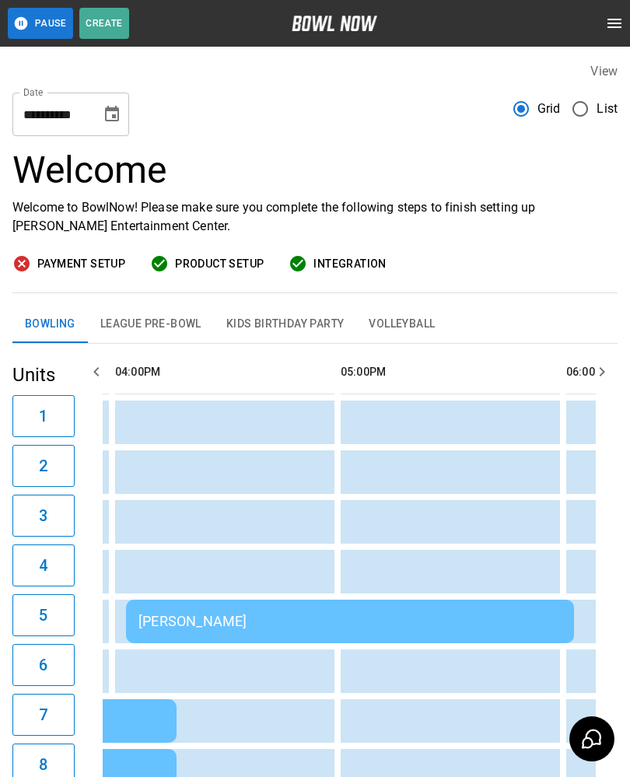
click at [107, 114] on icon "Choose date, selected date is Oct 11, 2025" at bounding box center [112, 114] width 14 height 16
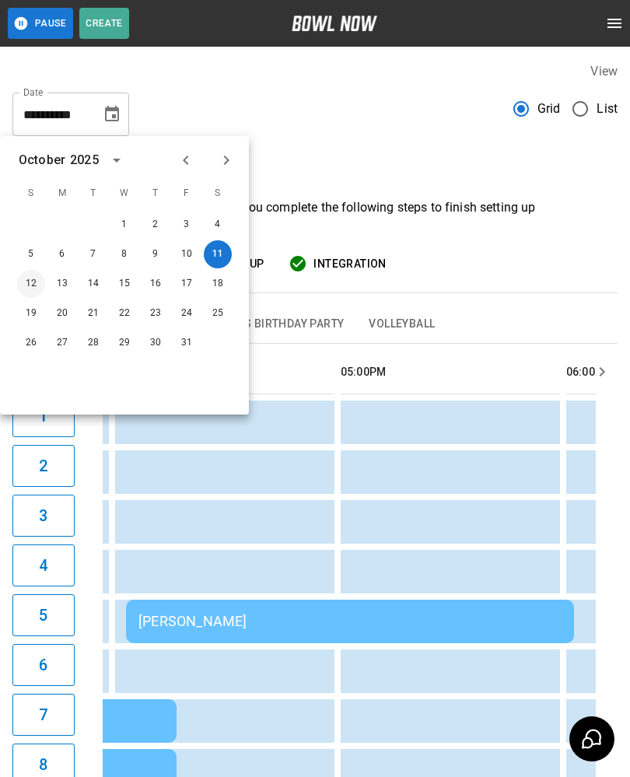
click at [23, 280] on button "12" at bounding box center [31, 284] width 28 height 28
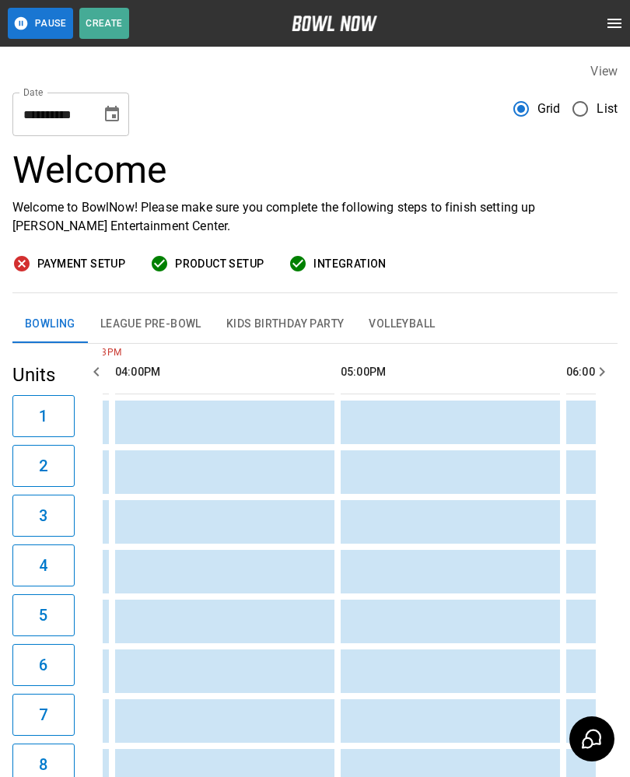
click at [44, 227] on button "12" at bounding box center [54, 220] width 21 height 16
type input "**********"
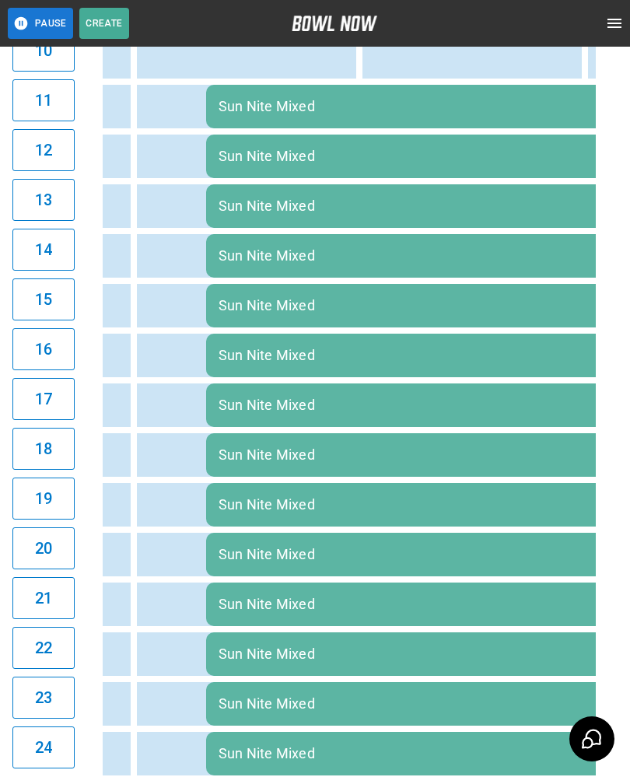
scroll to position [0, 1451]
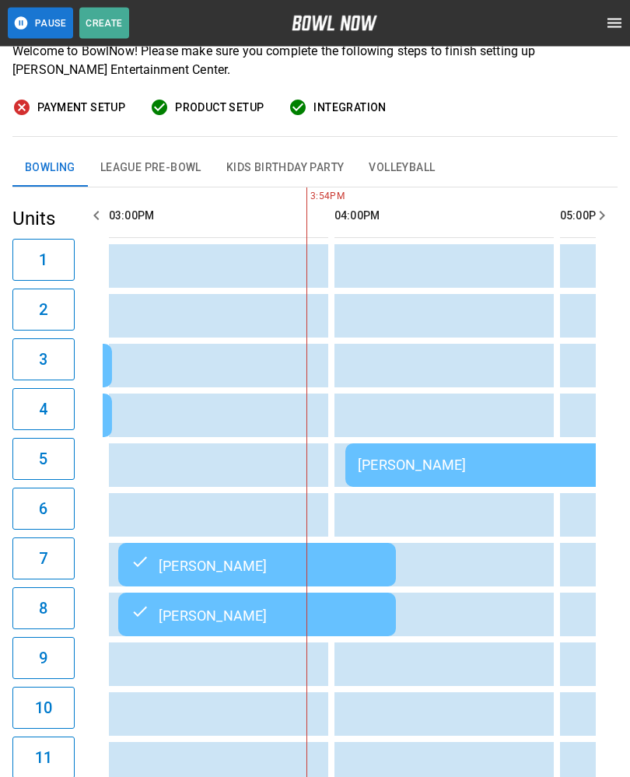
scroll to position [158, 0]
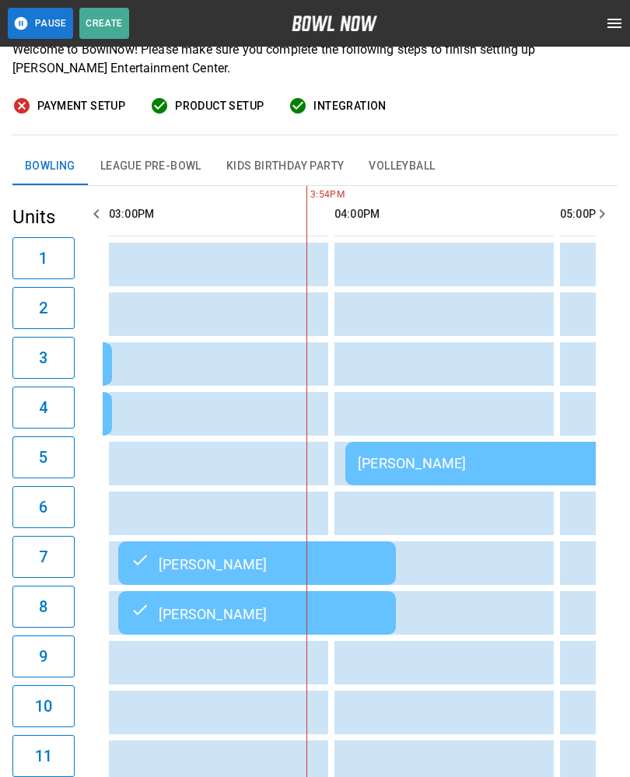
click at [424, 459] on div "[PERSON_NAME]" at bounding box center [569, 463] width 423 height 16
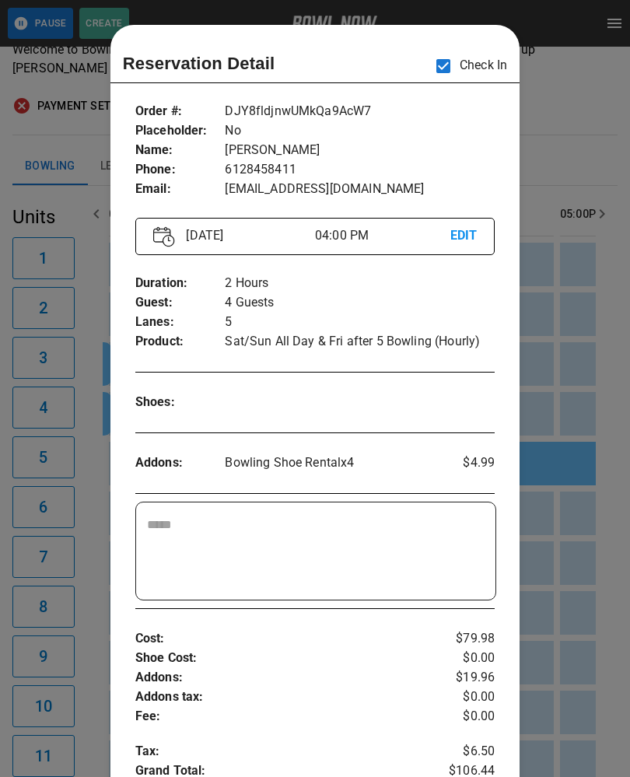
scroll to position [0, 0]
click at [575, 482] on div at bounding box center [315, 388] width 630 height 777
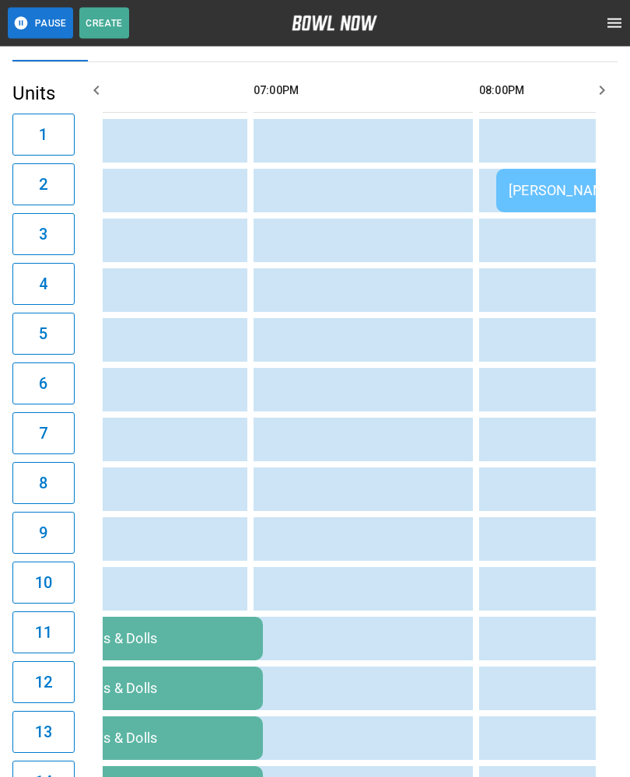
scroll to position [282, 0]
